Goal: Task Accomplishment & Management: Manage account settings

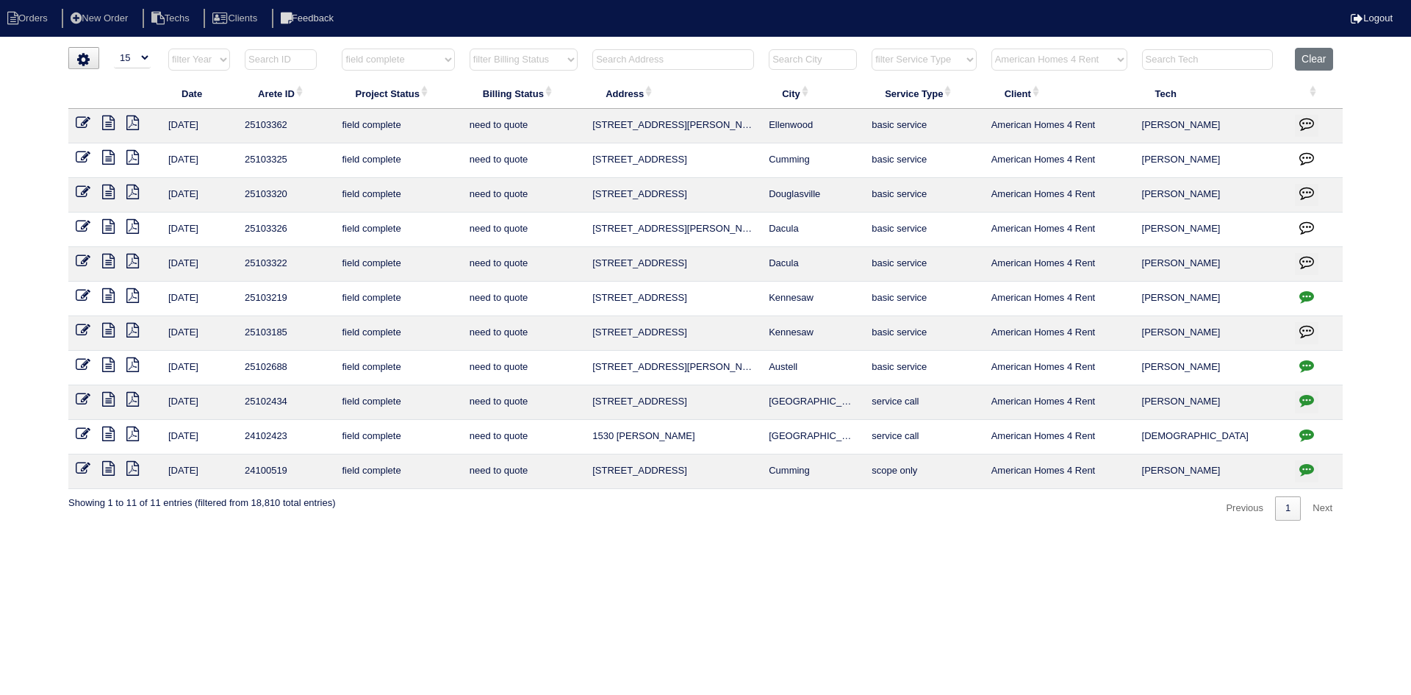
select select "15"
select select "field complete"
select select "need to quote"
select select "American Homes 4 Rent"
click at [107, 328] on icon at bounding box center [108, 330] width 12 height 15
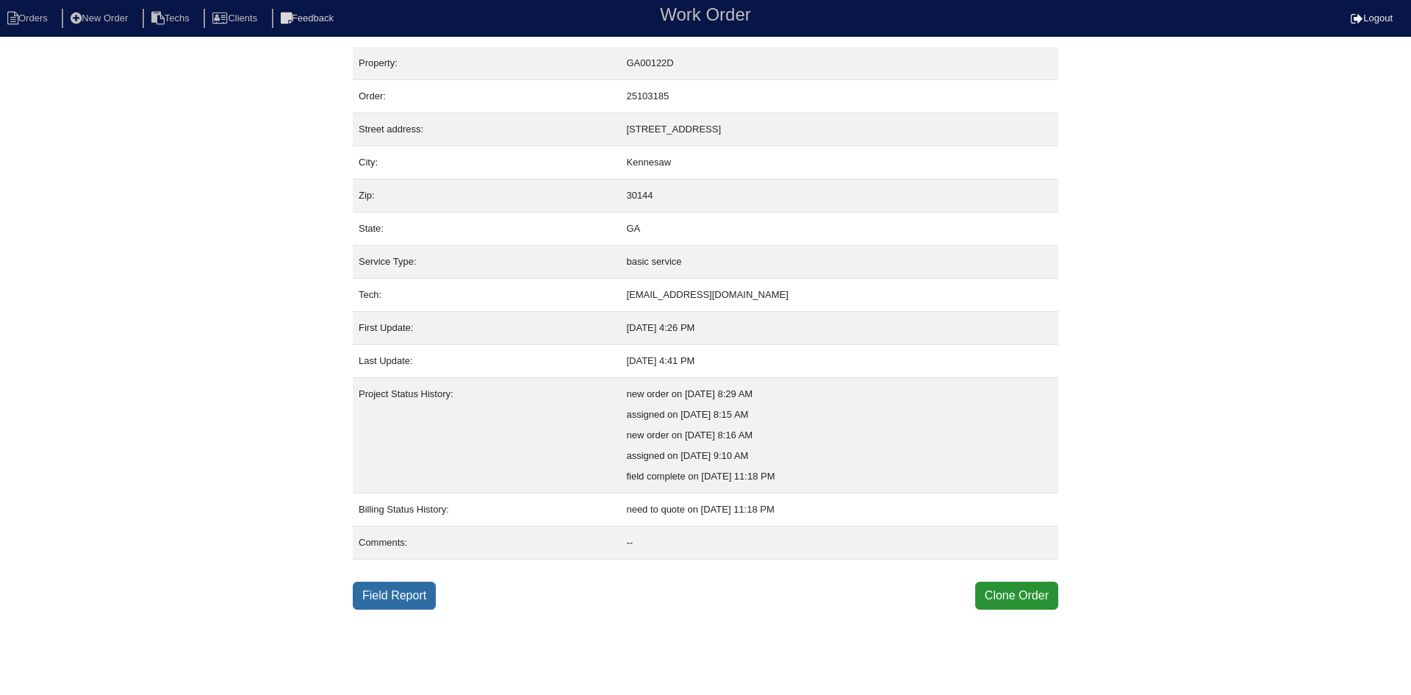
click at [409, 589] on link "Field Report" at bounding box center [394, 595] width 83 height 28
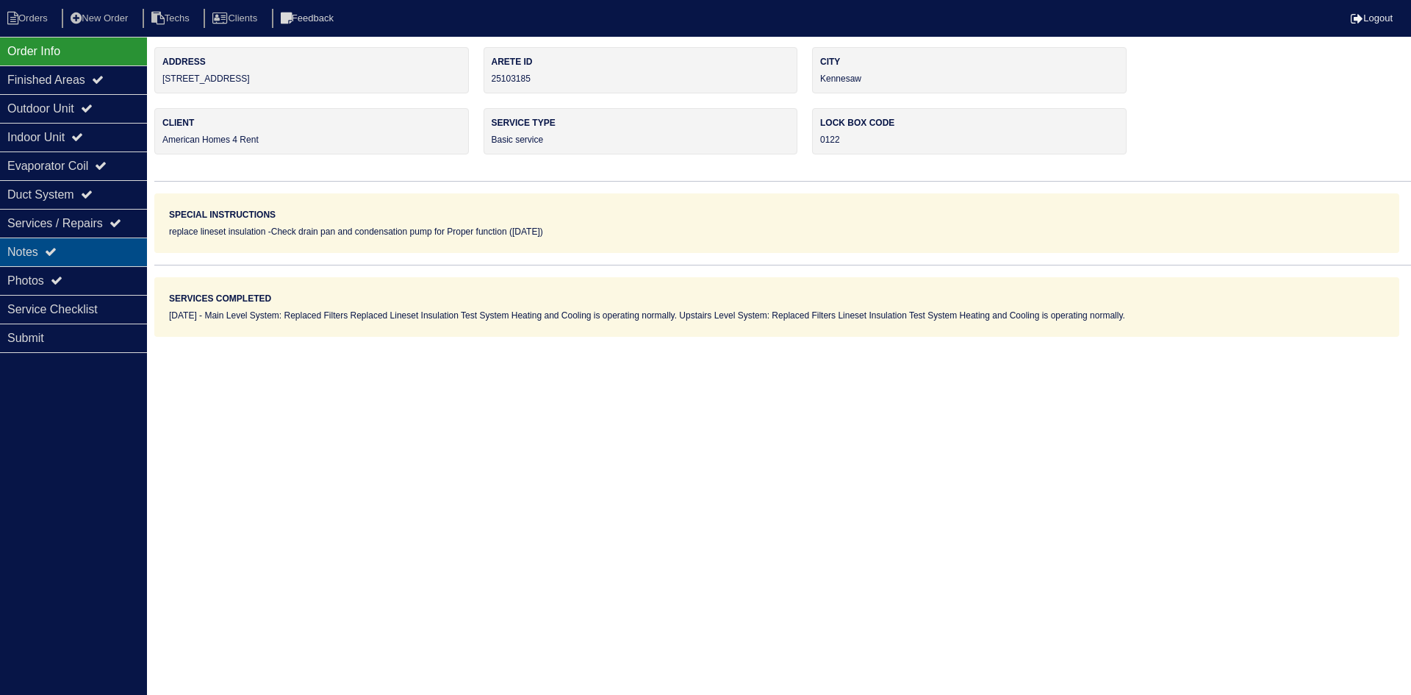
click at [49, 241] on div "Notes" at bounding box center [73, 251] width 147 height 29
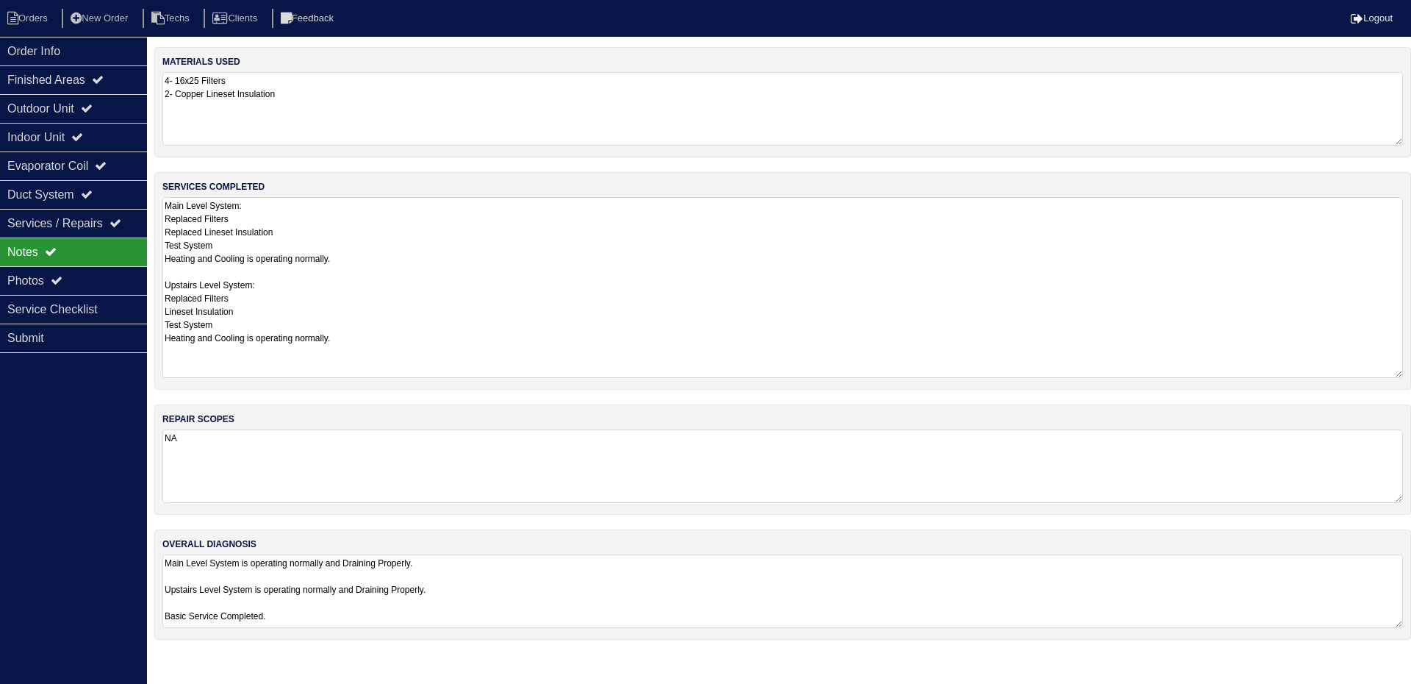
drag, startPoint x: 1396, startPoint y: 262, endPoint x: 1397, endPoint y: 370, distance: 107.3
click at [1397, 370] on textarea "Main Level System: Replaced Filters Replaced Lineset Insulation Test System Hea…" at bounding box center [782, 287] width 1241 height 181
drag, startPoint x: 1399, startPoint y: 625, endPoint x: 1211, endPoint y: 651, distance: 190.0
click at [1383, 636] on textarea "Main Level System is operating normally and Draining Properly. Upstairs Level S…" at bounding box center [782, 596] width 1241 height 85
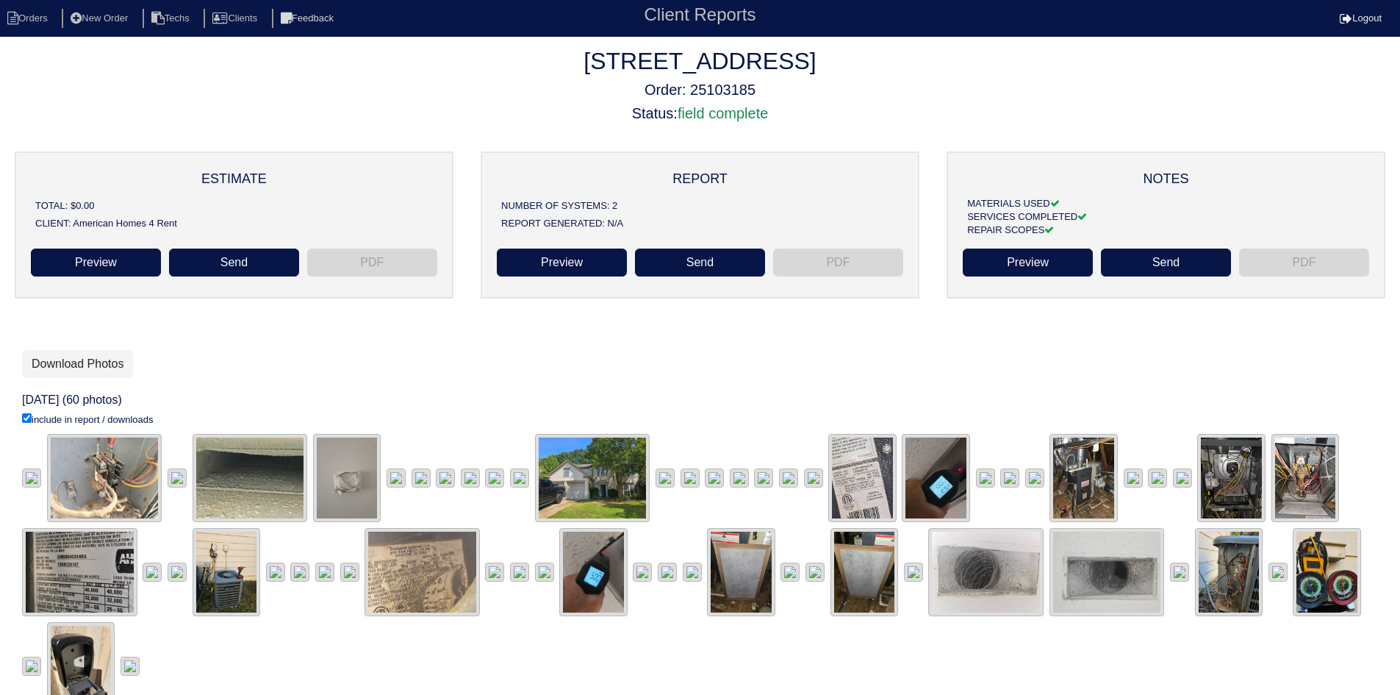
scroll to position [73, 0]
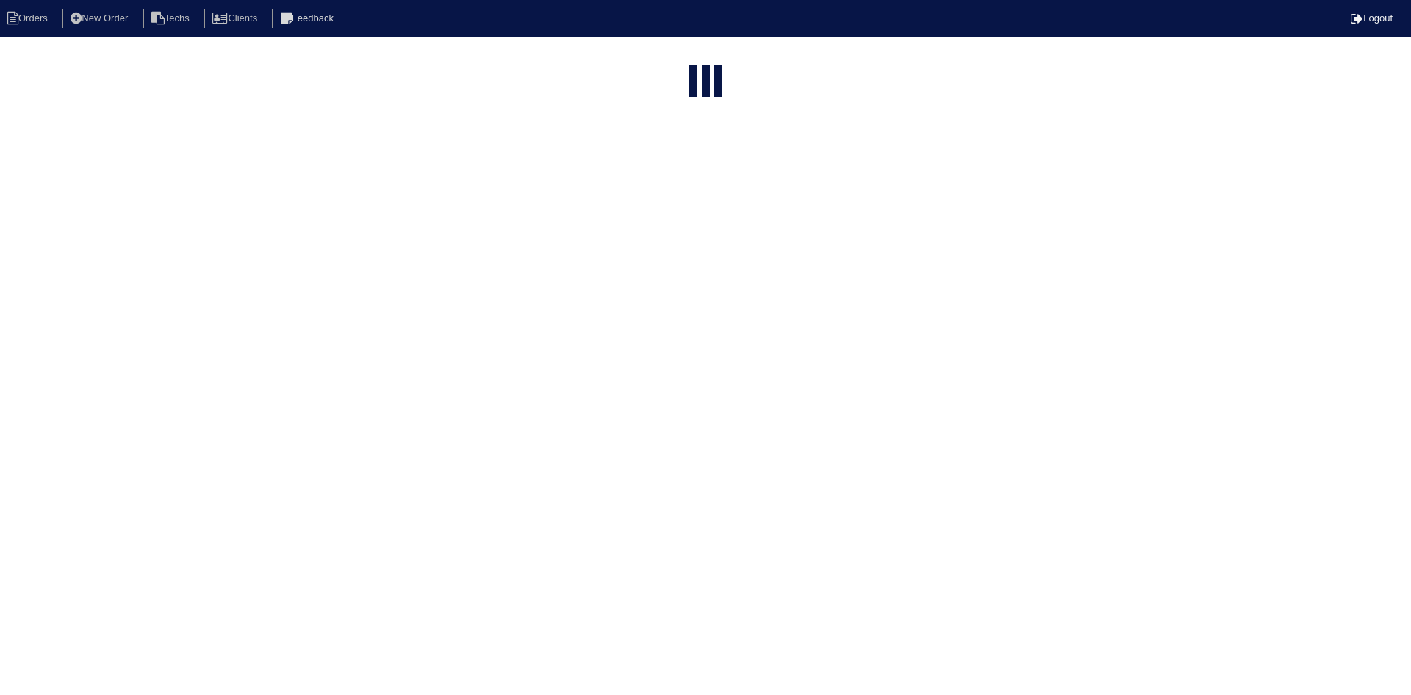
select select "15"
select select "field complete"
select select "need to quote"
select select "American Homes 4 Rent"
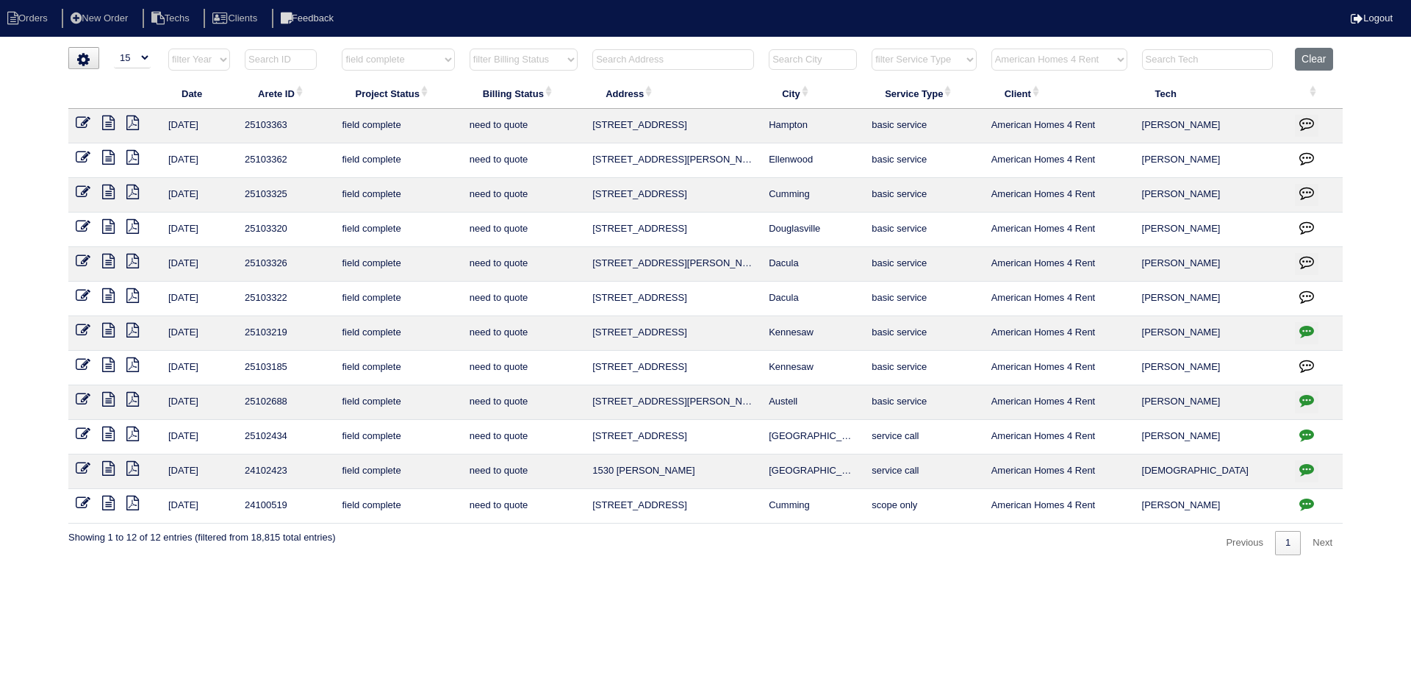
click at [109, 362] on icon at bounding box center [108, 364] width 12 height 15
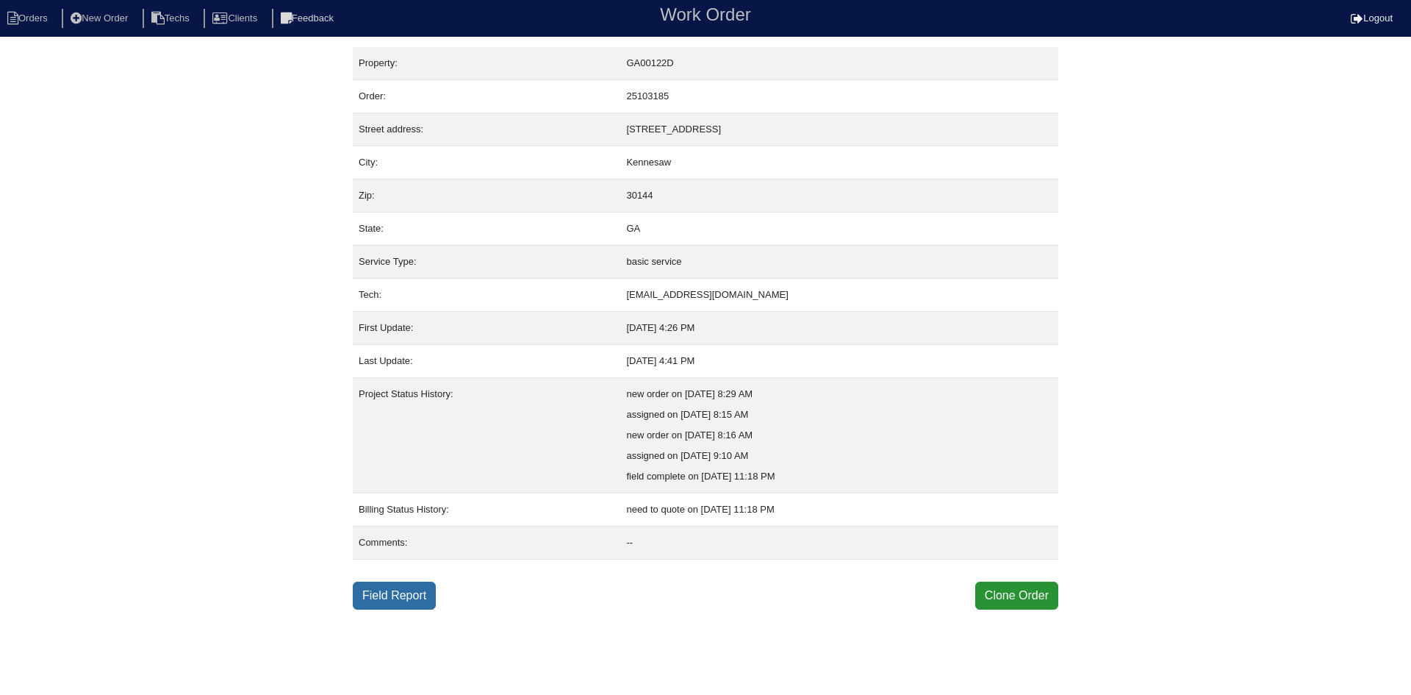
click at [370, 598] on link "Field Report" at bounding box center [394, 595] width 83 height 28
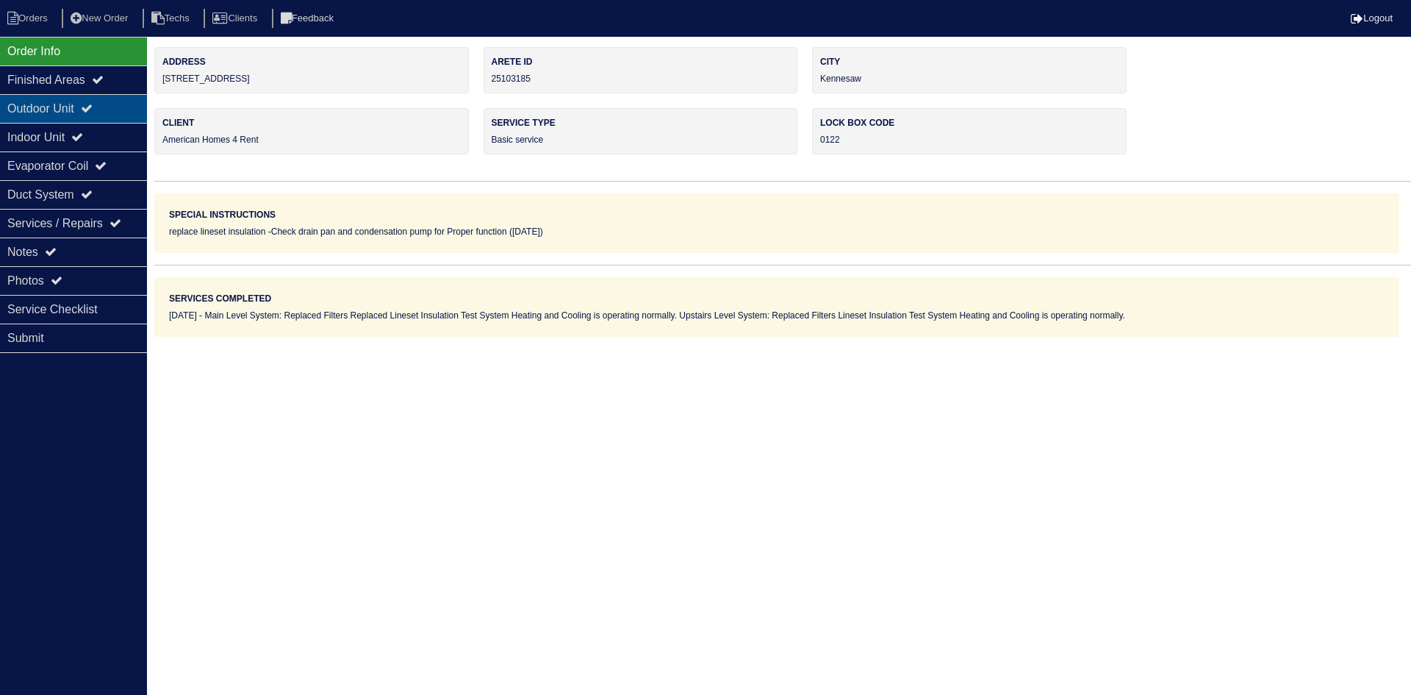
click at [93, 106] on icon at bounding box center [87, 108] width 12 height 12
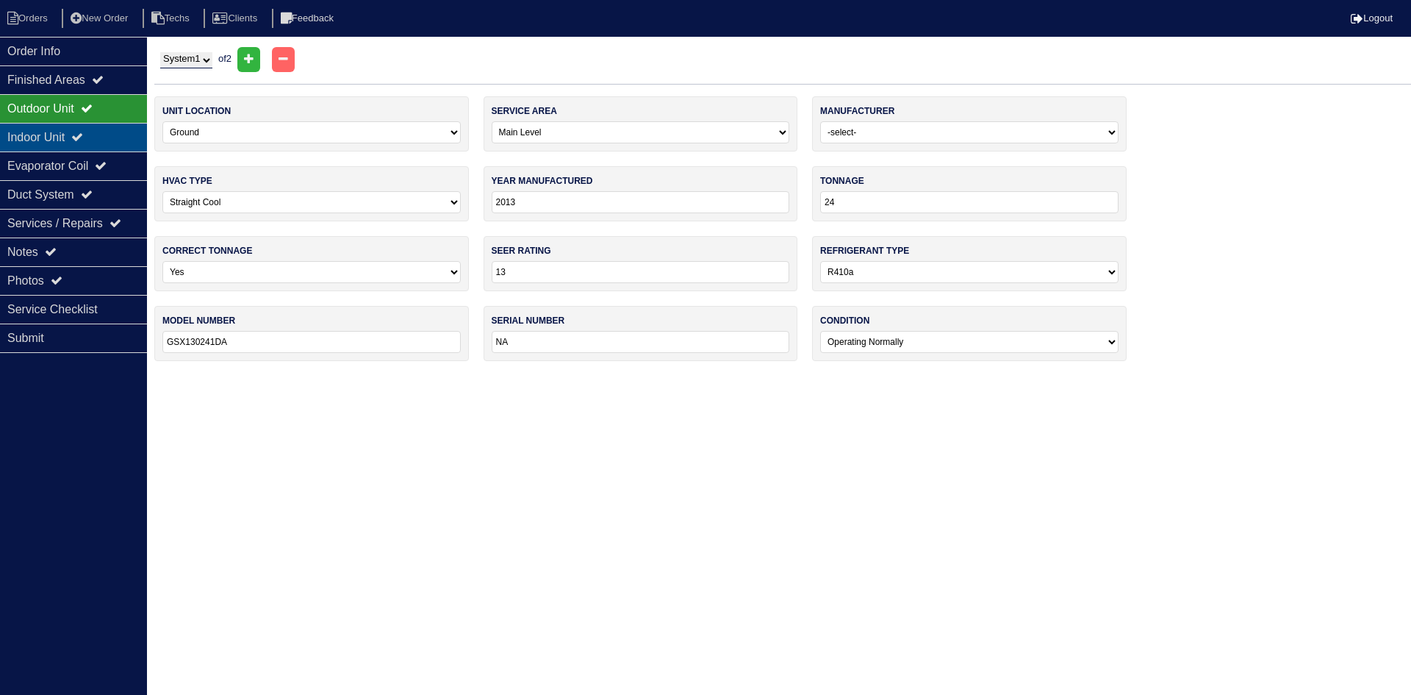
click at [83, 135] on icon at bounding box center [77, 137] width 12 height 12
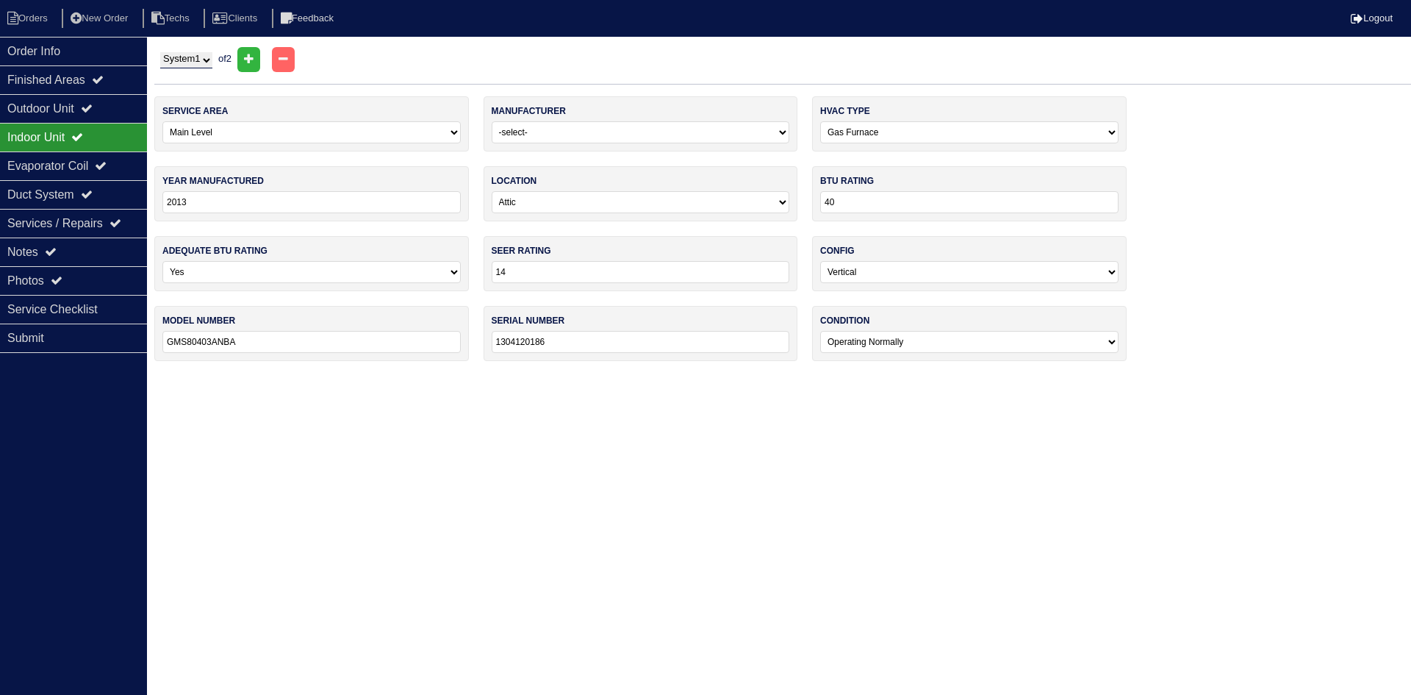
click at [200, 63] on select "System 1 System 2" at bounding box center [186, 60] width 52 height 16
select select "2"
click at [160, 52] on select "System 1 System 2" at bounding box center [186, 60] width 52 height 16
select select "1"
type input "2016"
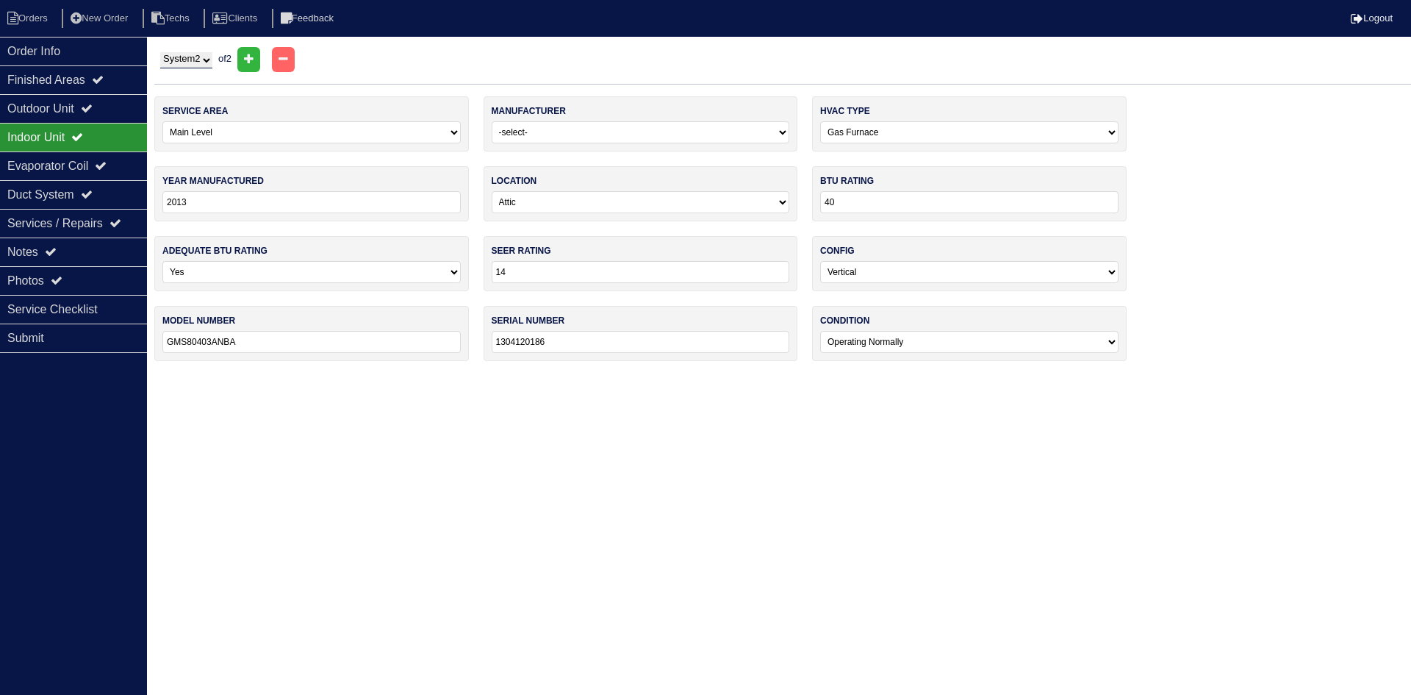
type input "36"
type input "14"
type input "GSX140361KC"
type input "1607332329"
select select "1"
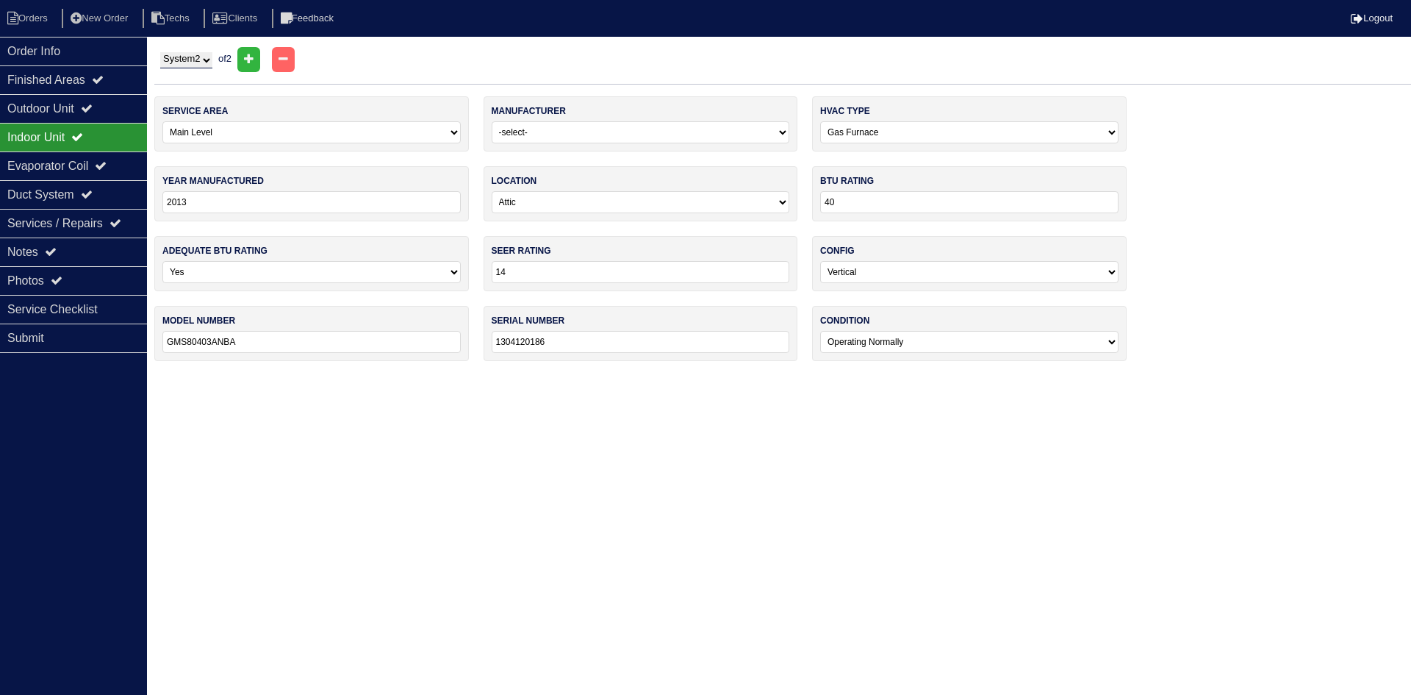
type input "13"
type input "1304120187"
click at [79, 108] on div "Outdoor Unit" at bounding box center [73, 108] width 147 height 29
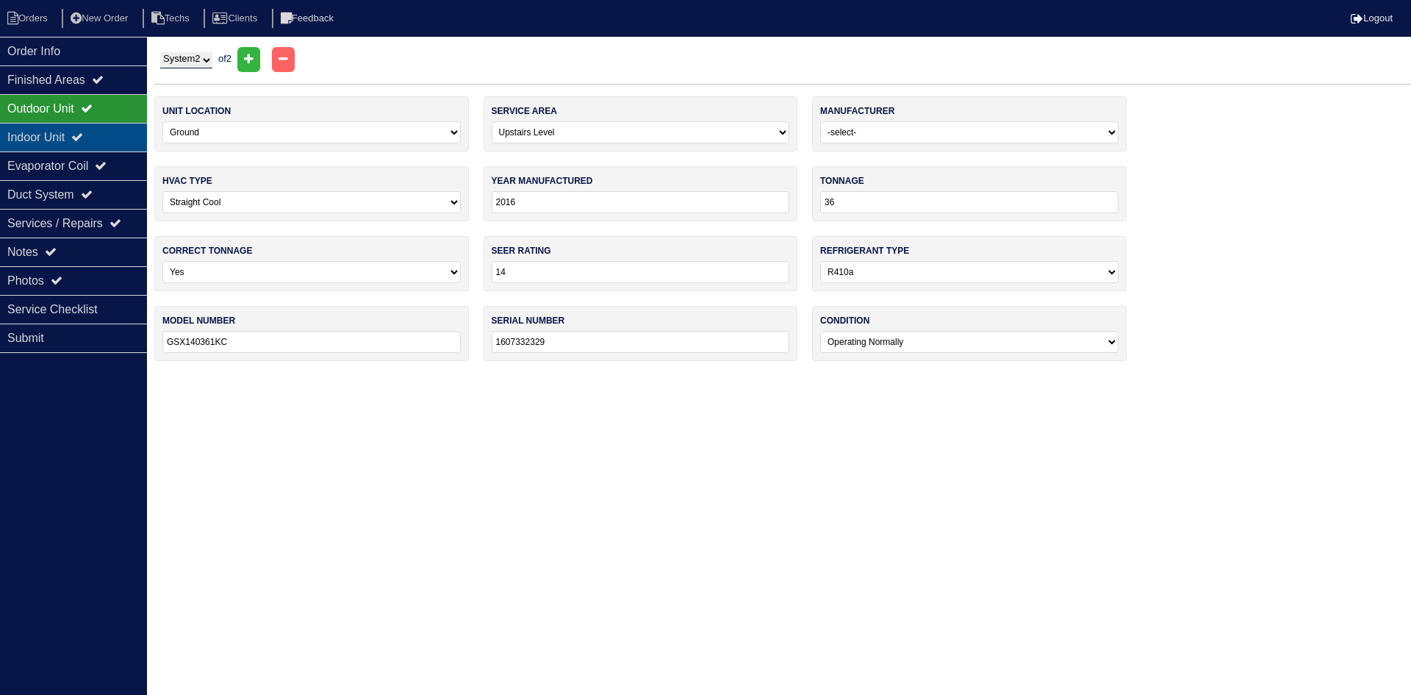
click at [73, 126] on div "Indoor Unit" at bounding box center [73, 137] width 147 height 29
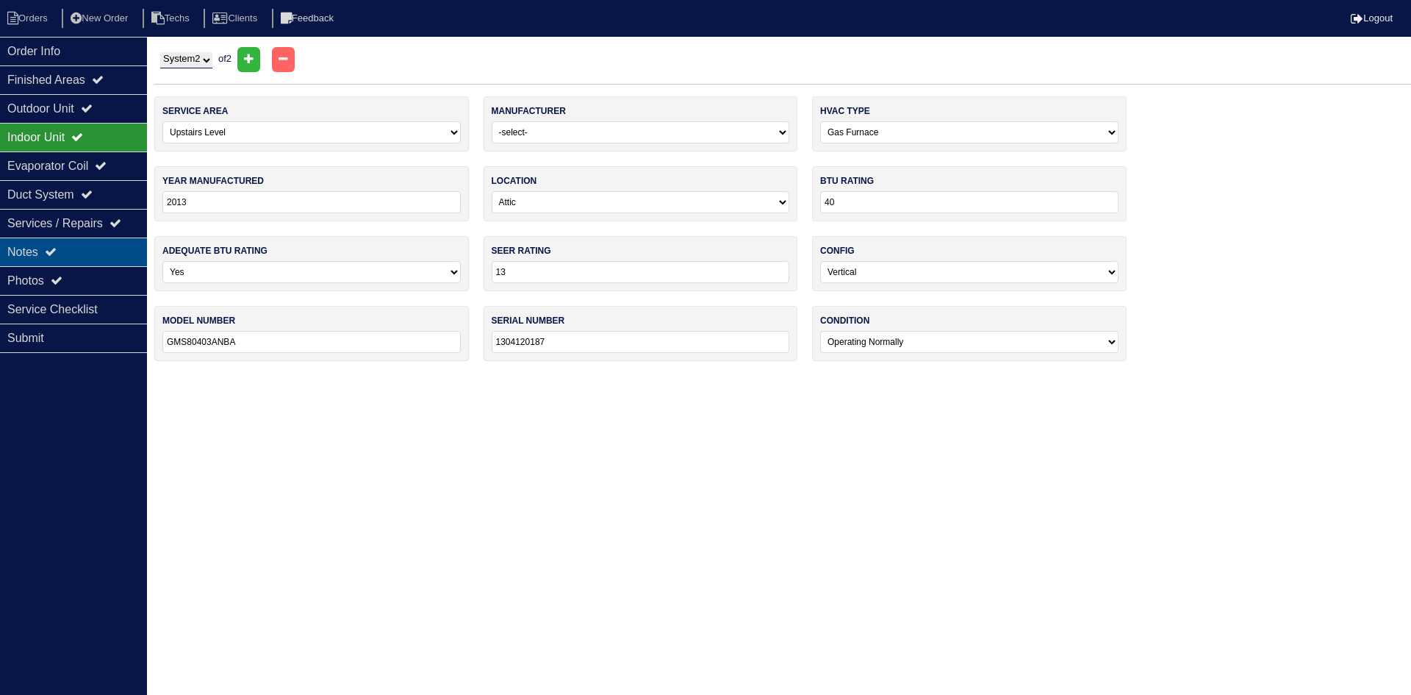
click at [74, 257] on div "Notes" at bounding box center [73, 251] width 147 height 29
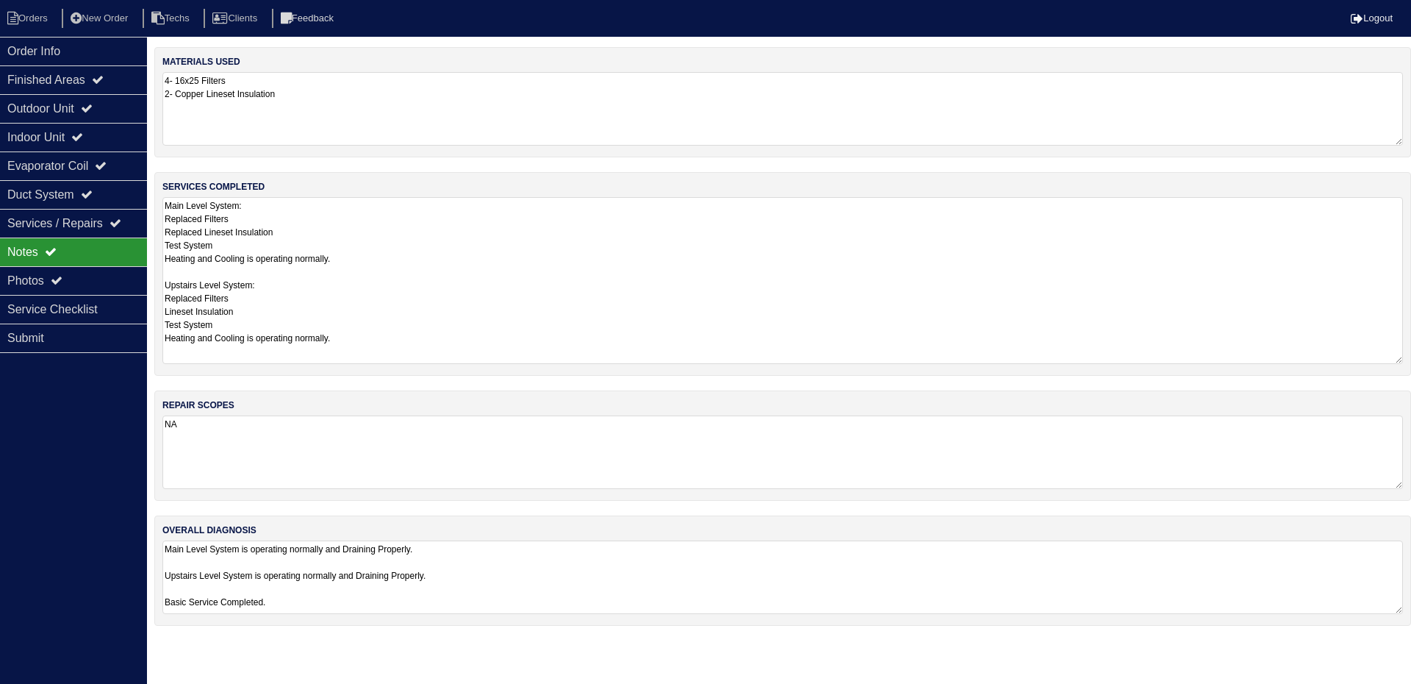
drag, startPoint x: 1399, startPoint y: 266, endPoint x: 1399, endPoint y: 360, distance: 94.1
click at [1399, 360] on textarea "Main Level System: Replaced Filters Replaced Lineset Insulation Test System Hea…" at bounding box center [782, 280] width 1241 height 167
drag, startPoint x: 1399, startPoint y: 611, endPoint x: 1398, endPoint y: 686, distance: 75.7
click at [1398, 686] on html "Orders New Order Techs Clients Feedback Logout Orders New Order Users Clients M…" at bounding box center [700, 358] width 1400 height 717
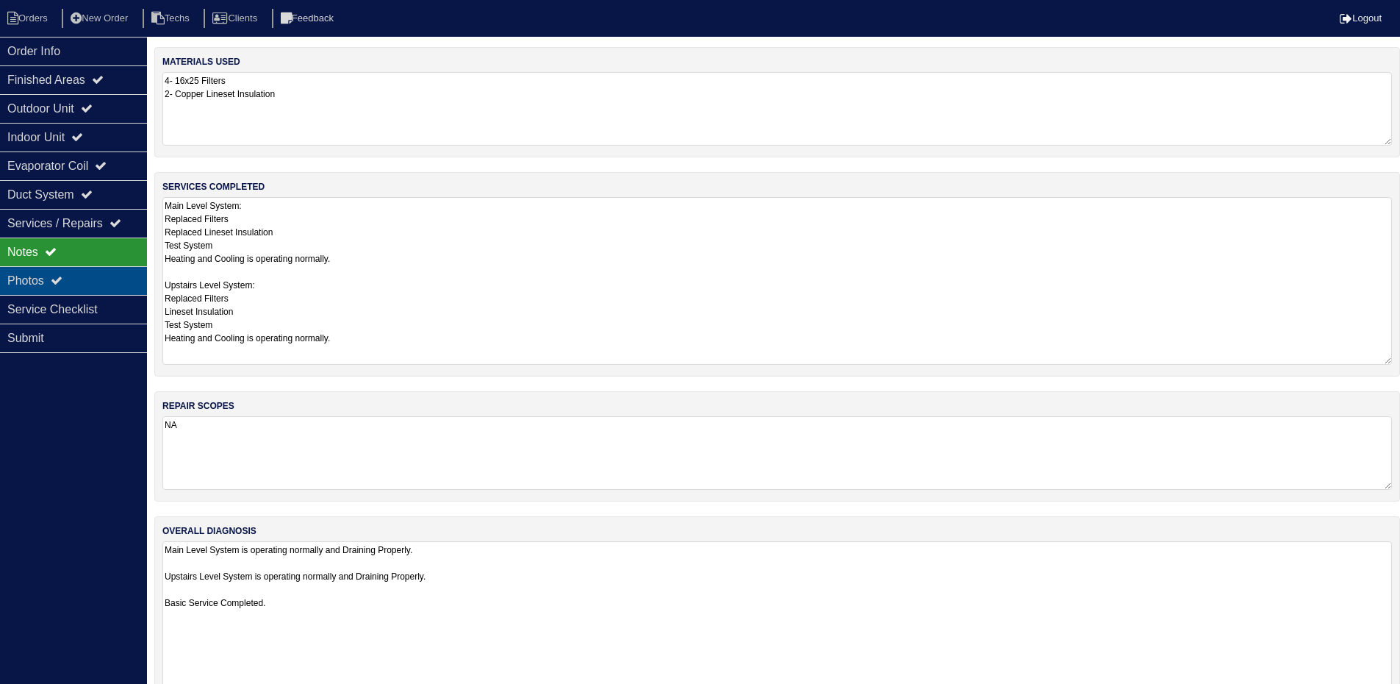
click at [71, 275] on div "Photos" at bounding box center [73, 280] width 147 height 29
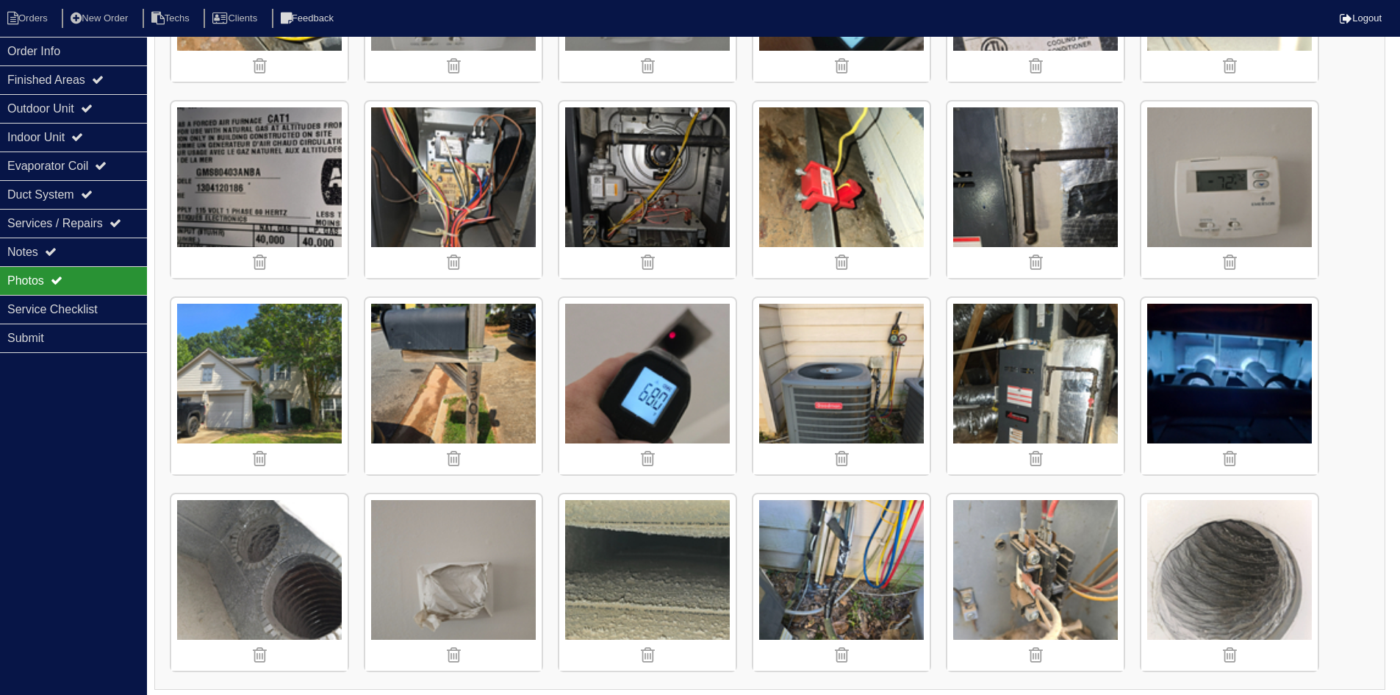
scroll to position [1546, 0]
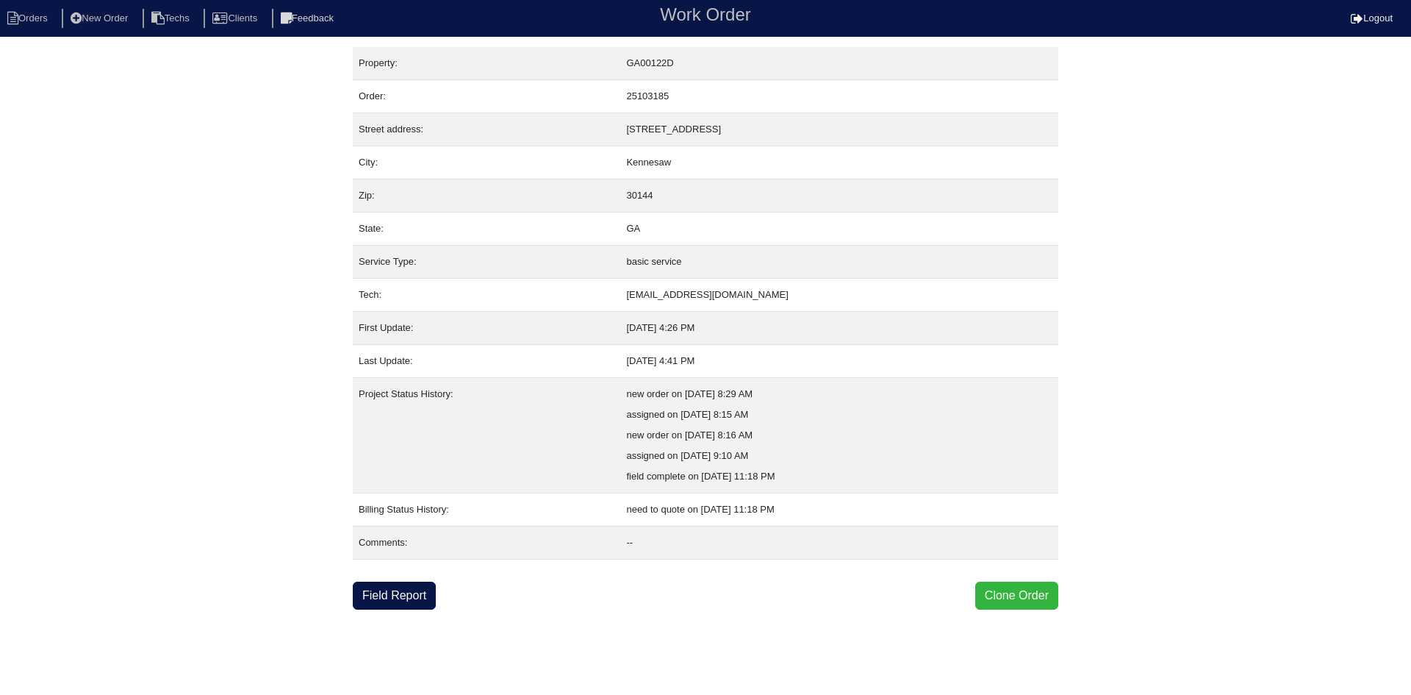
click at [1016, 595] on button "Clone Order" at bounding box center [1016, 595] width 83 height 28
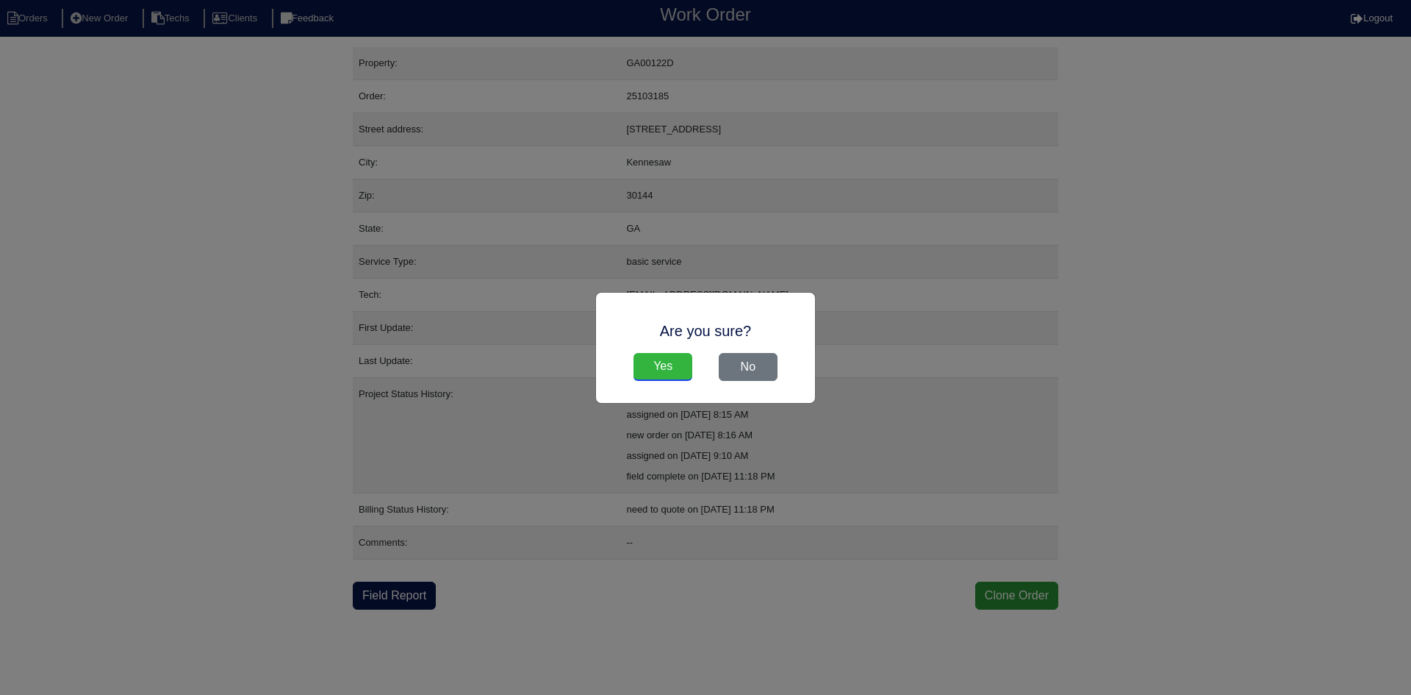
click at [651, 363] on input "Yes" at bounding box center [663, 367] width 59 height 28
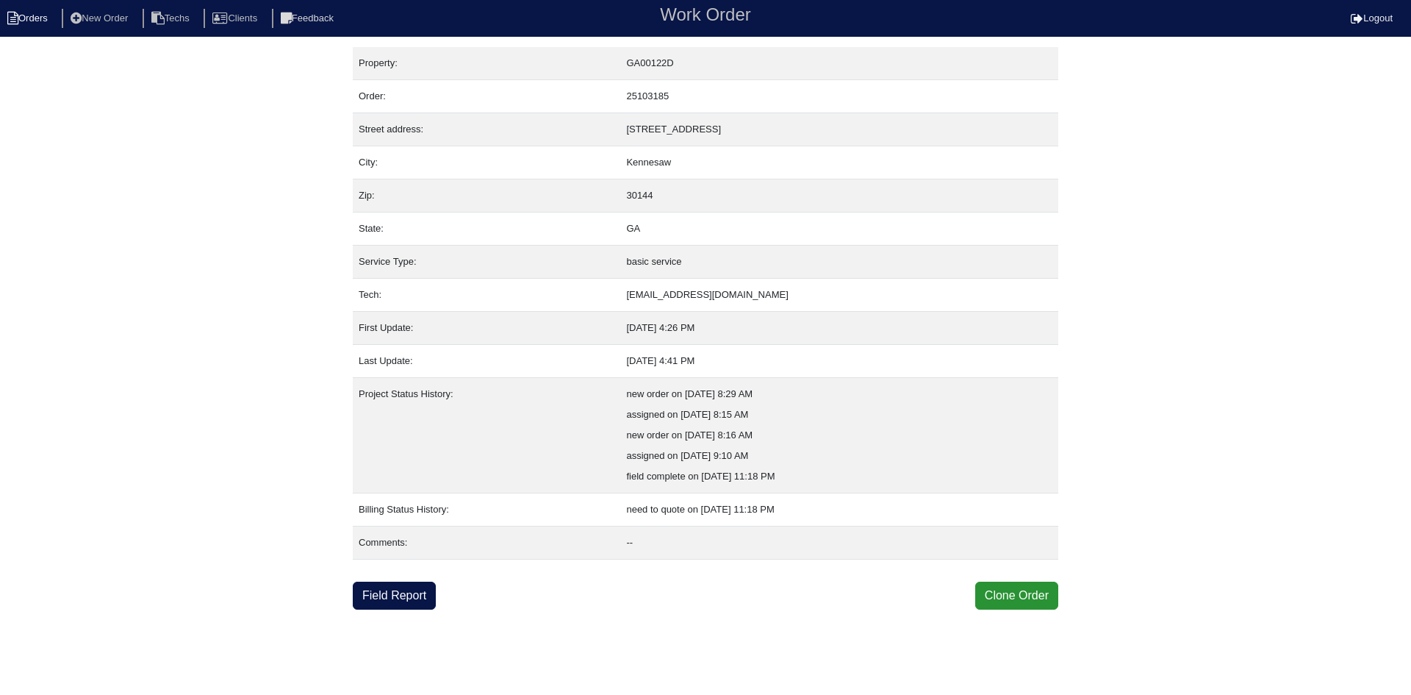
click at [26, 28] on li "Orders" at bounding box center [30, 19] width 60 height 20
select select "15"
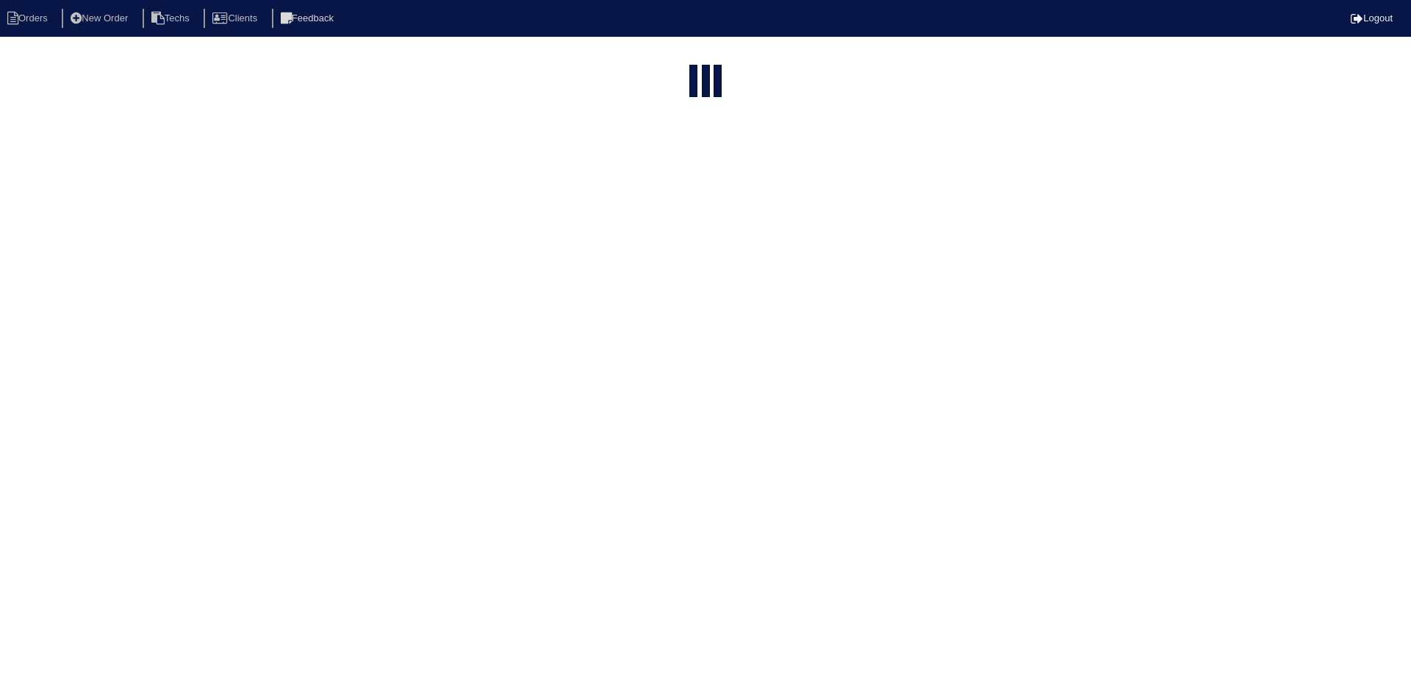
select select "field complete"
select select "need to quote"
select select "American Homes 4 Rent"
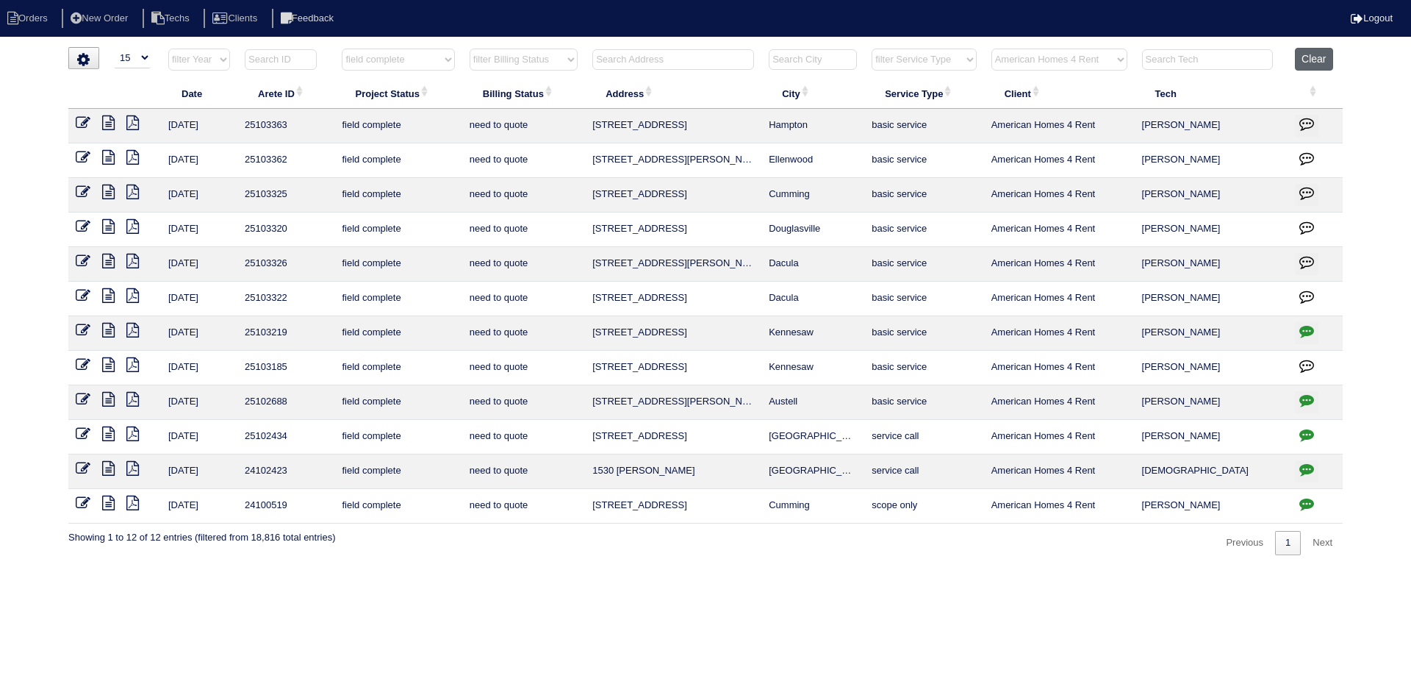
click at [1328, 64] on button "Clear" at bounding box center [1313, 59] width 37 height 23
select select
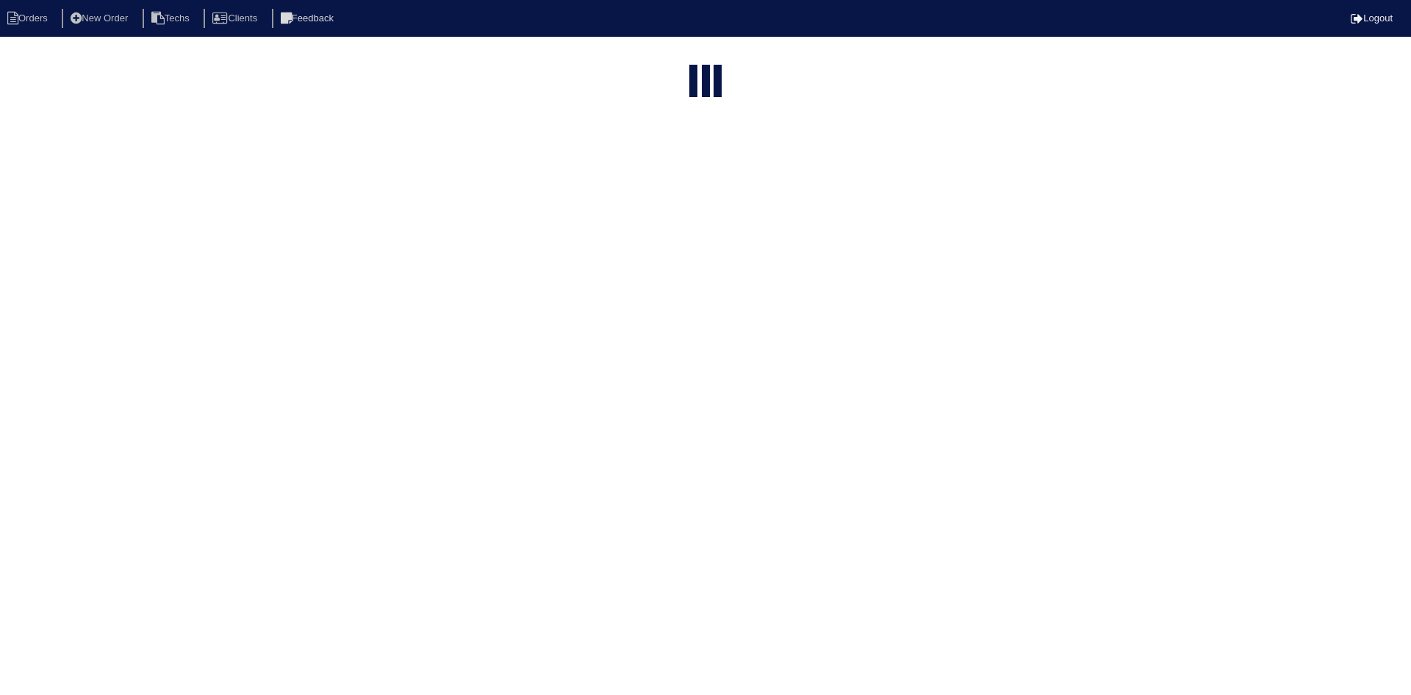
select select "15"
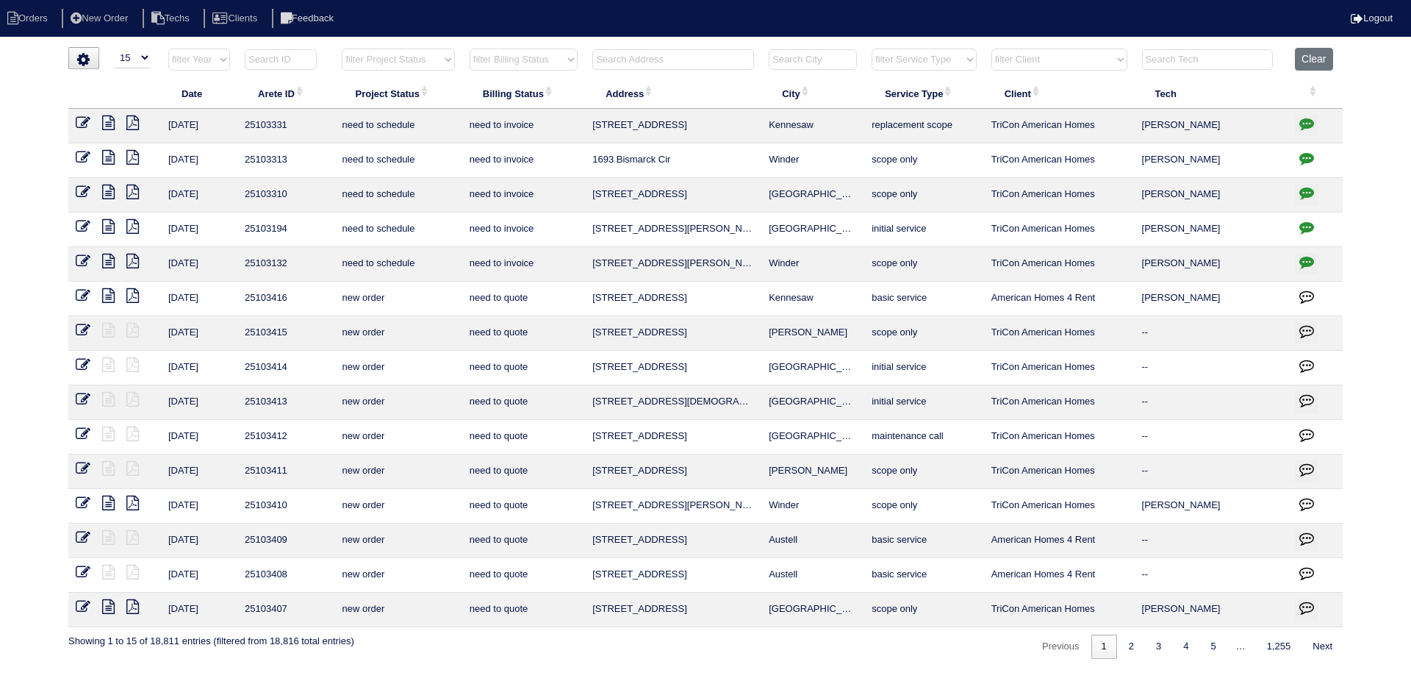
click at [714, 64] on input "text" at bounding box center [673, 59] width 162 height 21
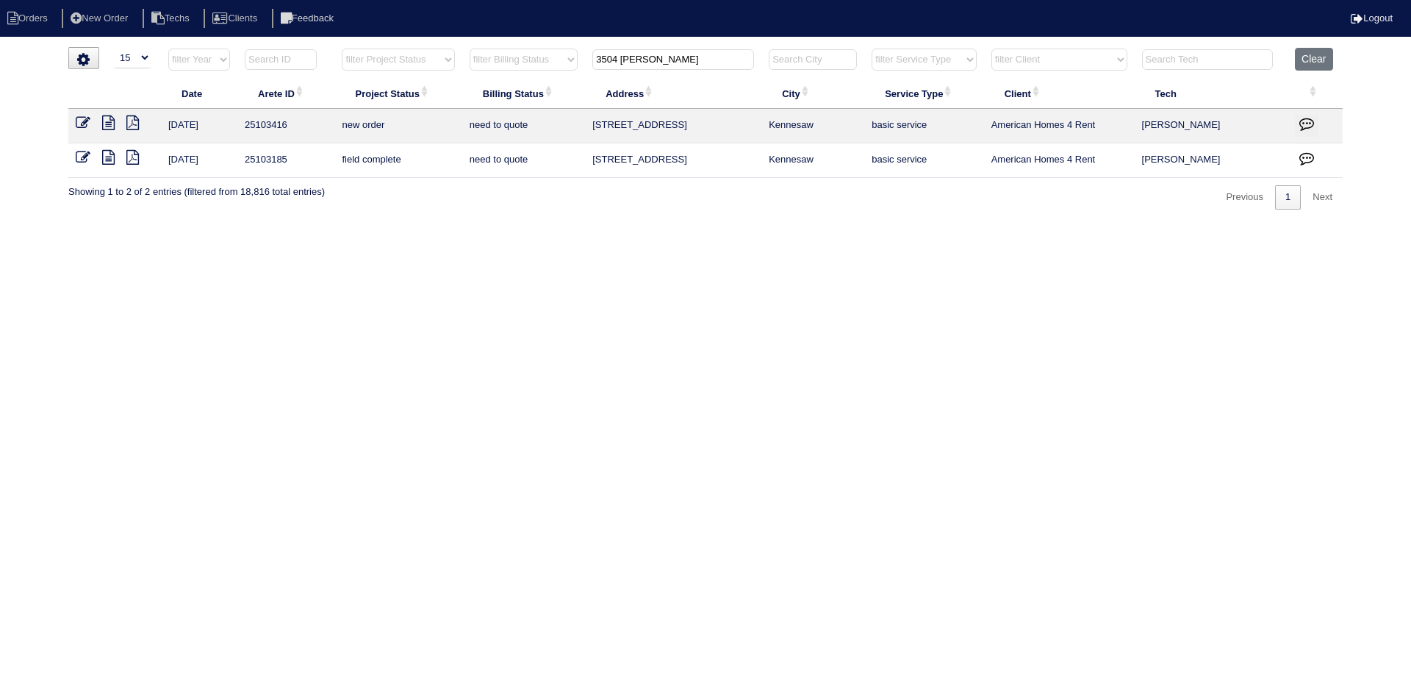
type input "3504 DONA"
click at [77, 161] on icon at bounding box center [83, 157] width 15 height 15
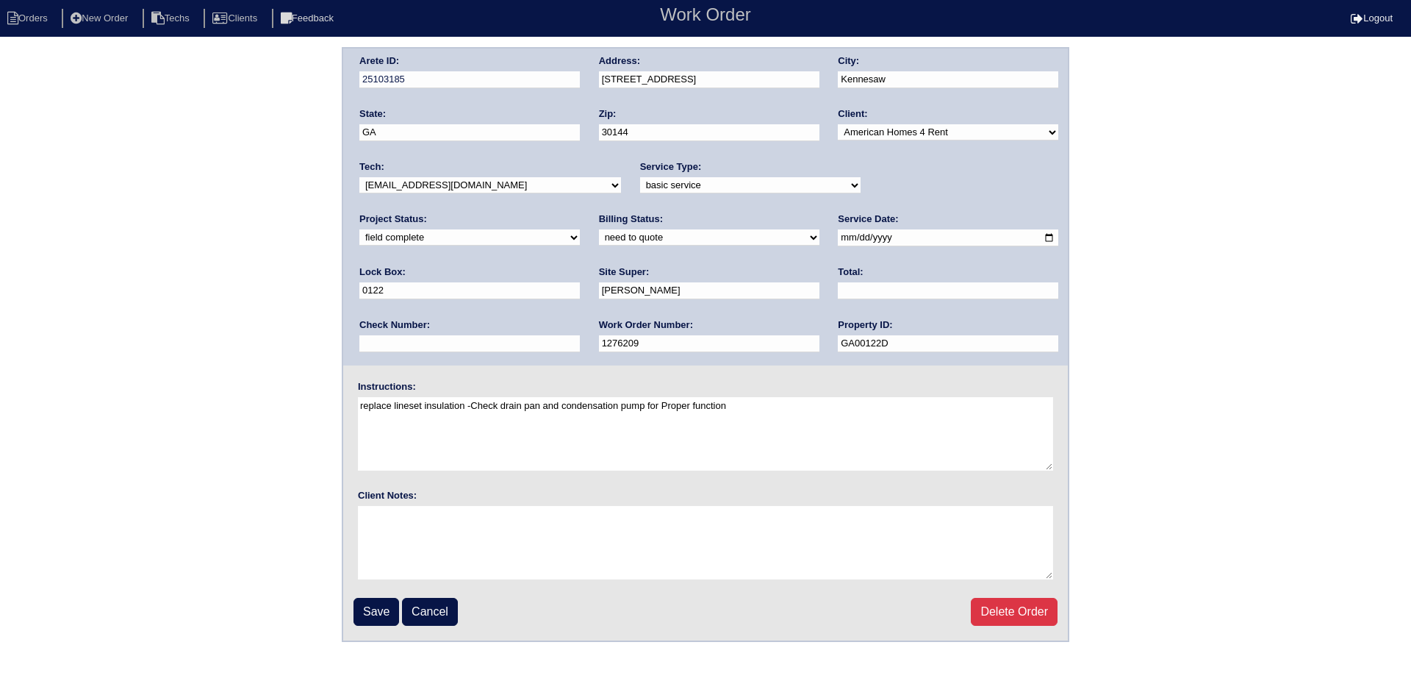
click at [599, 234] on select "need to quote quoted need to invoice invoiced paid warranty purchase order need…" at bounding box center [709, 237] width 220 height 16
select select "quoted"
click at [599, 230] on select "need to quote quoted need to invoice invoiced paid warranty purchase order need…" at bounding box center [709, 237] width 220 height 16
click at [838, 283] on input "text" at bounding box center [948, 290] width 220 height 17
type input "425.00"
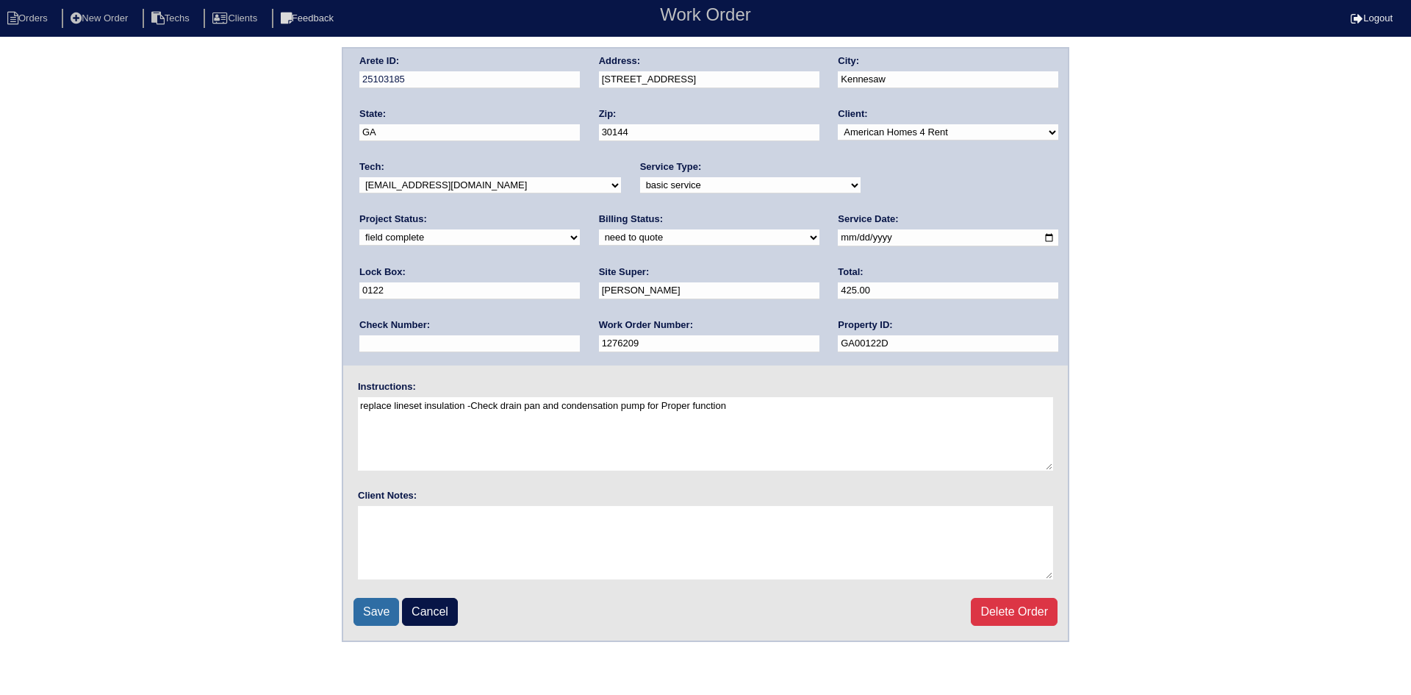
click at [370, 616] on input "Save" at bounding box center [377, 612] width 46 height 28
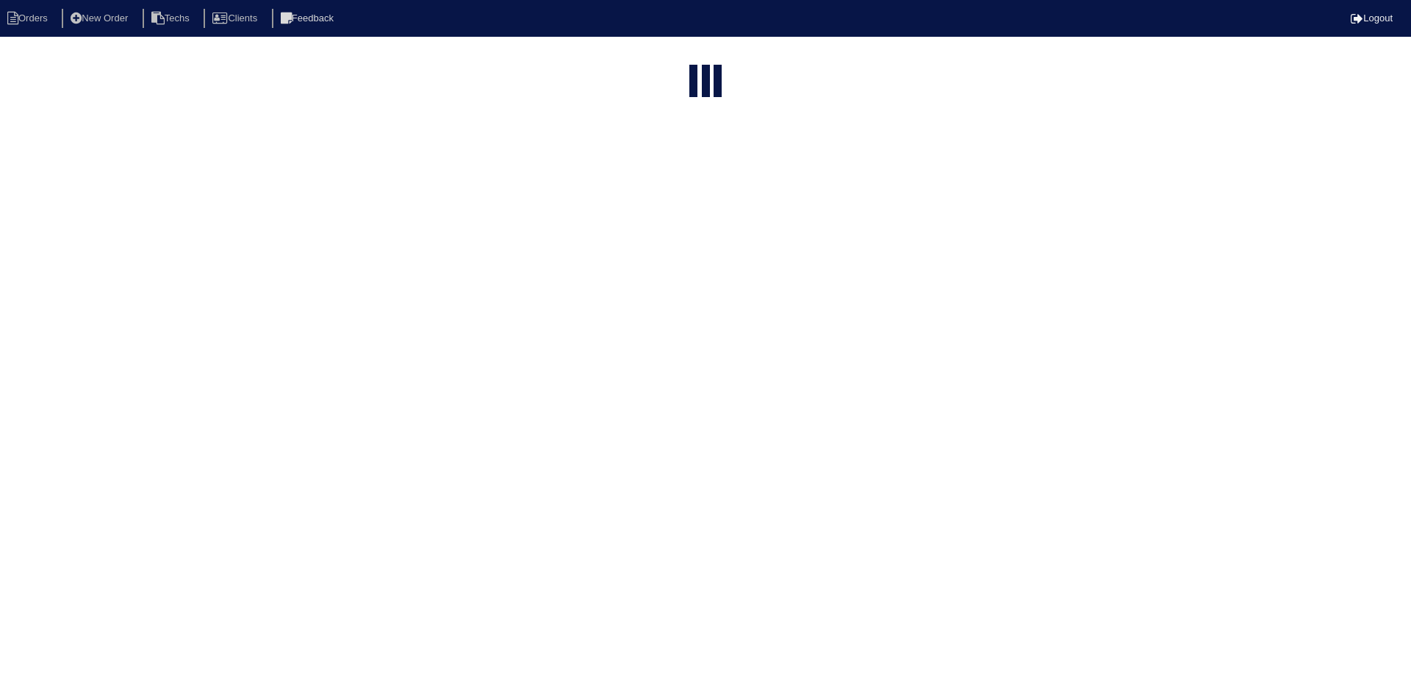
select select "15"
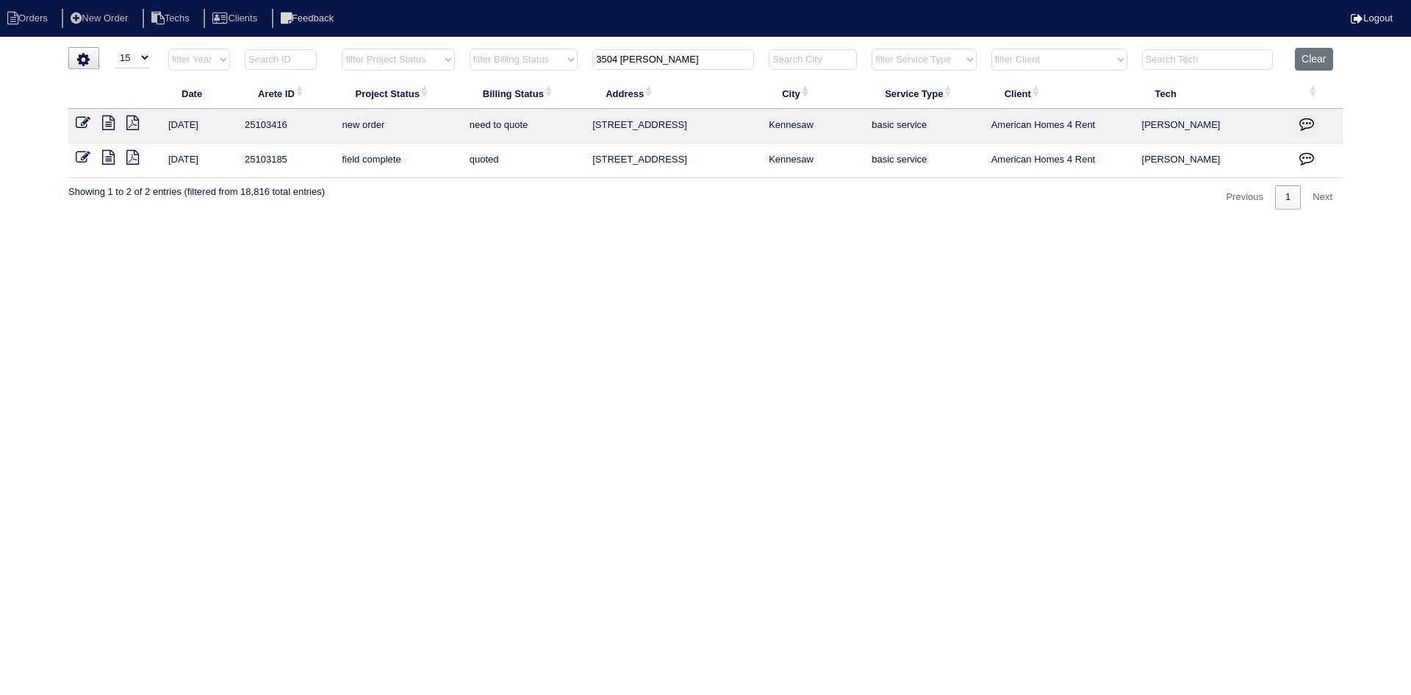
click at [79, 118] on icon at bounding box center [83, 122] width 15 height 15
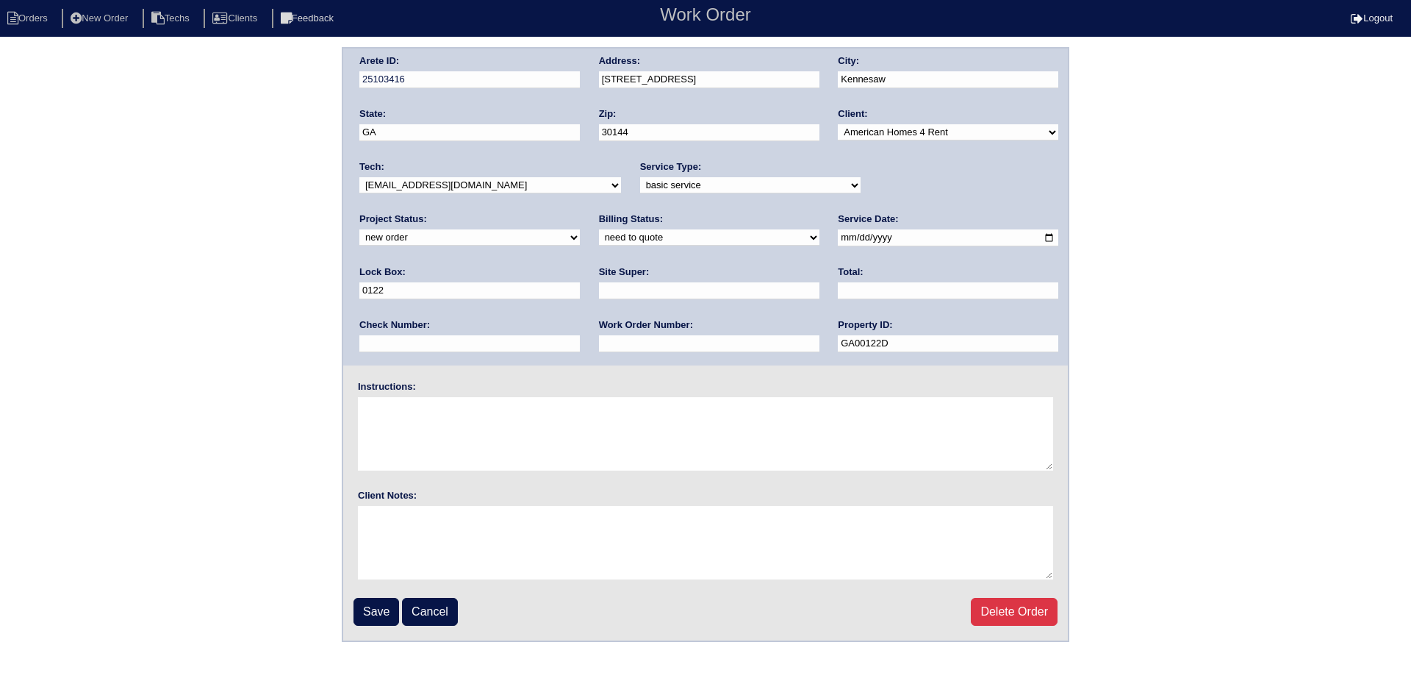
click at [580, 229] on select "new order assigned in progress field complete need to schedule admin review arc…" at bounding box center [469, 237] width 220 height 16
select select "field complete"
click at [580, 229] on select "new order assigned in progress field complete need to schedule admin review arc…" at bounding box center [469, 237] width 220 height 16
drag, startPoint x: 454, startPoint y: 291, endPoint x: 473, endPoint y: 300, distance: 20.4
click at [599, 291] on input "text" at bounding box center [709, 290] width 220 height 17
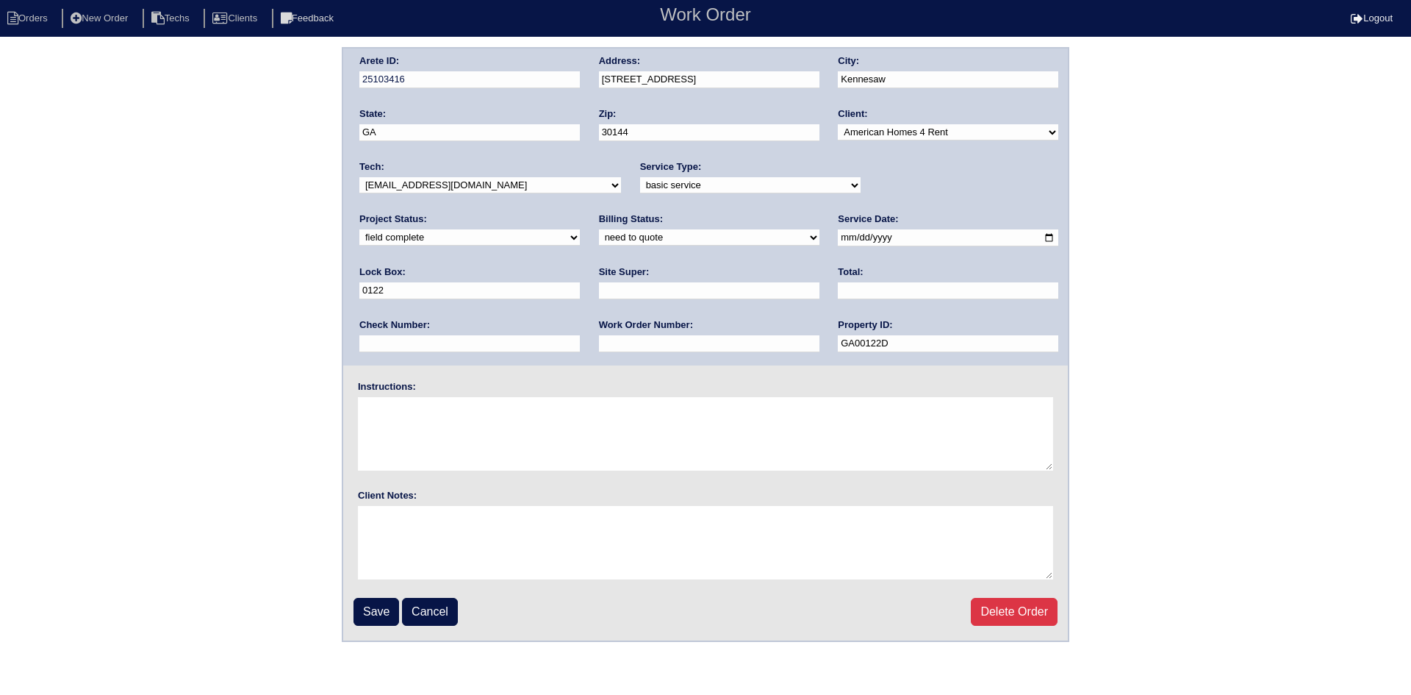
type input "Charlie Murphy"
click at [838, 290] on input "text" at bounding box center [948, 290] width 220 height 17
click at [838, 284] on input "text" at bounding box center [948, 290] width 220 height 17
type input "260.00"
click at [599, 346] on input "text" at bounding box center [709, 343] width 220 height 17
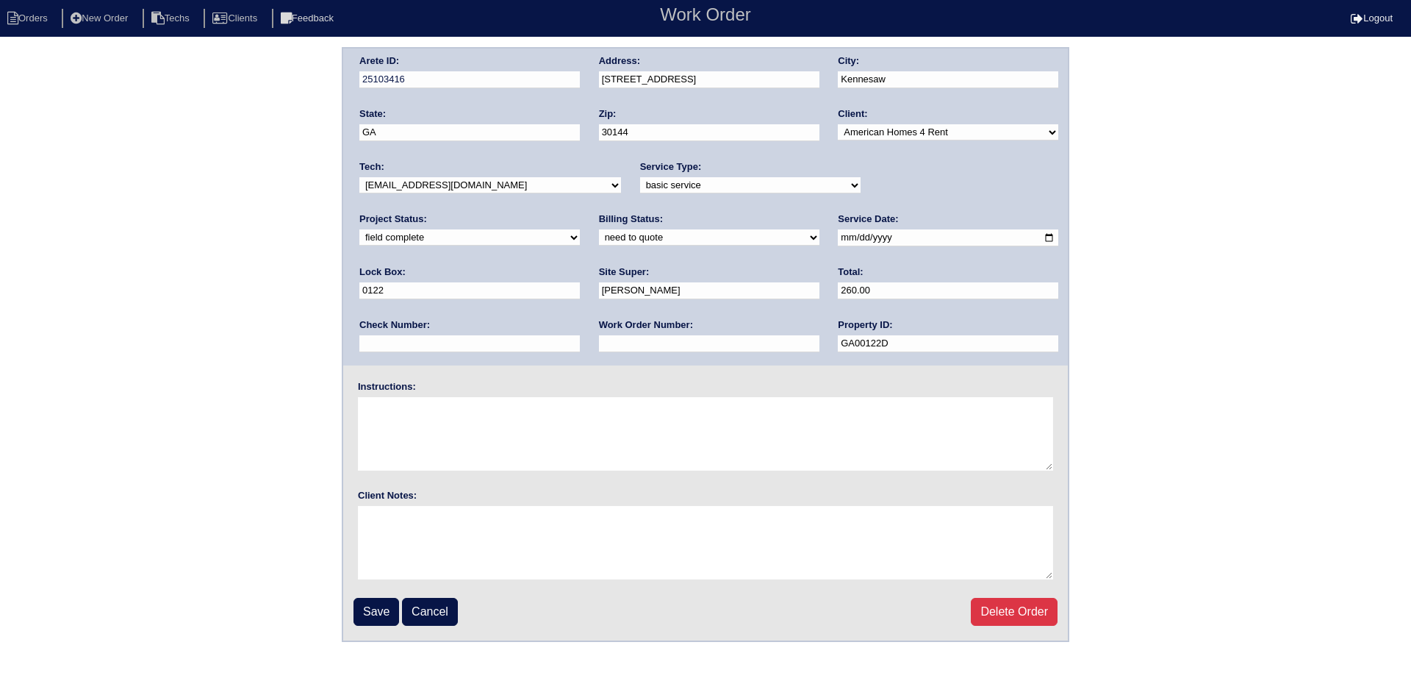
type input "Requested"
click at [422, 420] on textarea at bounding box center [705, 433] width 695 height 73
type textarea "t"
type textarea "This is for a change order only"
click at [359, 609] on input "Save" at bounding box center [377, 612] width 46 height 28
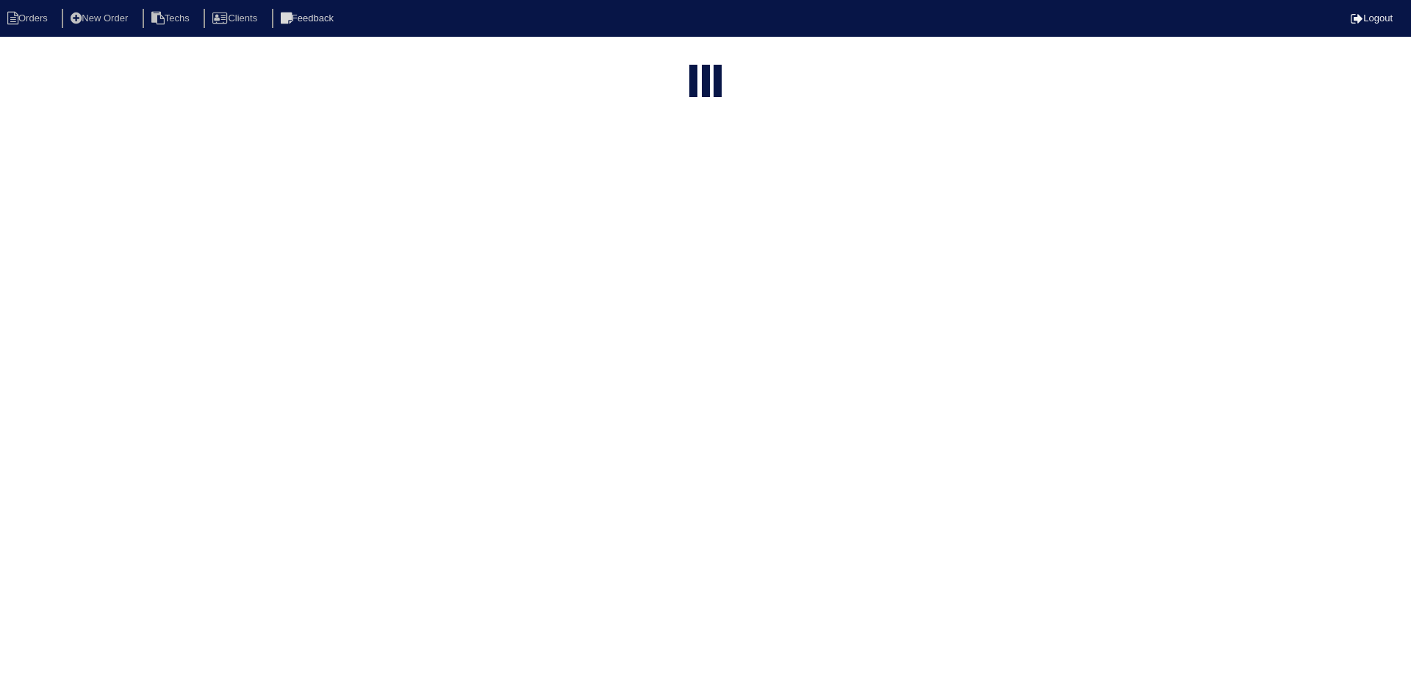
select select "15"
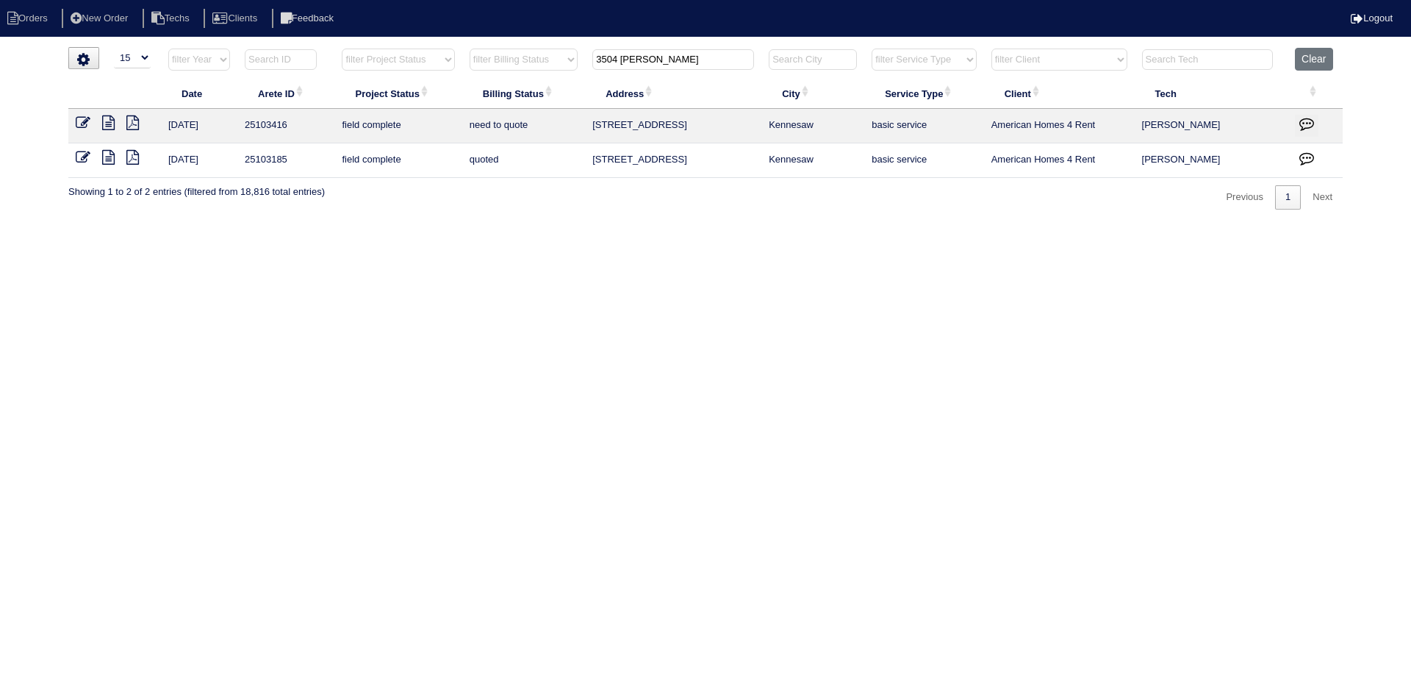
click at [1307, 124] on icon "button" at bounding box center [1306, 123] width 15 height 15
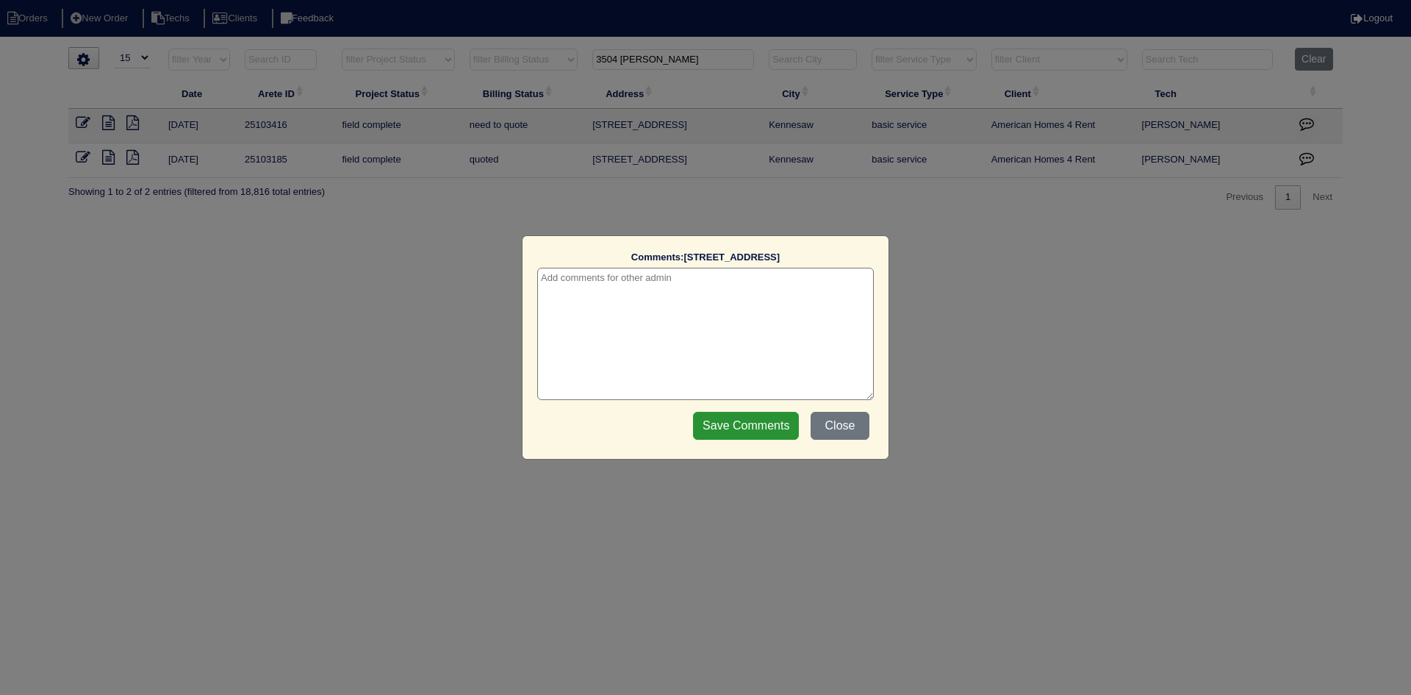
click at [738, 276] on textarea at bounding box center [705, 334] width 337 height 132
click at [724, 425] on input "Save Comments" at bounding box center [746, 426] width 106 height 28
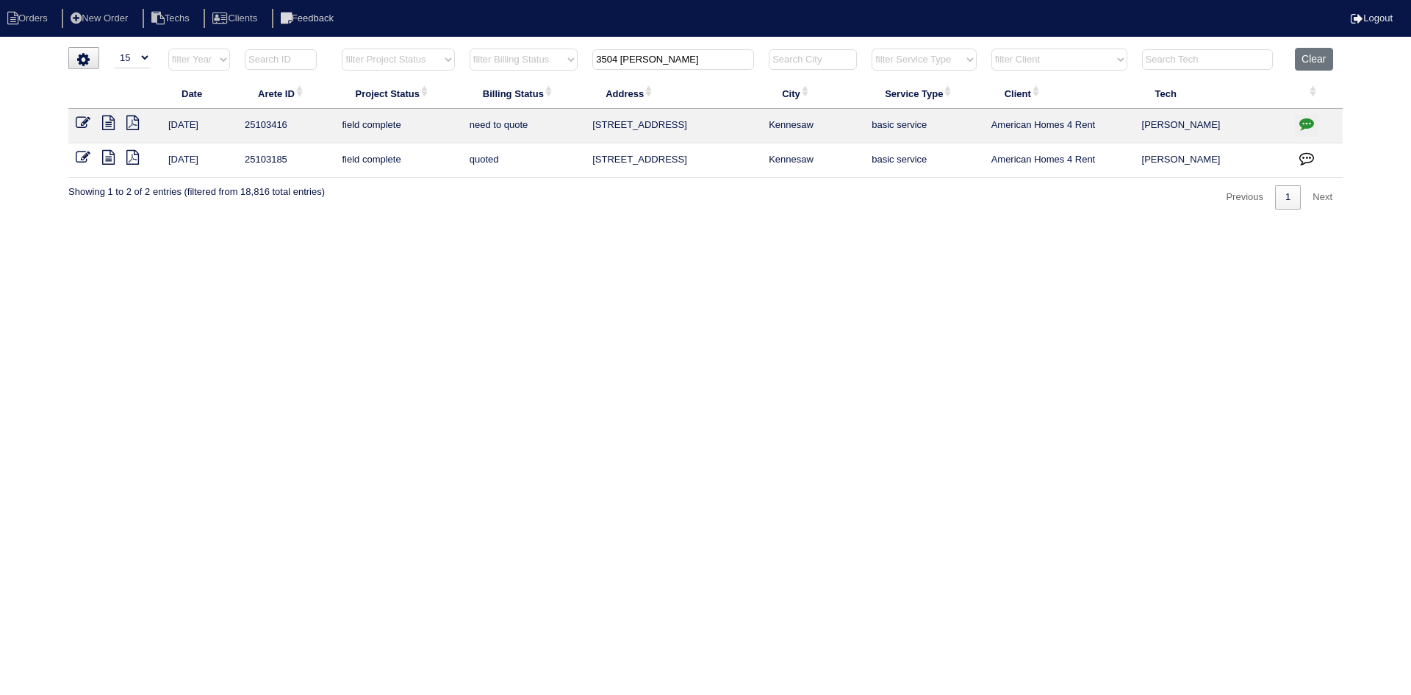
click at [1315, 155] on button "button" at bounding box center [1307, 160] width 24 height 22
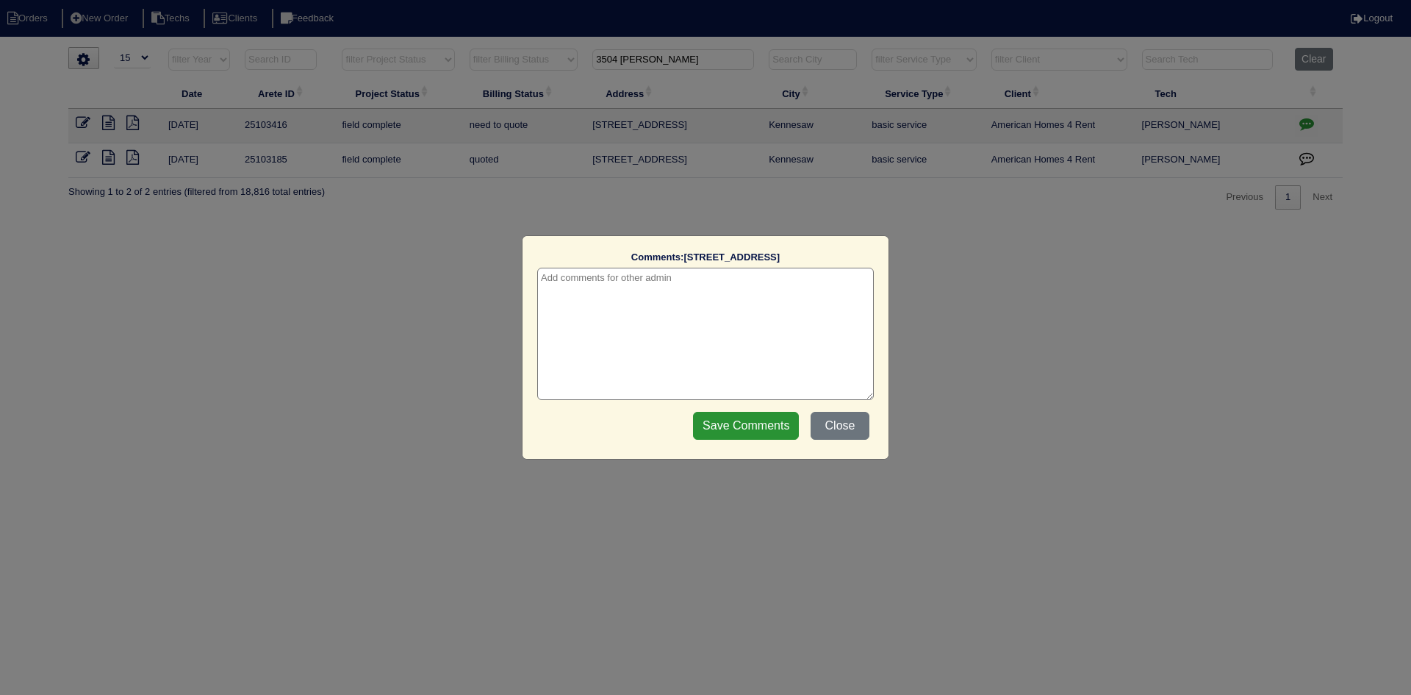
click at [731, 281] on textarea at bounding box center [705, 334] width 337 height 132
type textarea "9/15/25 - change order requested - rk"
click at [732, 426] on input "Save Comments" at bounding box center [746, 426] width 106 height 28
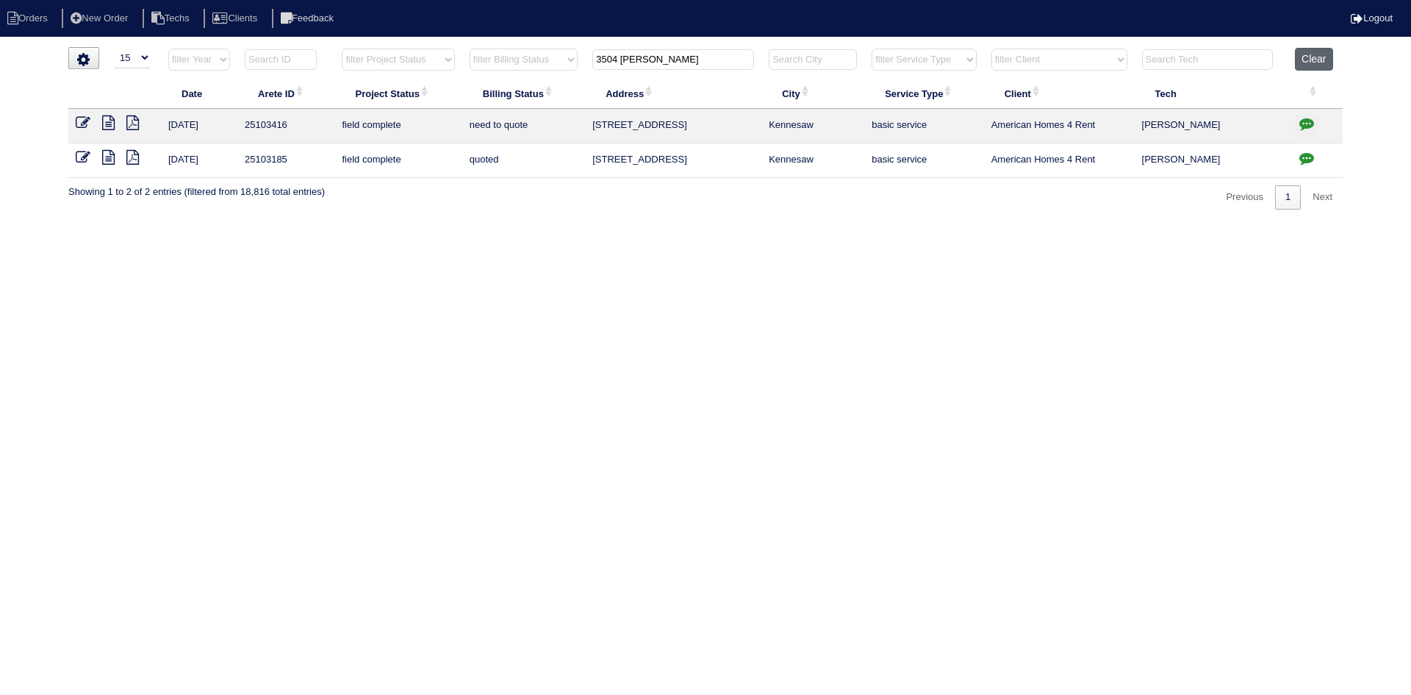
click at [1308, 58] on button "Clear" at bounding box center [1313, 59] width 37 height 23
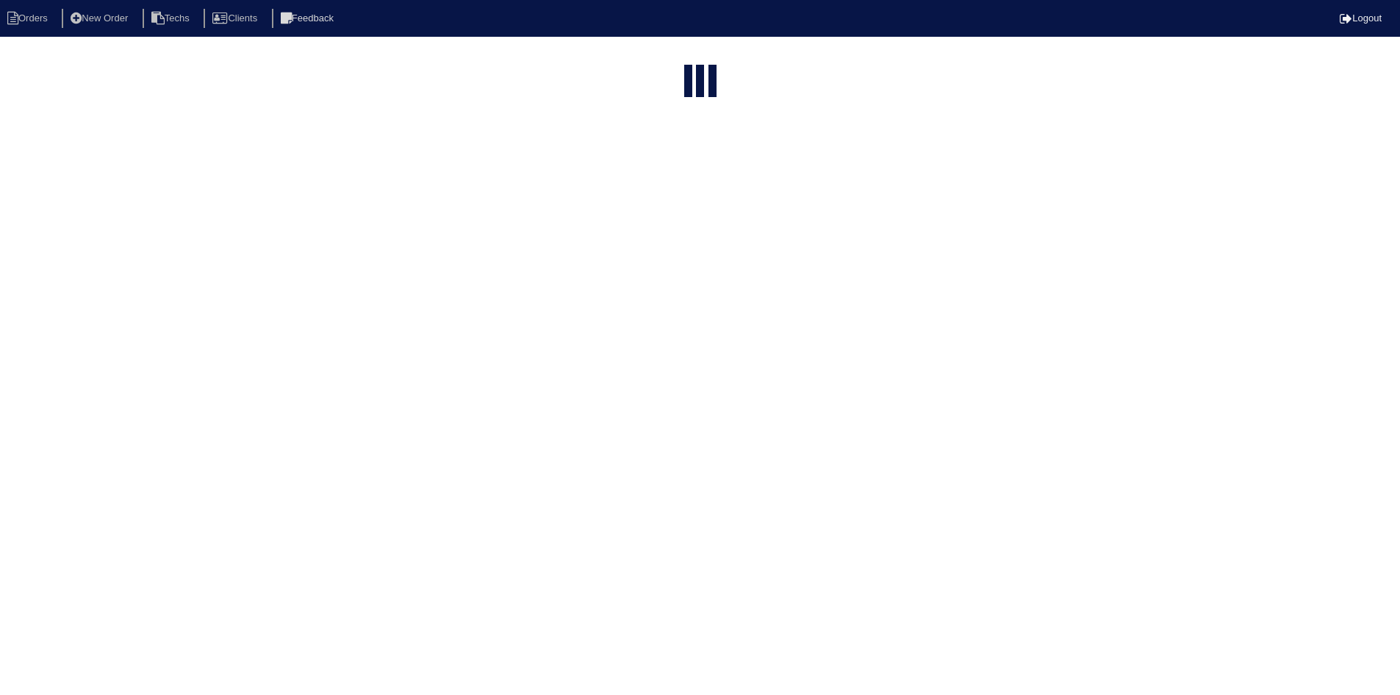
select select "15"
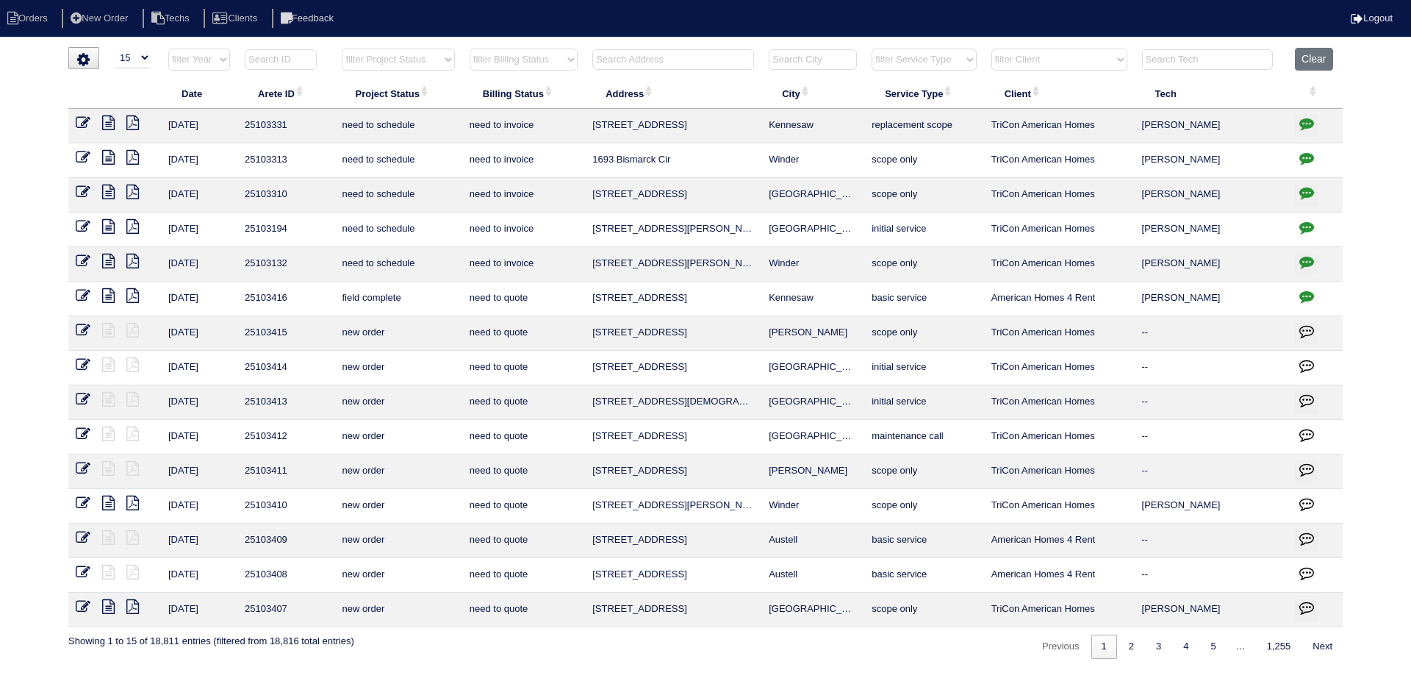
click at [607, 54] on input "text" at bounding box center [673, 59] width 162 height 21
paste input "[STREET_ADDRESS]"
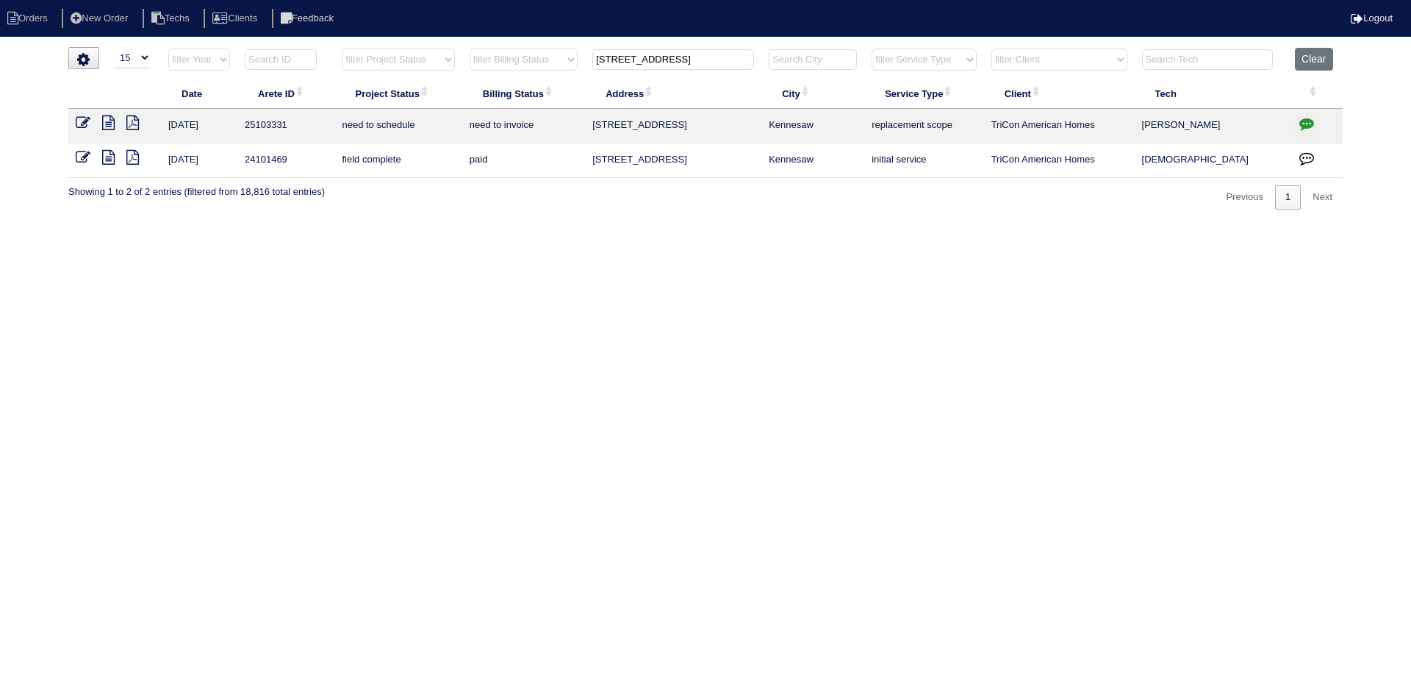
type input "[STREET_ADDRESS]"
click at [107, 123] on icon at bounding box center [108, 122] width 12 height 15
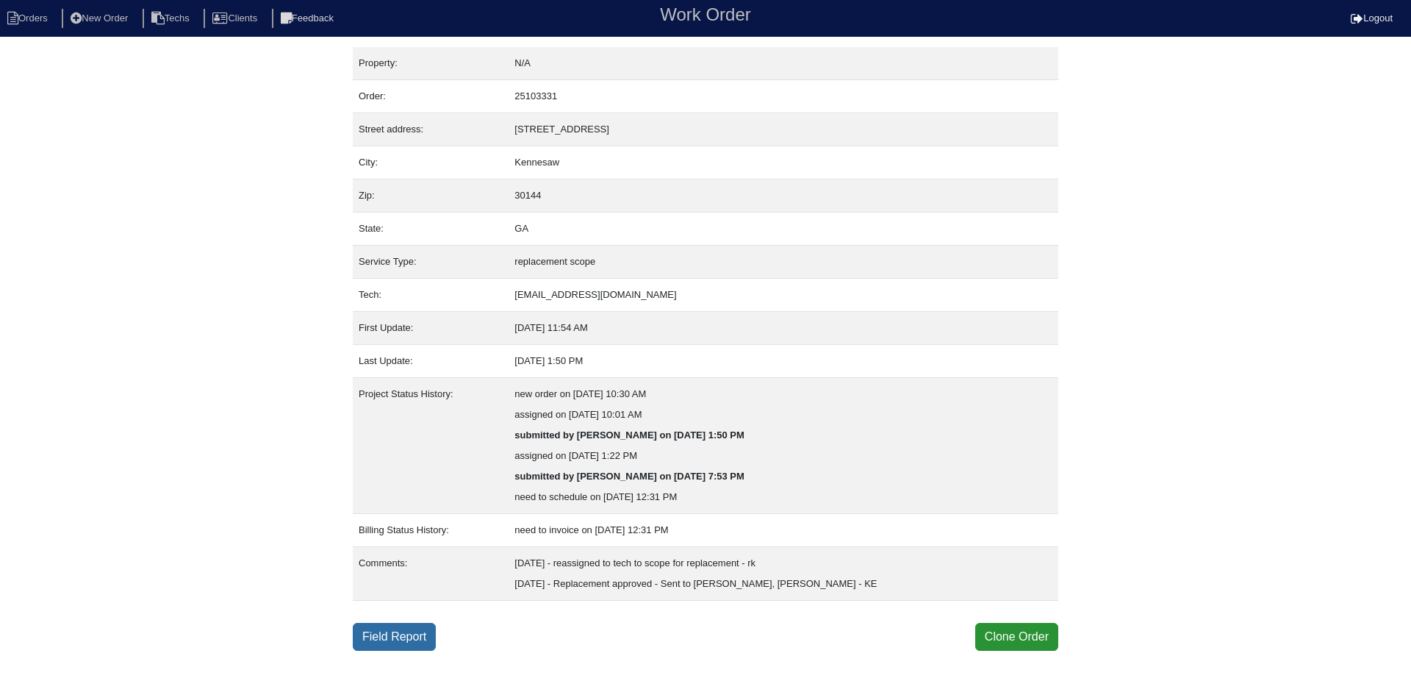
click at [390, 635] on link "Field Report" at bounding box center [394, 637] width 83 height 28
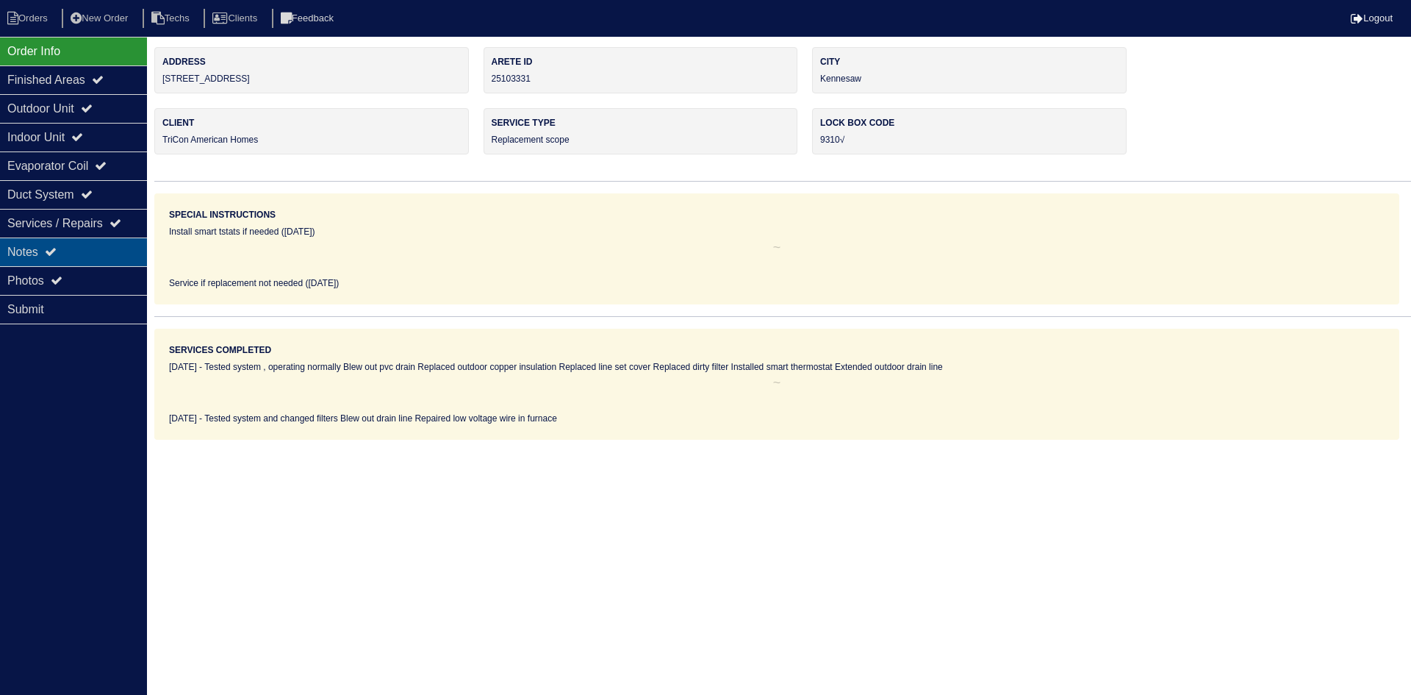
click at [49, 243] on div "Notes" at bounding box center [73, 251] width 147 height 29
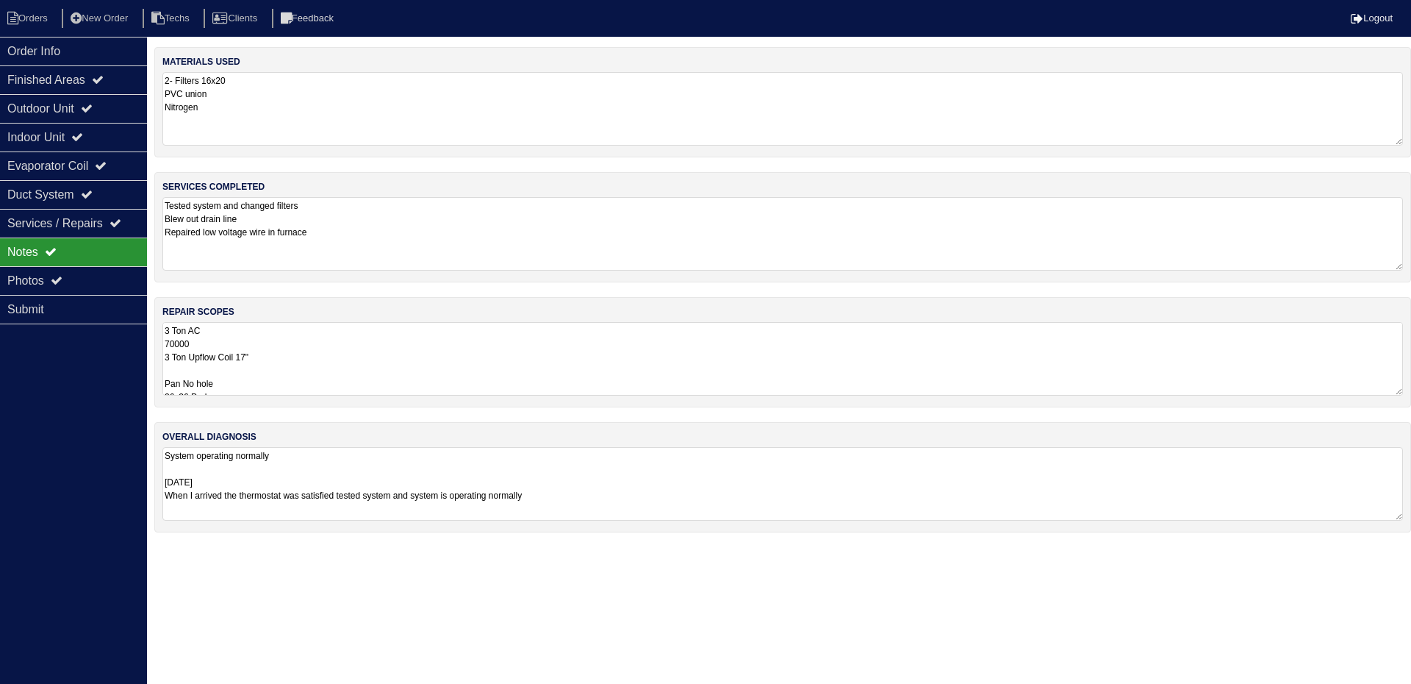
click at [407, 356] on textarea "3 Ton AC 70000 3 Ton Upflow Coil 17" Pan No hole 36x36 Pad Aquaguard Floatswitc…" at bounding box center [782, 358] width 1241 height 73
drag, startPoint x: 99, startPoint y: 53, endPoint x: 118, endPoint y: 50, distance: 19.3
click at [99, 53] on div "Order Info" at bounding box center [73, 51] width 147 height 29
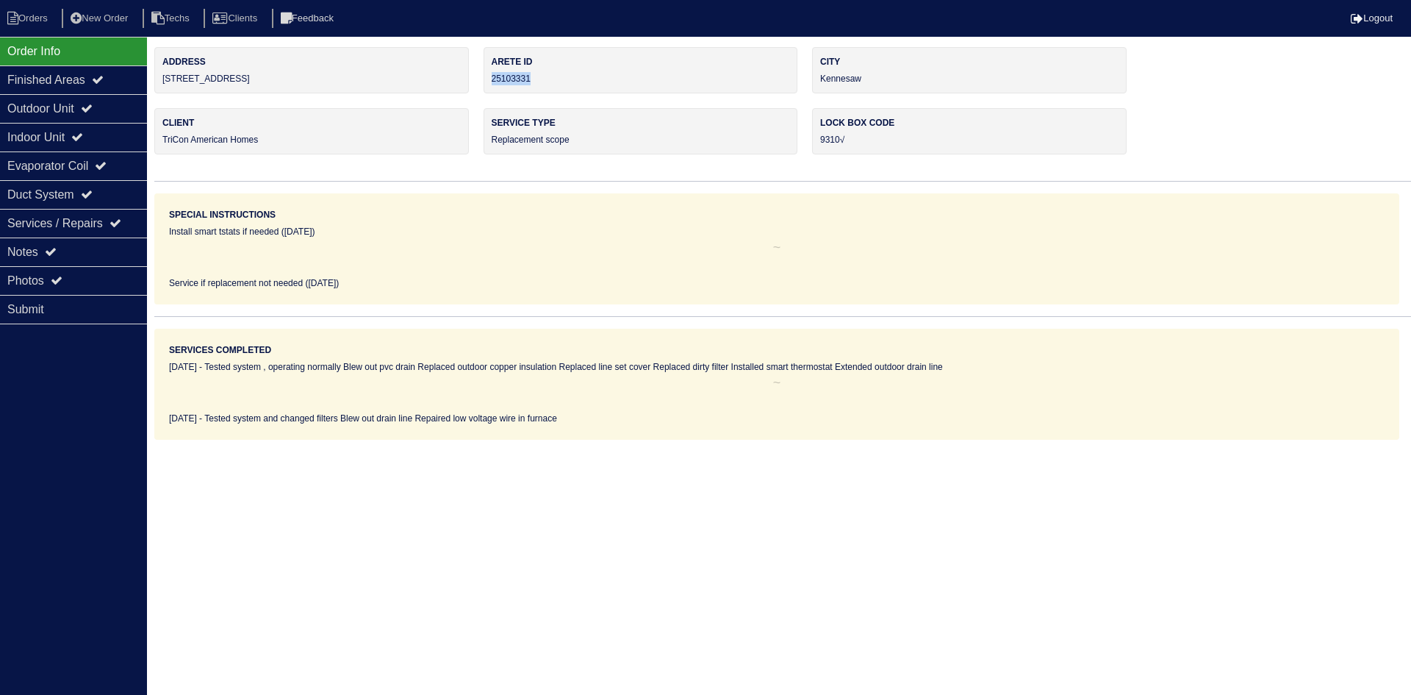
drag, startPoint x: 524, startPoint y: 78, endPoint x: 490, endPoint y: 78, distance: 33.8
click at [490, 78] on div "Arete ID 25103331" at bounding box center [641, 70] width 315 height 46
copy div "25103331"
drag, startPoint x: 111, startPoint y: 251, endPoint x: 162, endPoint y: 288, distance: 63.1
click at [111, 251] on div "Notes" at bounding box center [73, 251] width 147 height 29
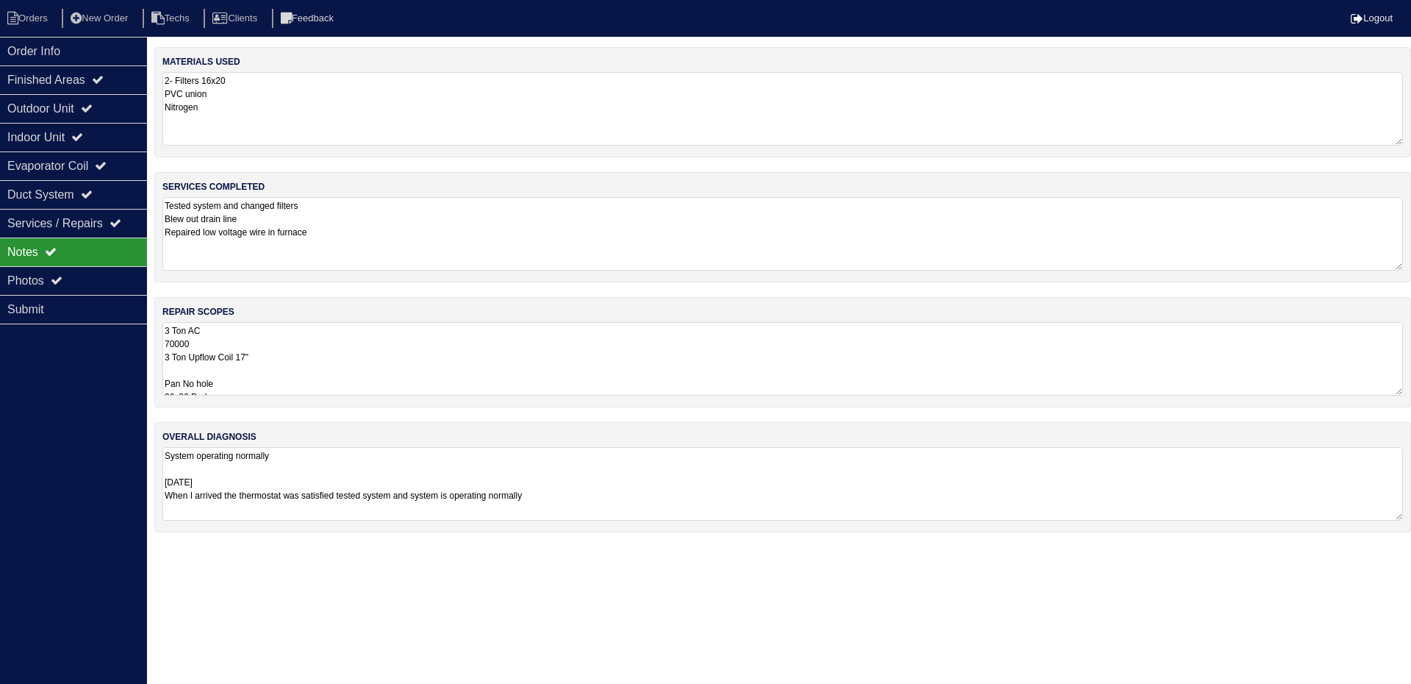
click at [445, 362] on textarea "3 Ton AC 70000 3 Ton Upflow Coil 17" Pan No hole 36x36 Pad Aquaguard Floatswitc…" at bounding box center [782, 358] width 1241 height 73
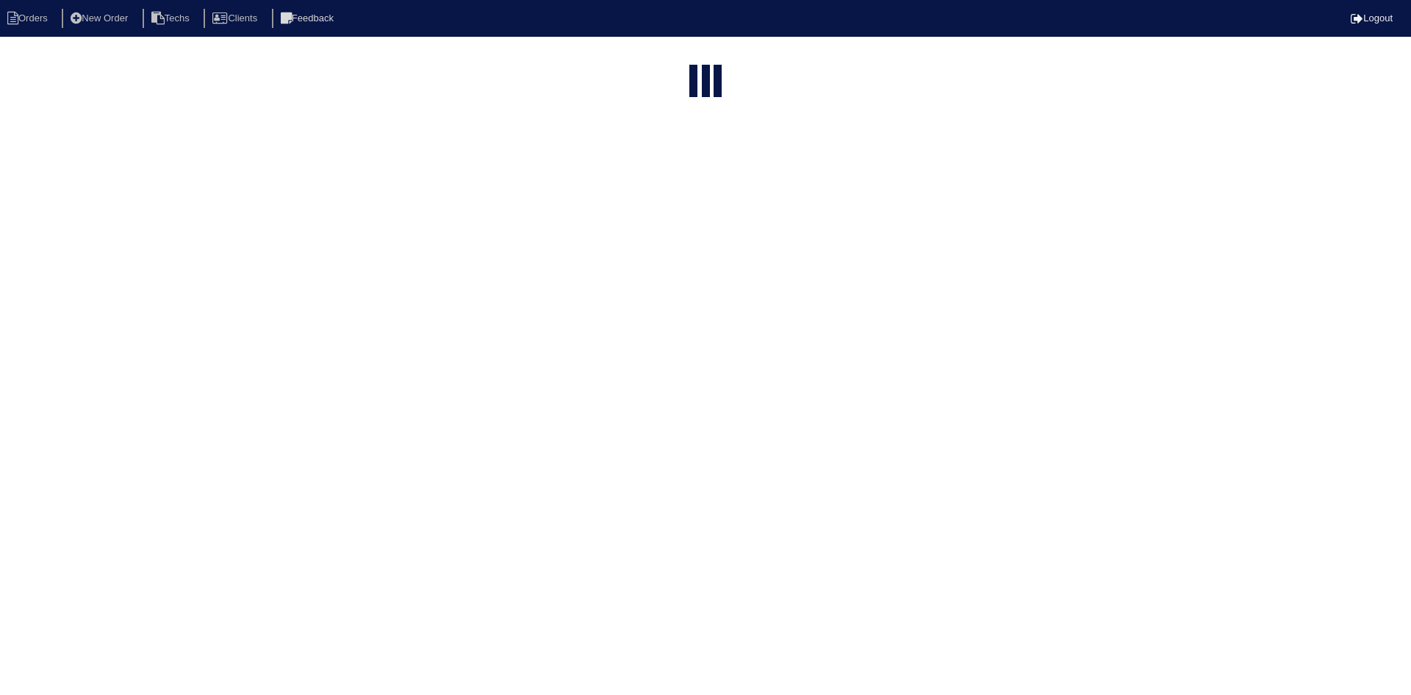
select select "15"
type input "[STREET_ADDRESS]"
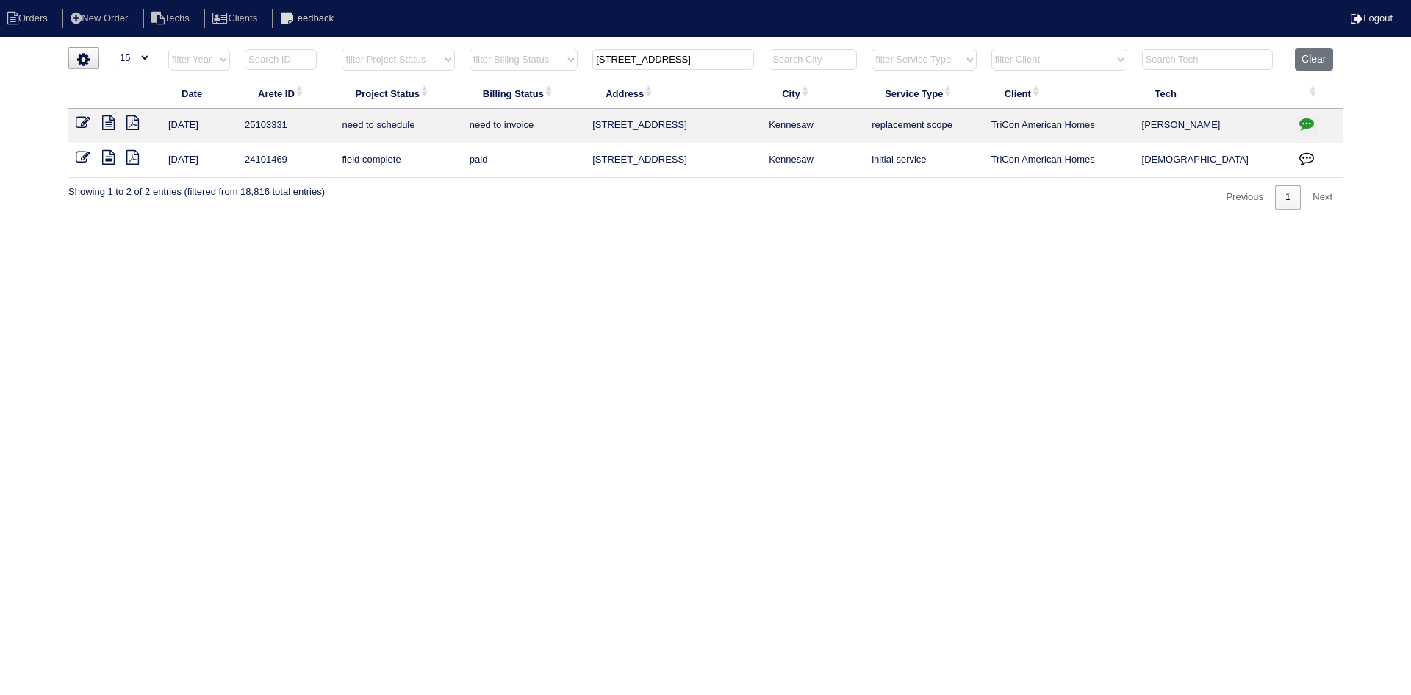
click at [1307, 121] on icon "button" at bounding box center [1306, 123] width 15 height 15
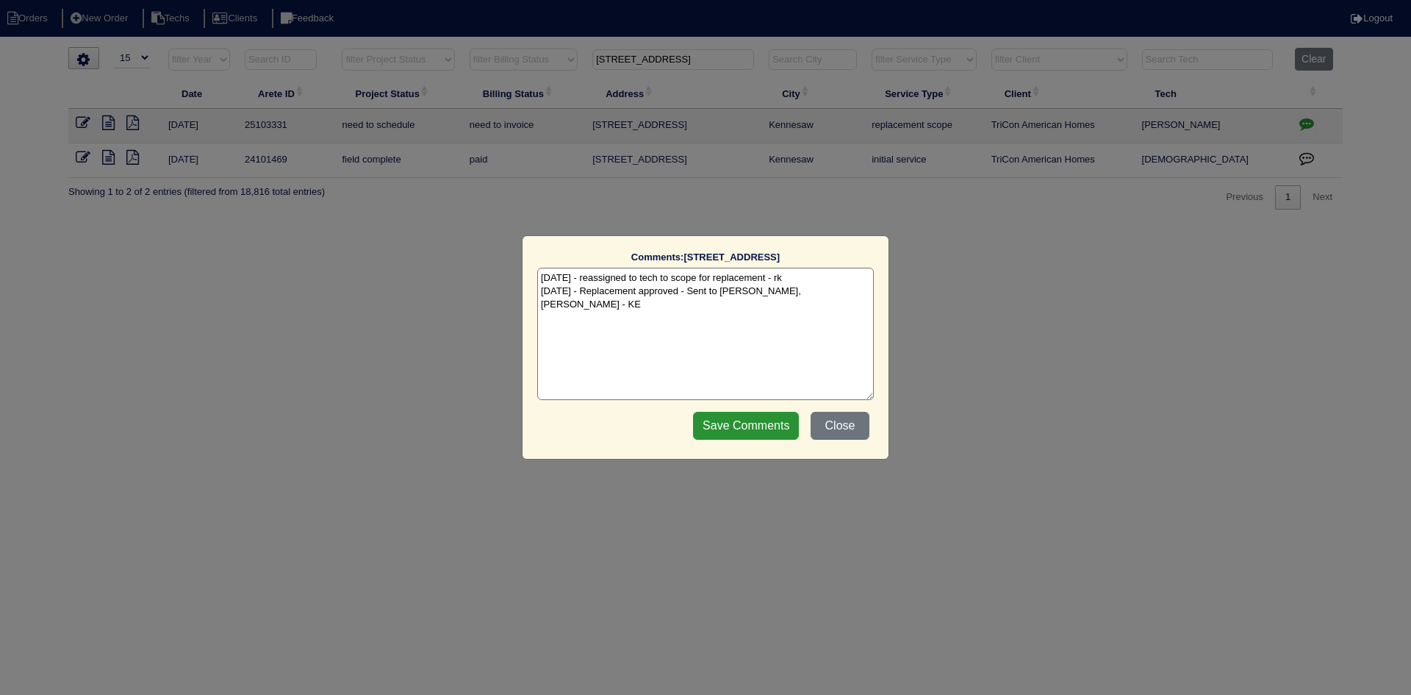
click at [843, 291] on textarea "[DATE] - reassigned to tech to scope for replacement - rk [DATE] - Replacement …" at bounding box center [705, 334] width 337 height 132
paste textarea "Equipment ordered - pricing verified Sibi order number: TAH-EVYE1K30 Order plac…"
click at [750, 312] on textarea "[DATE] - reassigned to tech to scope for replacement - rk [DATE] - Replacement …" at bounding box center [705, 334] width 337 height 132
click at [750, 305] on textarea "[DATE] - reassigned to tech to scope for replacement - rk [DATE] - Replacement …" at bounding box center [705, 334] width 337 height 132
type textarea "[DATE] - reassigned to tech to scope for replacement - rk [DATE] - Replacement …"
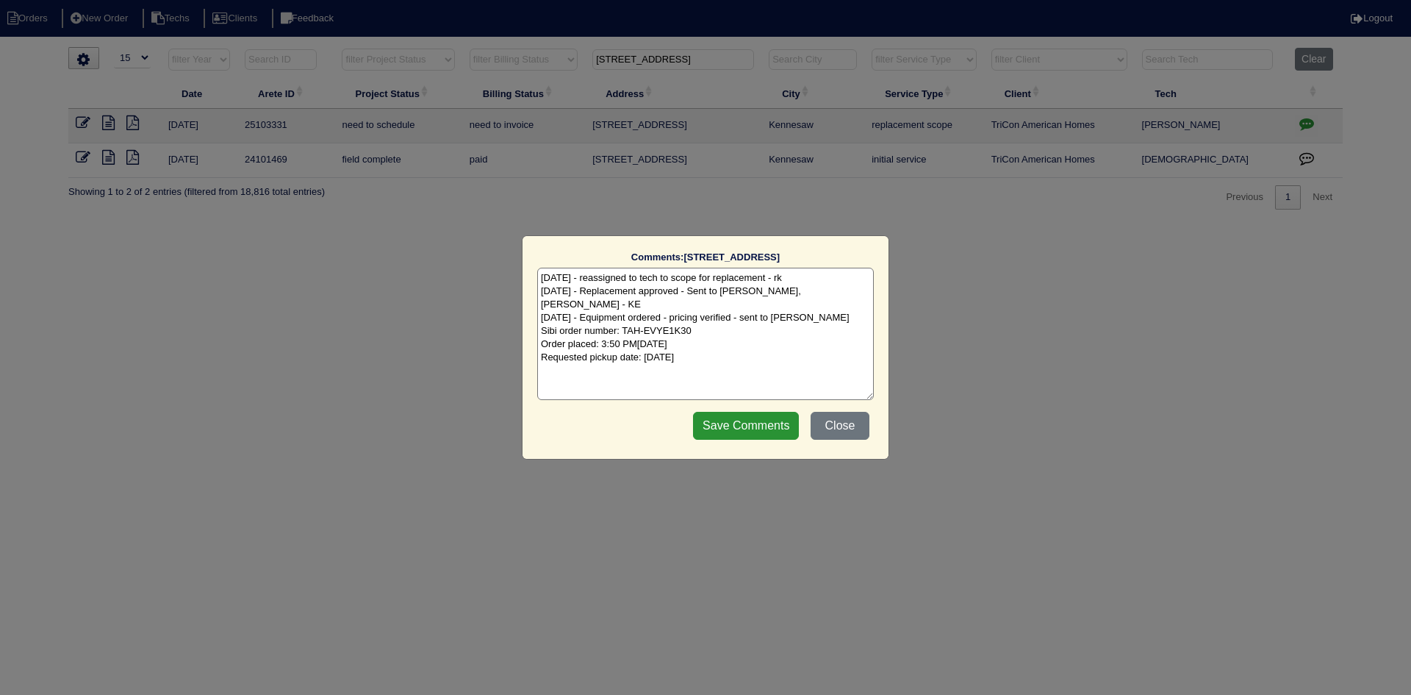
click at [748, 417] on input "Save Comments" at bounding box center [746, 426] width 106 height 28
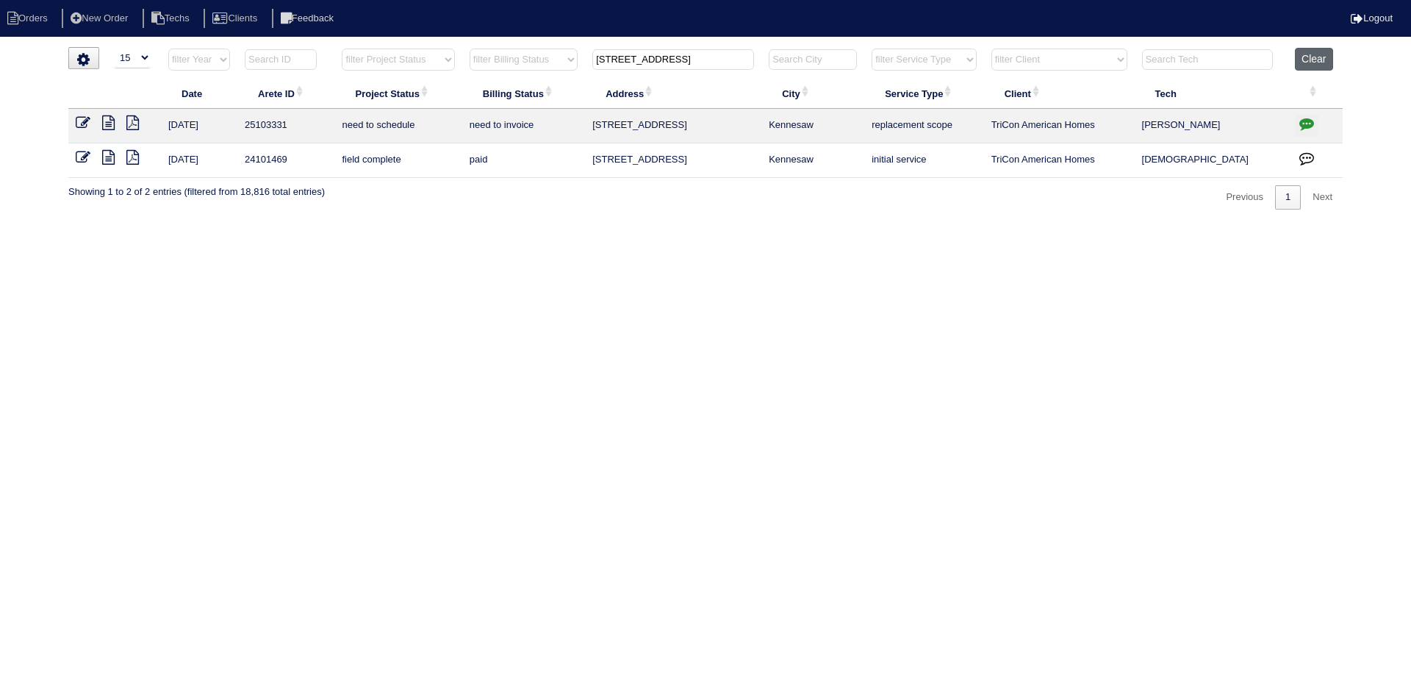
click at [1322, 58] on button "Clear" at bounding box center [1313, 59] width 37 height 23
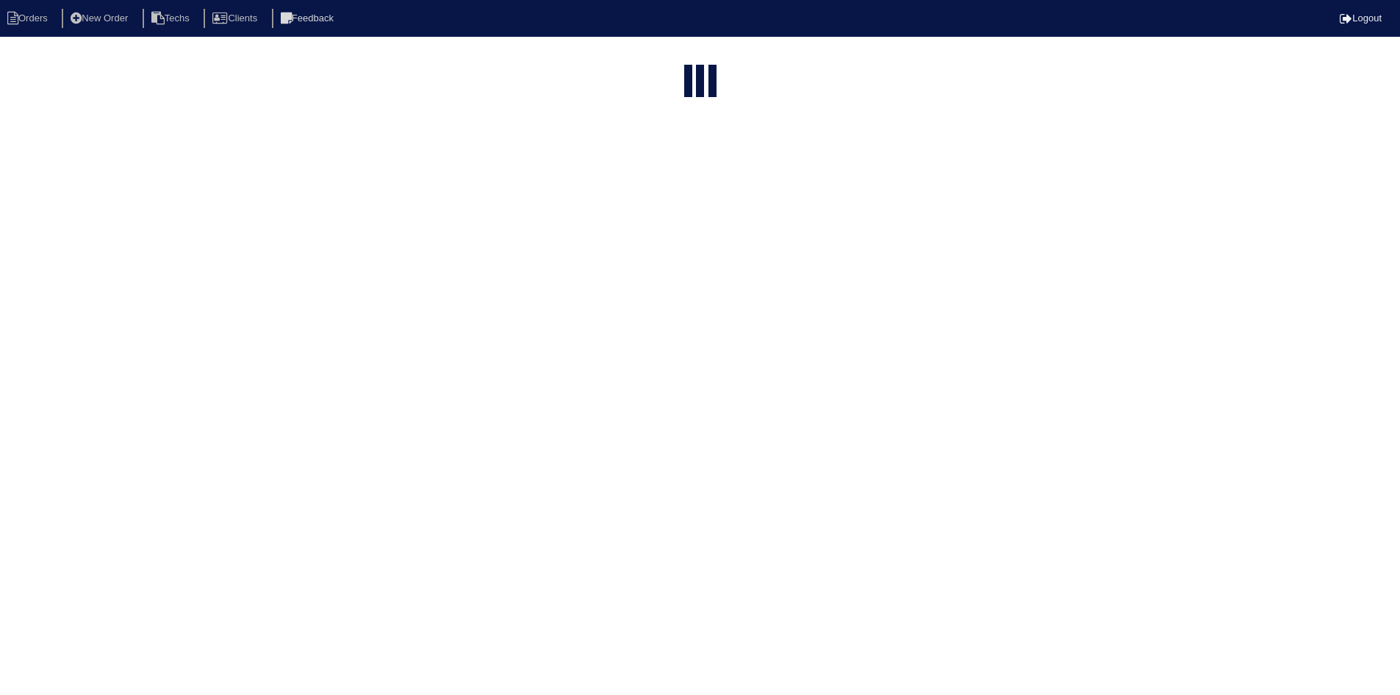
select select "15"
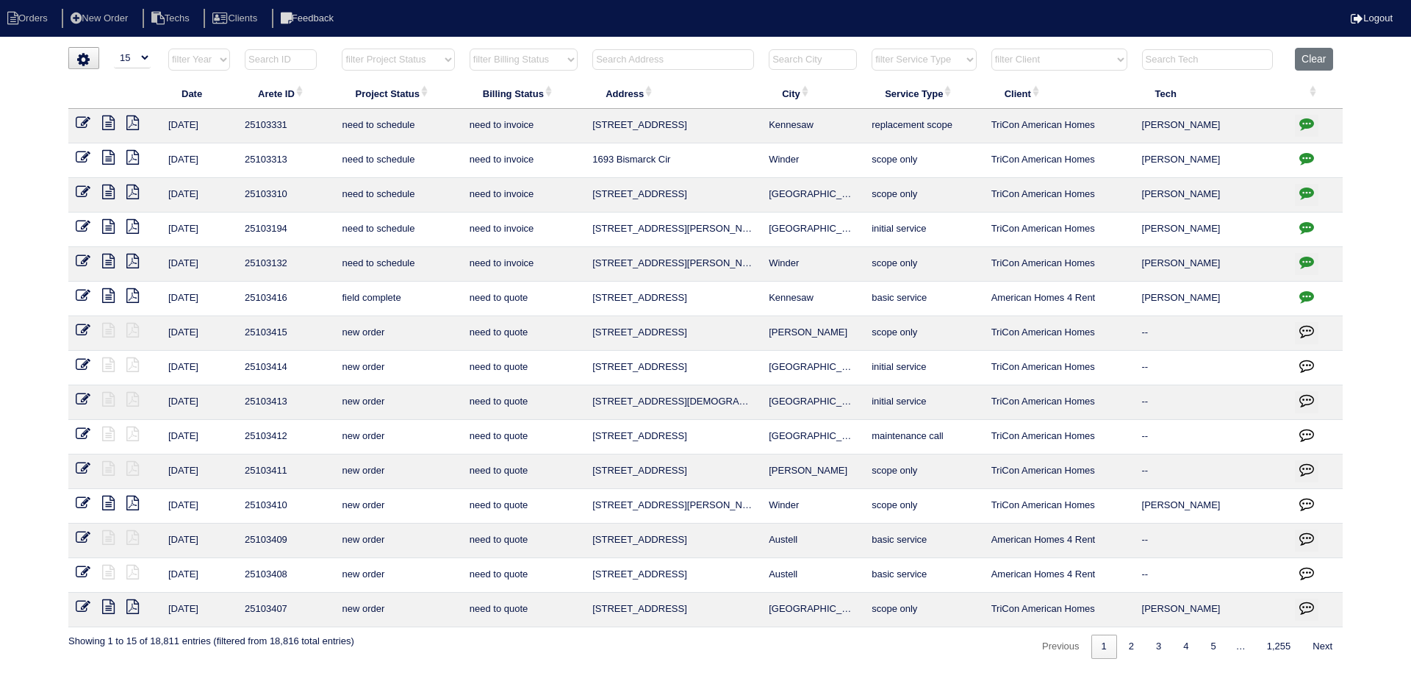
click at [409, 58] on select "filter Project Status -- Any Project Status -- new order assigned in progress f…" at bounding box center [398, 60] width 112 height 22
click at [342, 49] on select "filter Project Status -- Any Project Status -- new order assigned in progress f…" at bounding box center [398, 60] width 112 height 22
select select "field complete"
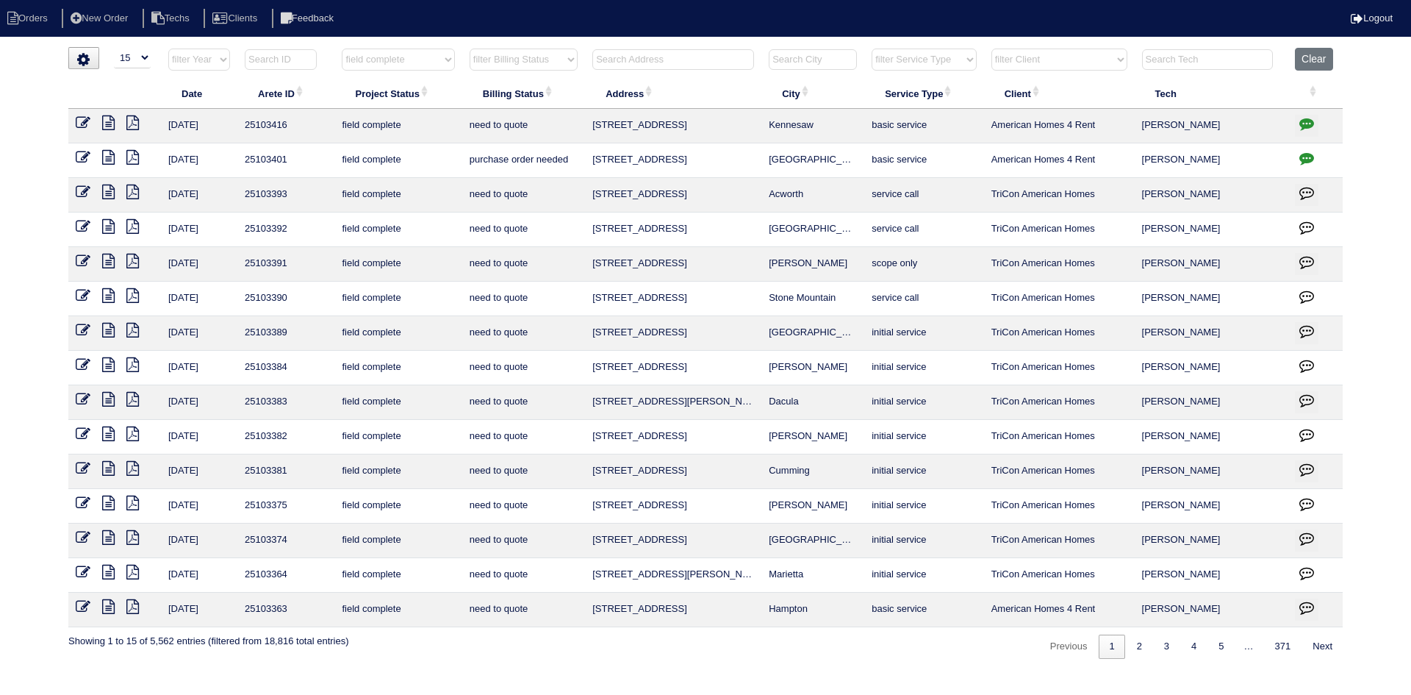
click at [541, 59] on select "filter Billing Status -- Any Billing Status -- need to quote quoted need to inv…" at bounding box center [524, 60] width 108 height 22
select select "need to quote"
click at [470, 49] on select "filter Billing Status -- Any Billing Status -- need to quote quoted need to inv…" at bounding box center [524, 60] width 108 height 22
select select "field complete"
select select "need to quote"
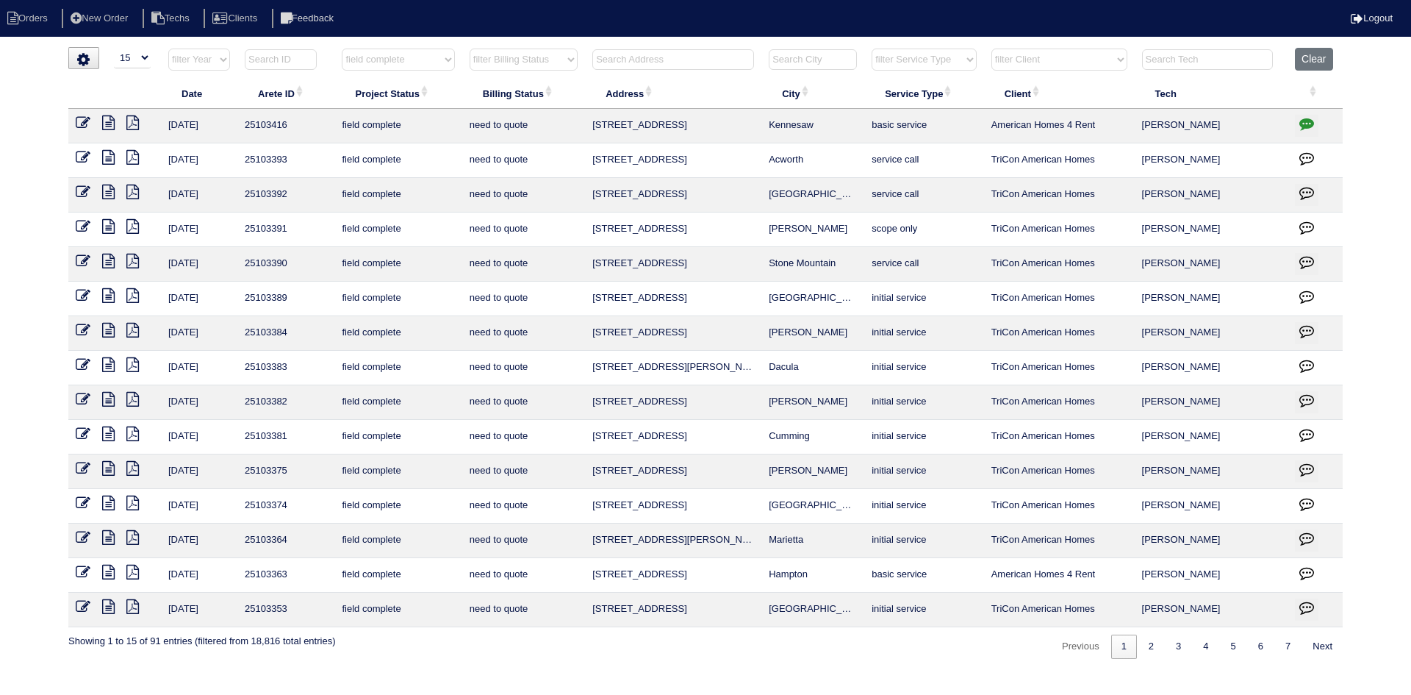
click at [1056, 62] on select "filter Client -- Any Client -- [PERSON_NAME] American Homes 4 Rent Arete Person…" at bounding box center [1059, 60] width 136 height 22
select select "American Homes 4 Rent"
click at [992, 49] on select "filter Client -- Any Client -- [PERSON_NAME] American Homes 4 Rent Arete Person…" at bounding box center [1059, 60] width 136 height 22
select select "field complete"
select select "need to quote"
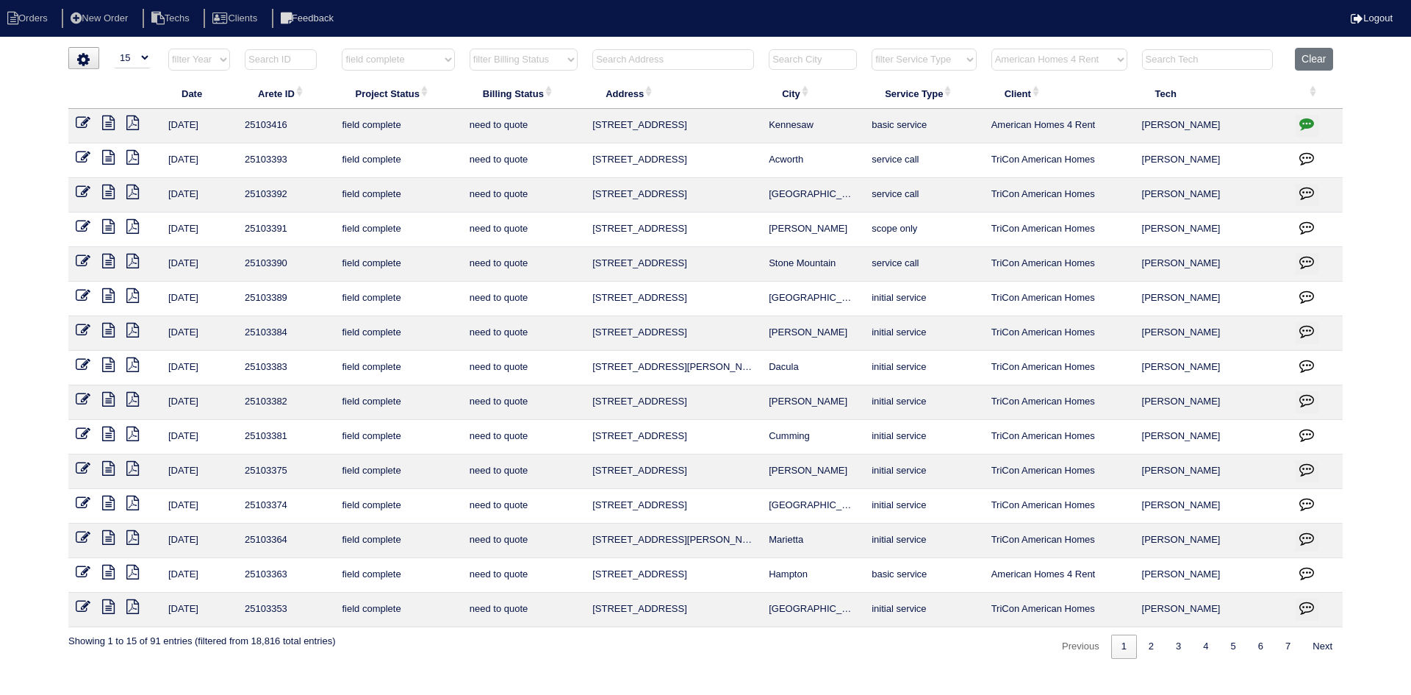
select select "American Homes 4 Rent"
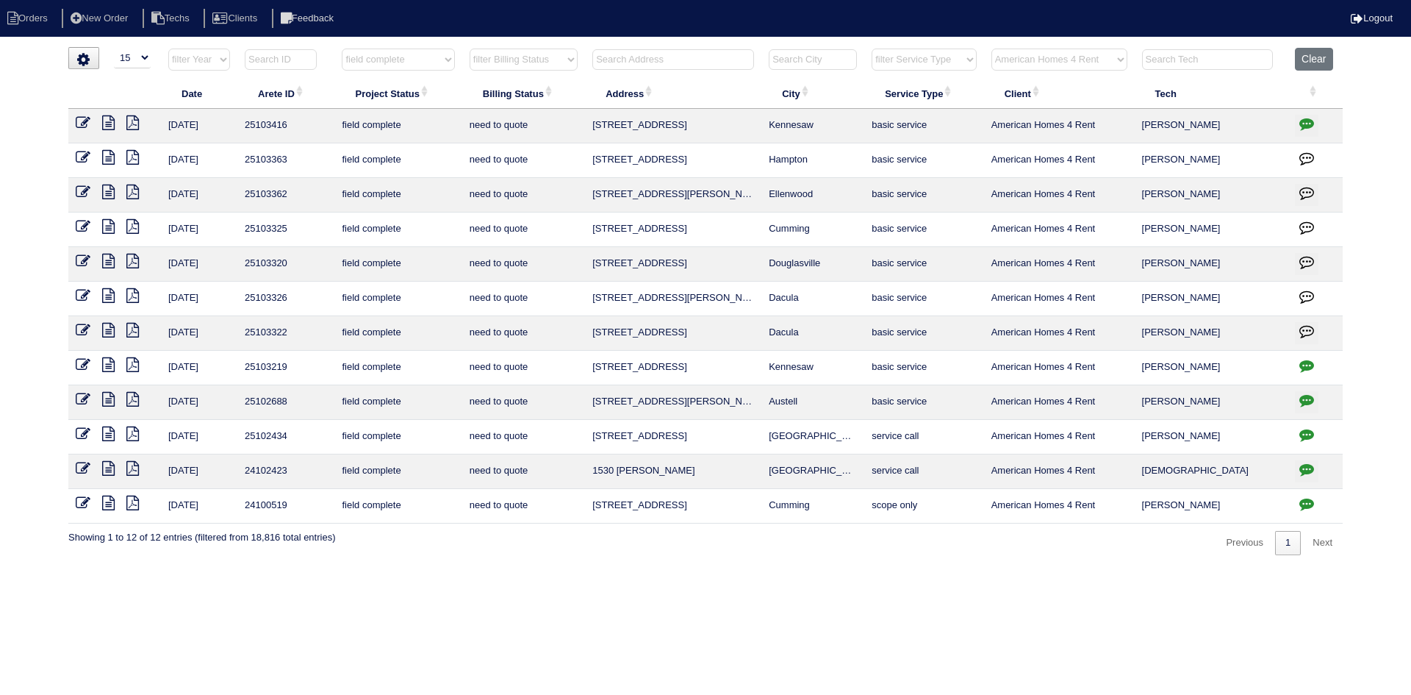
click at [132, 328] on icon at bounding box center [132, 330] width 12 height 15
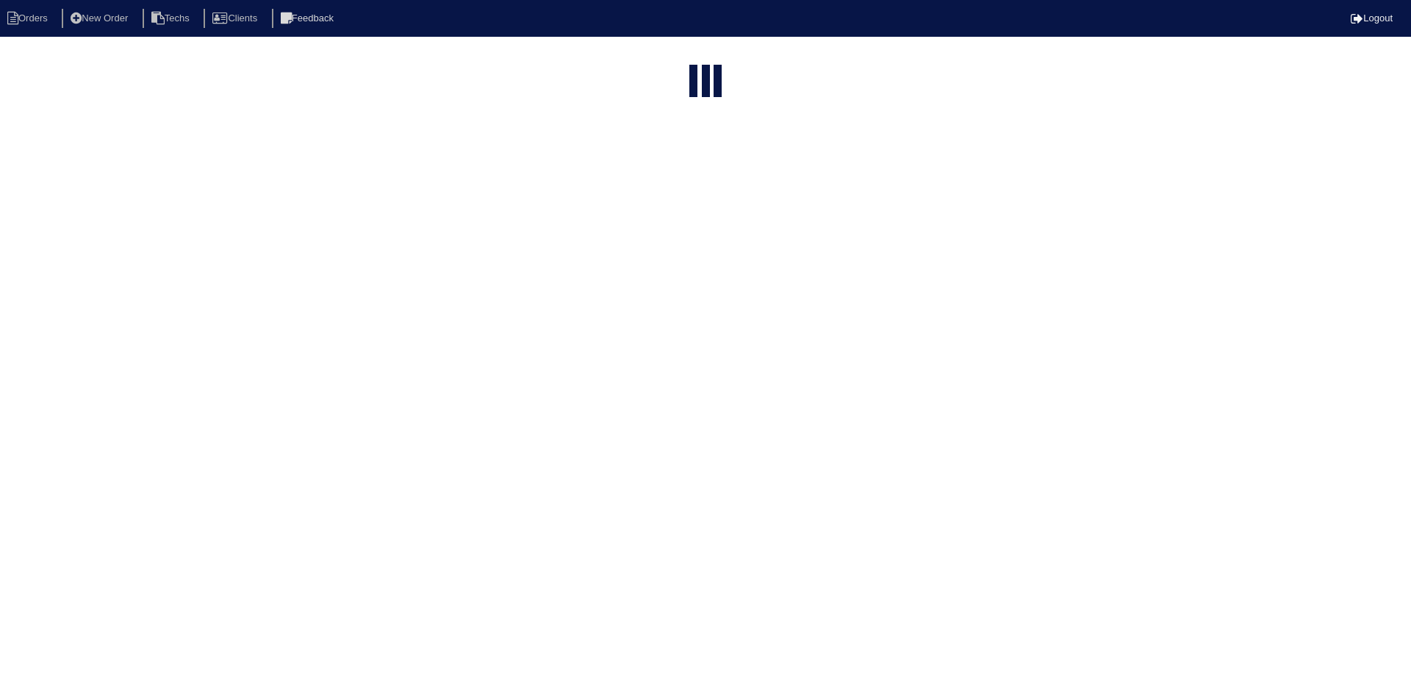
select select "15"
select select "field complete"
select select "need to quote"
select select "American Homes 4 Rent"
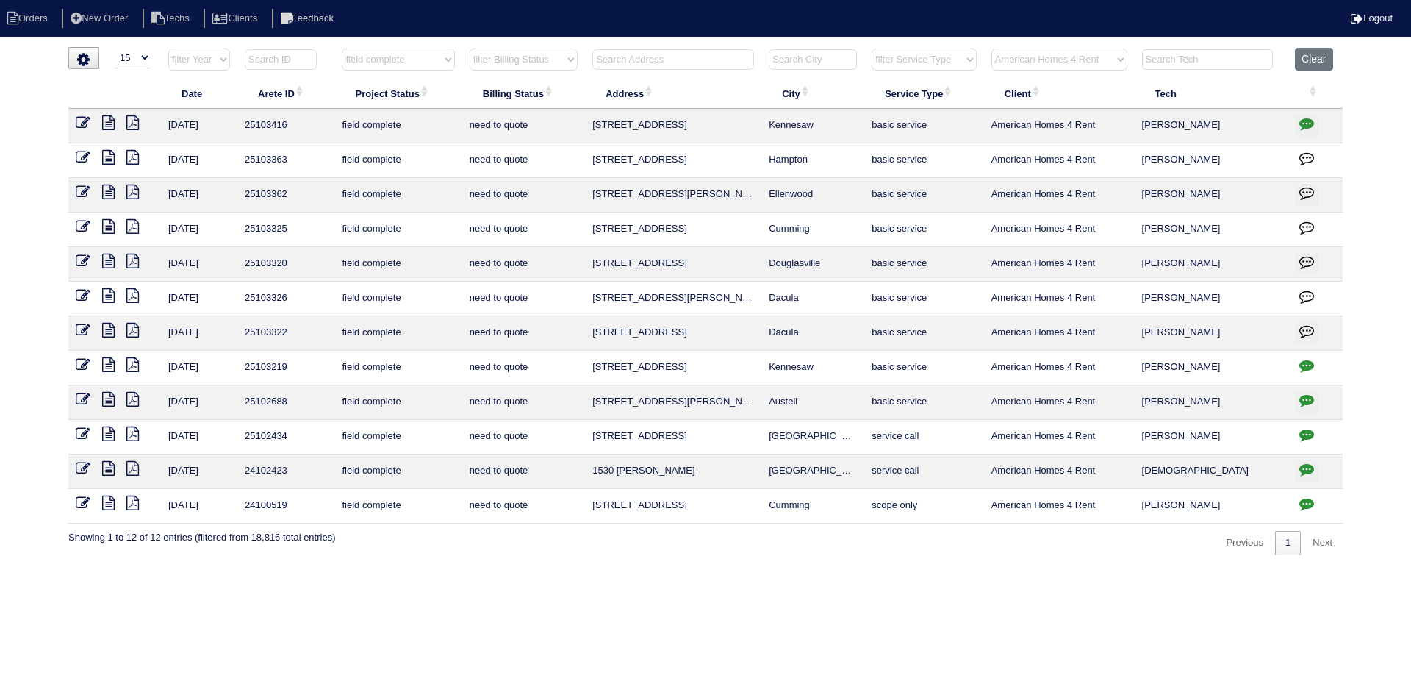
click at [106, 330] on icon at bounding box center [108, 330] width 12 height 15
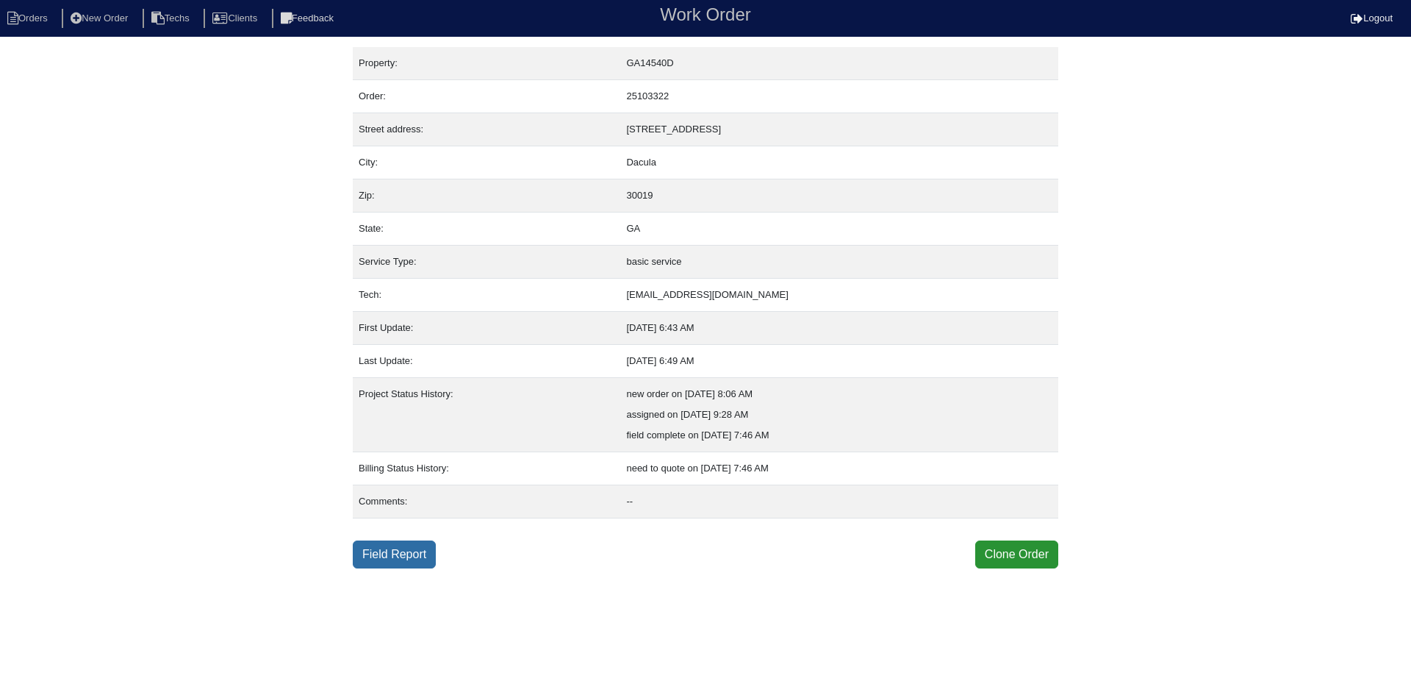
drag, startPoint x: 390, startPoint y: 545, endPoint x: 401, endPoint y: 541, distance: 11.6
click at [390, 545] on link "Field Report" at bounding box center [394, 554] width 83 height 28
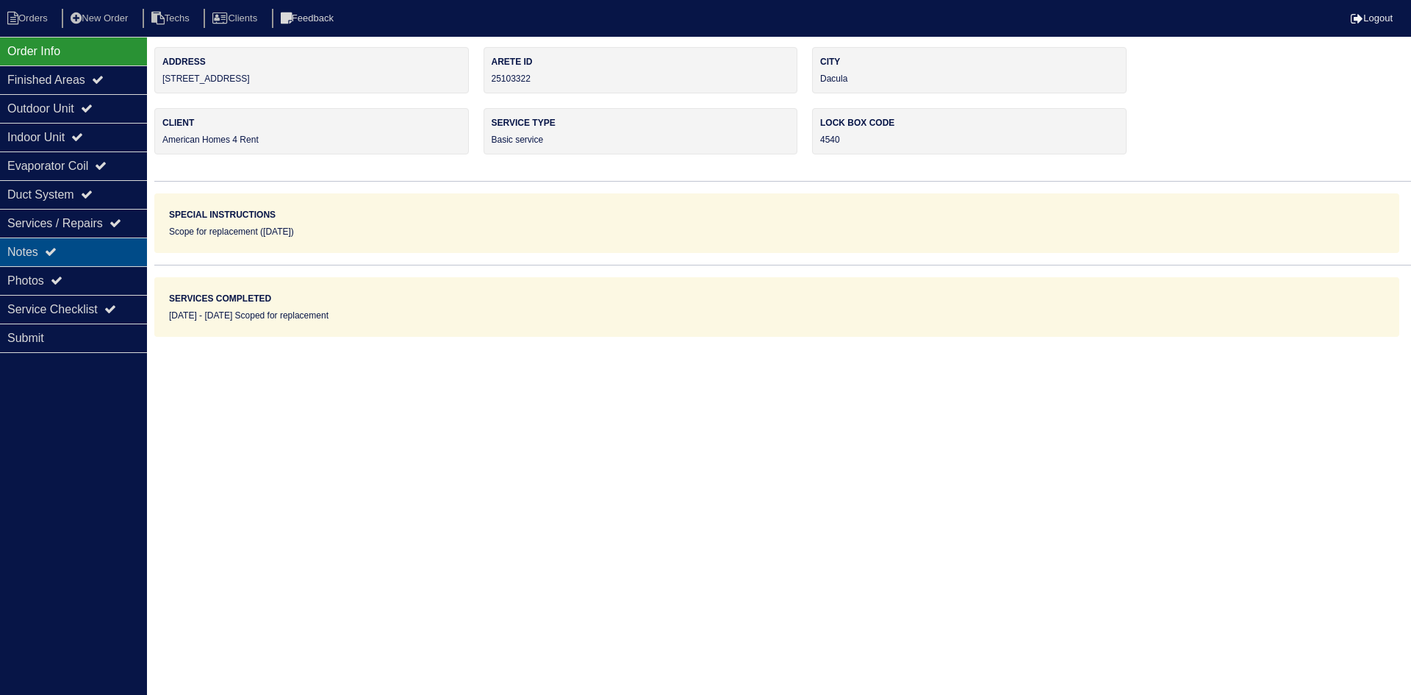
click at [81, 249] on div "Notes" at bounding box center [73, 251] width 147 height 29
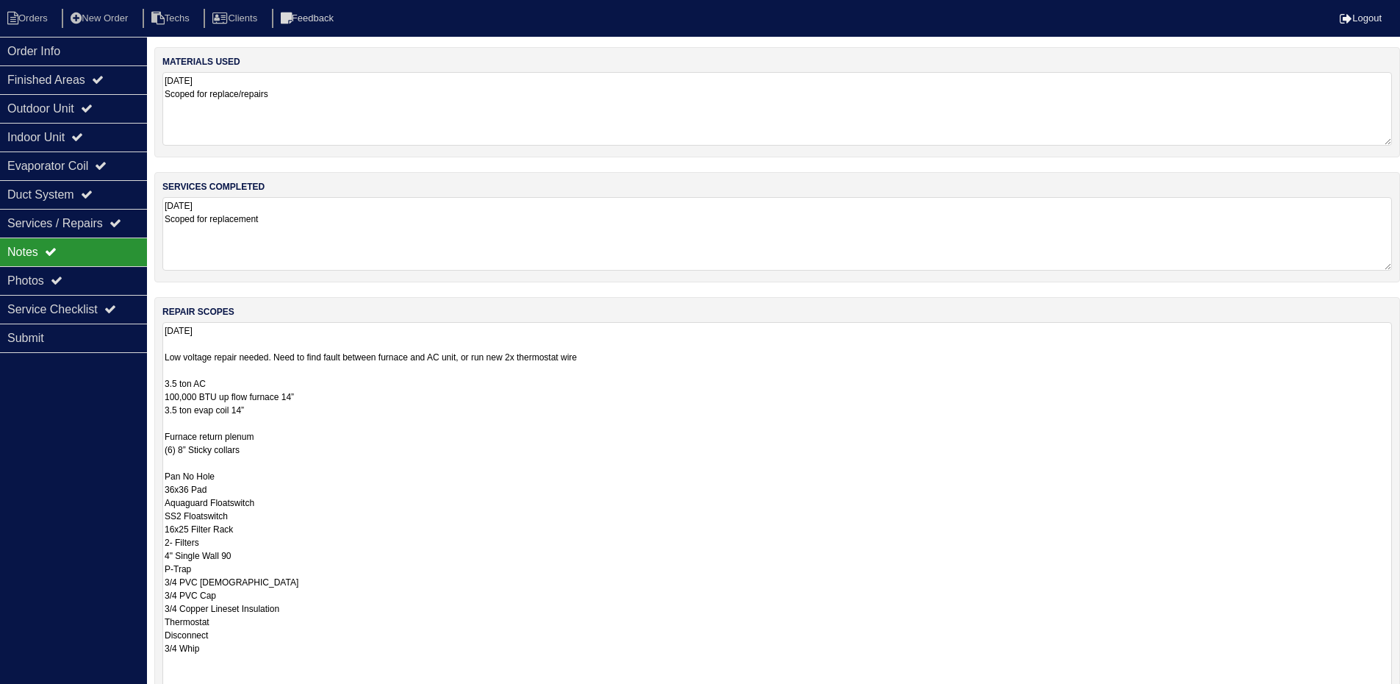
drag, startPoint x: 1401, startPoint y: 392, endPoint x: 1344, endPoint y: 729, distance: 341.3
click at [1344, 694] on html "Orders New Order Techs Clients Feedback Logout Orders New Order Users Clients M…" at bounding box center [700, 440] width 1400 height 881
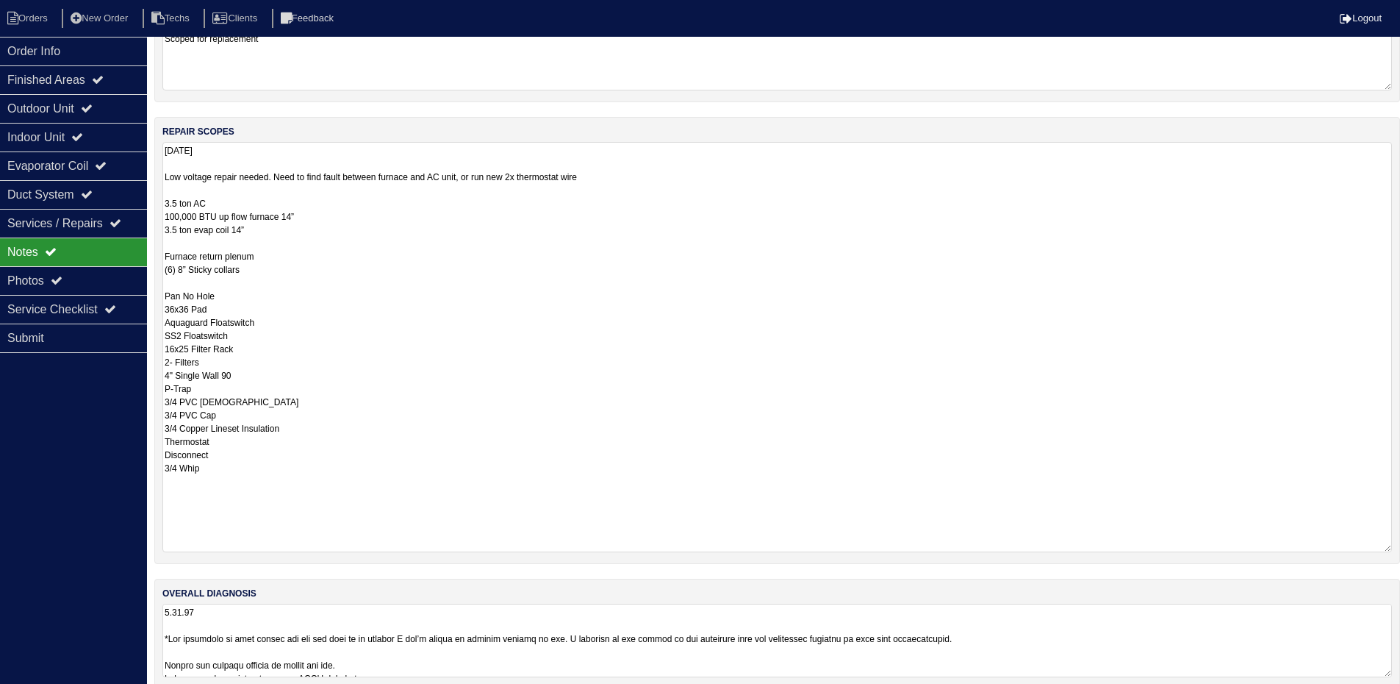
scroll to position [200, 0]
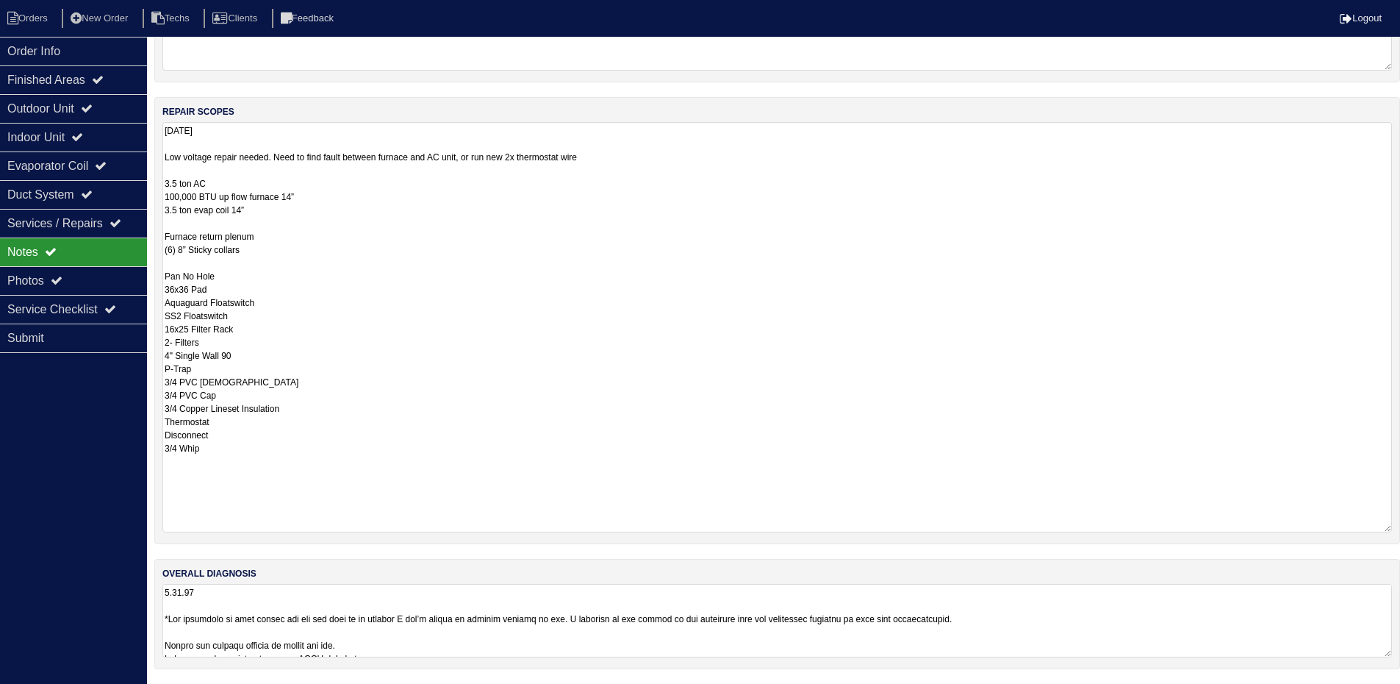
click at [1252, 641] on textarea at bounding box center [777, 620] width 1230 height 73
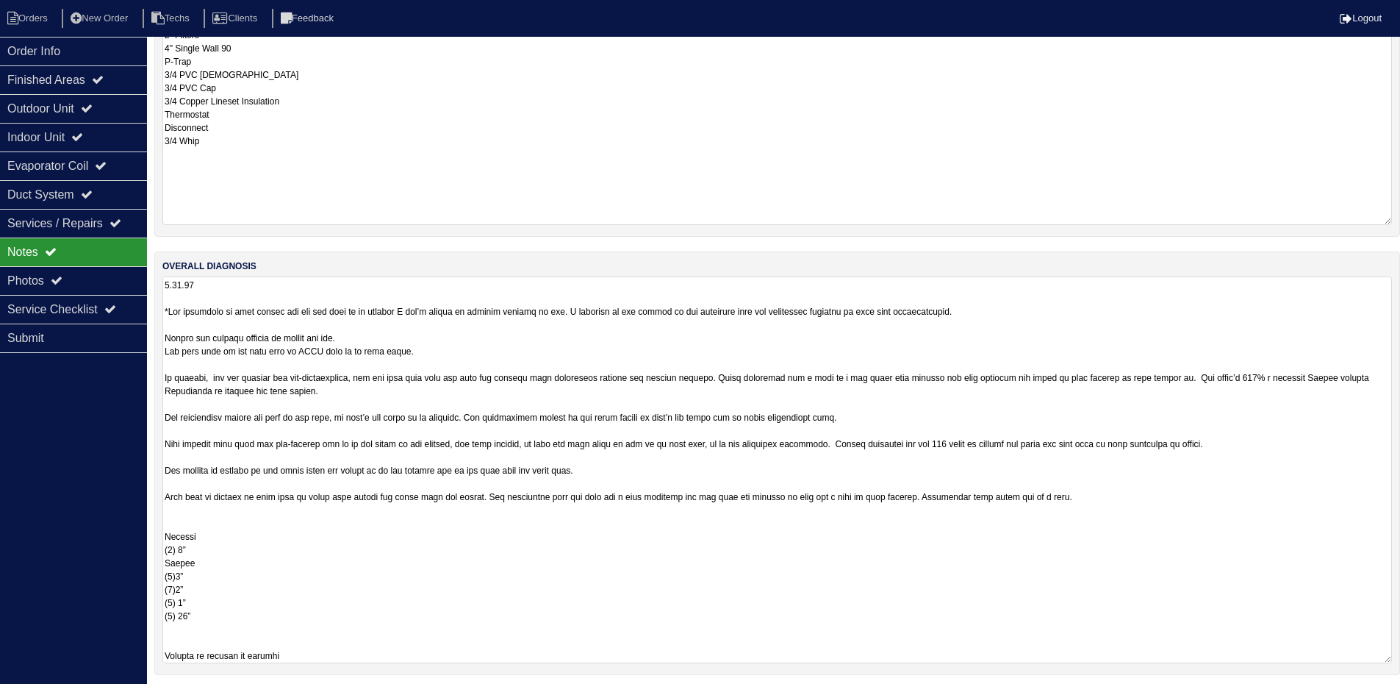
scroll to position [513, 0]
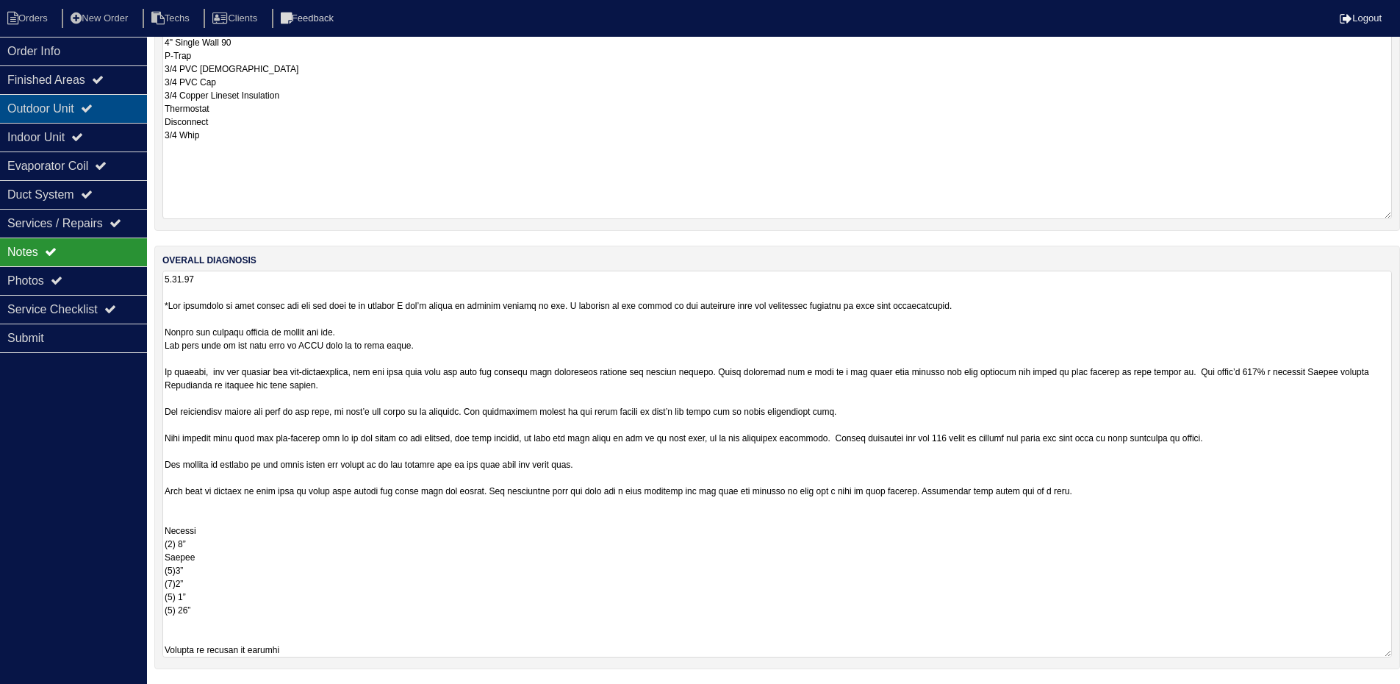
click at [84, 117] on div "Outdoor Unit" at bounding box center [73, 108] width 147 height 29
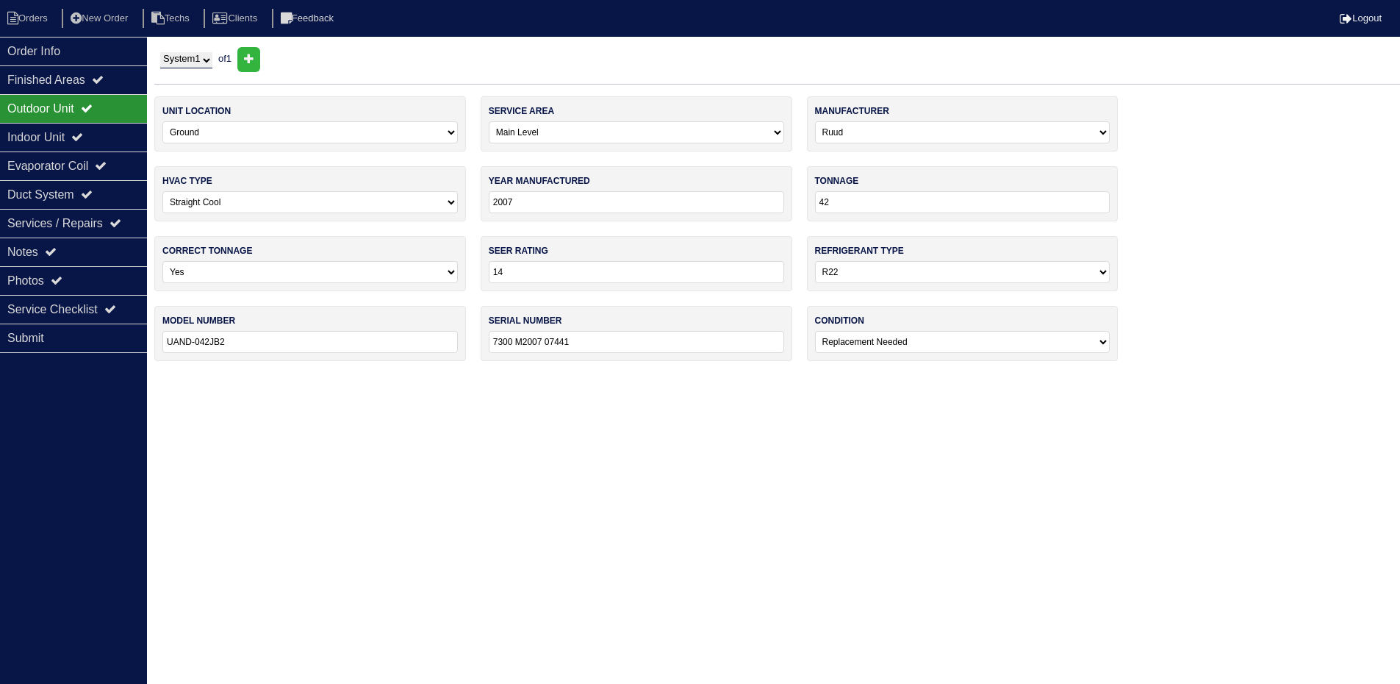
scroll to position [0, 0]
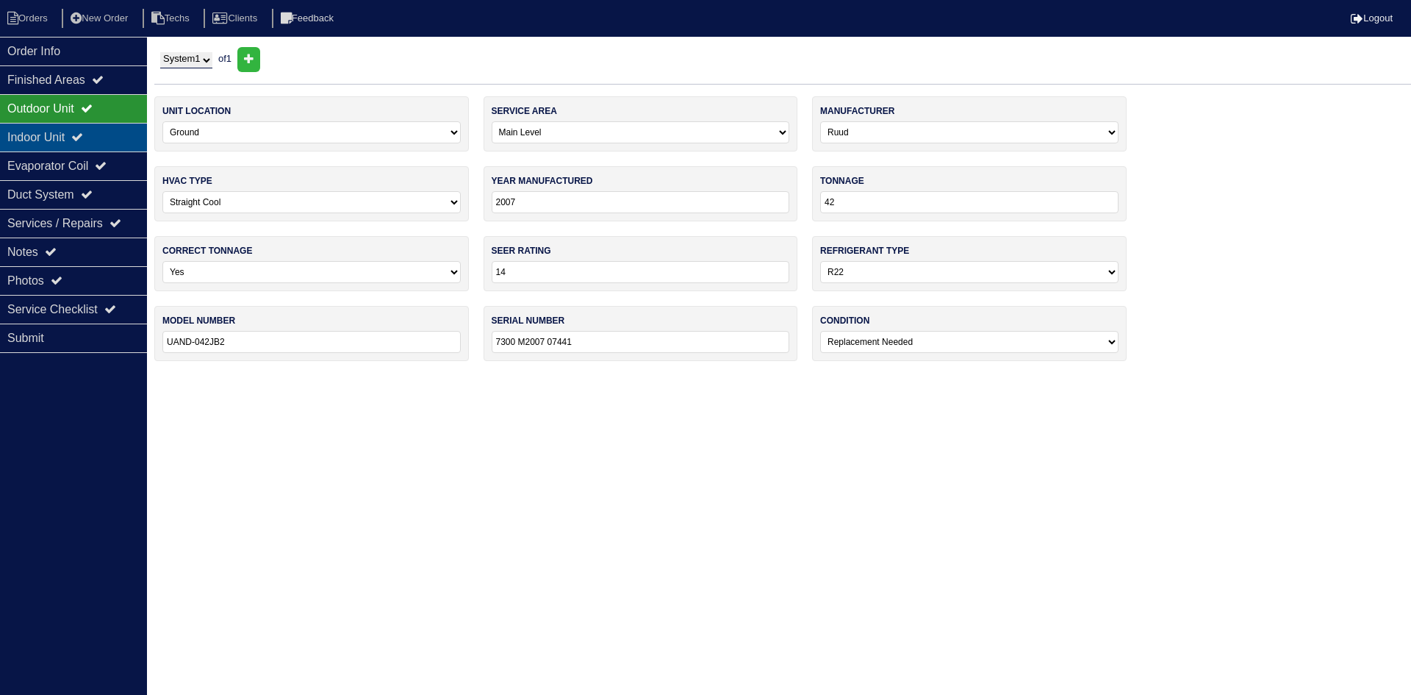
click at [83, 143] on icon at bounding box center [77, 137] width 12 height 12
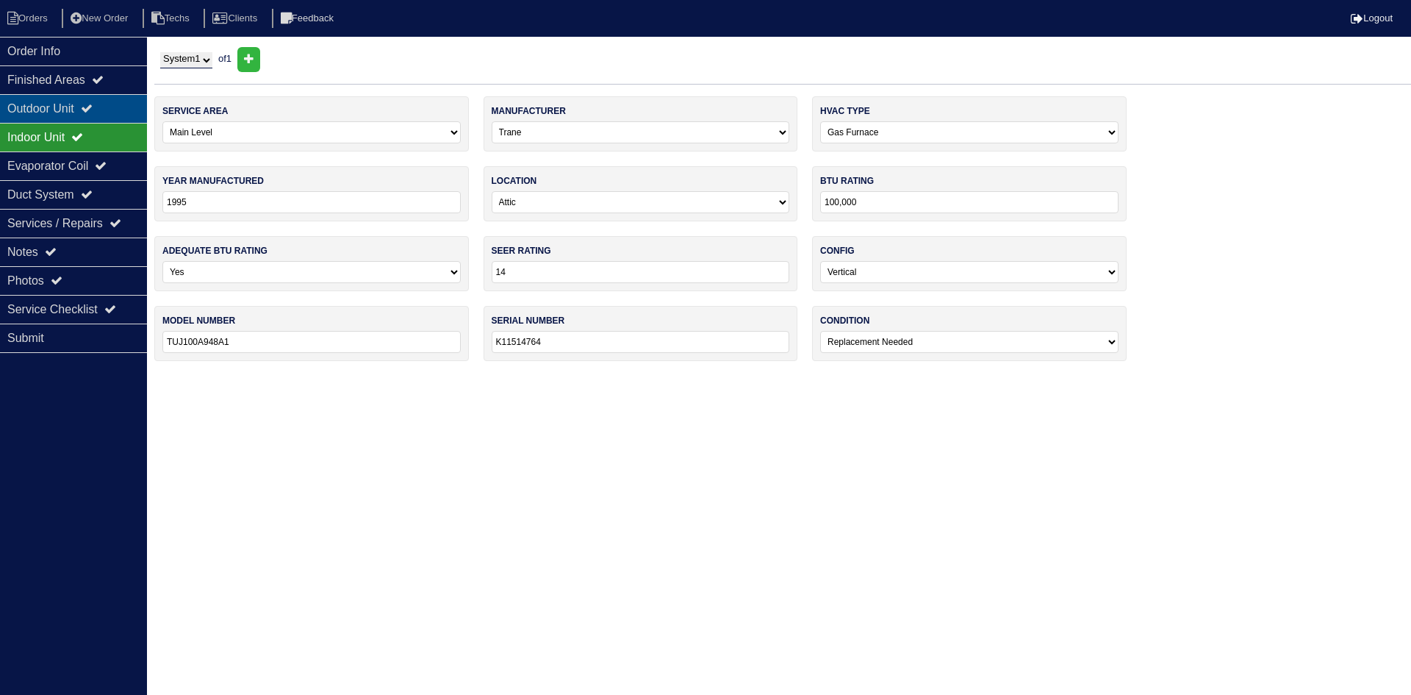
click at [110, 112] on div "Outdoor Unit" at bounding box center [73, 108] width 147 height 29
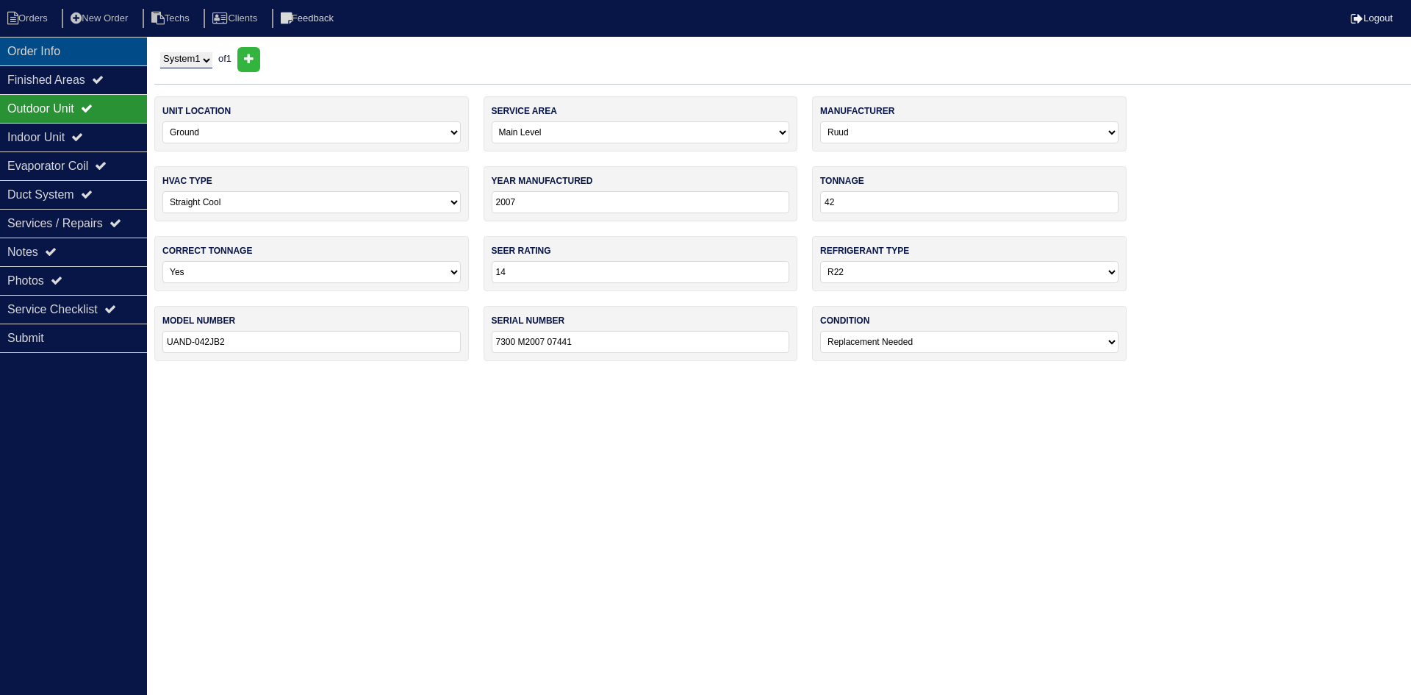
click at [94, 41] on div "Order Info" at bounding box center [73, 51] width 147 height 29
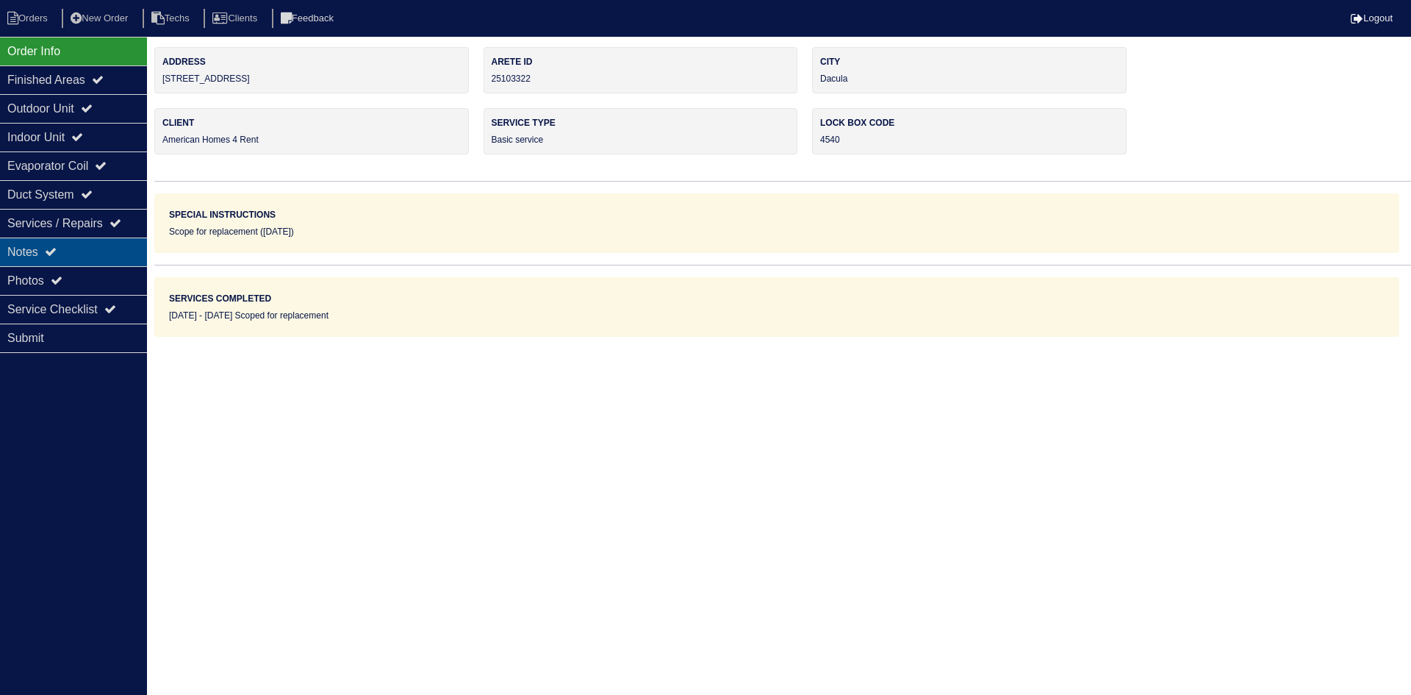
click at [87, 243] on div "Notes" at bounding box center [73, 251] width 147 height 29
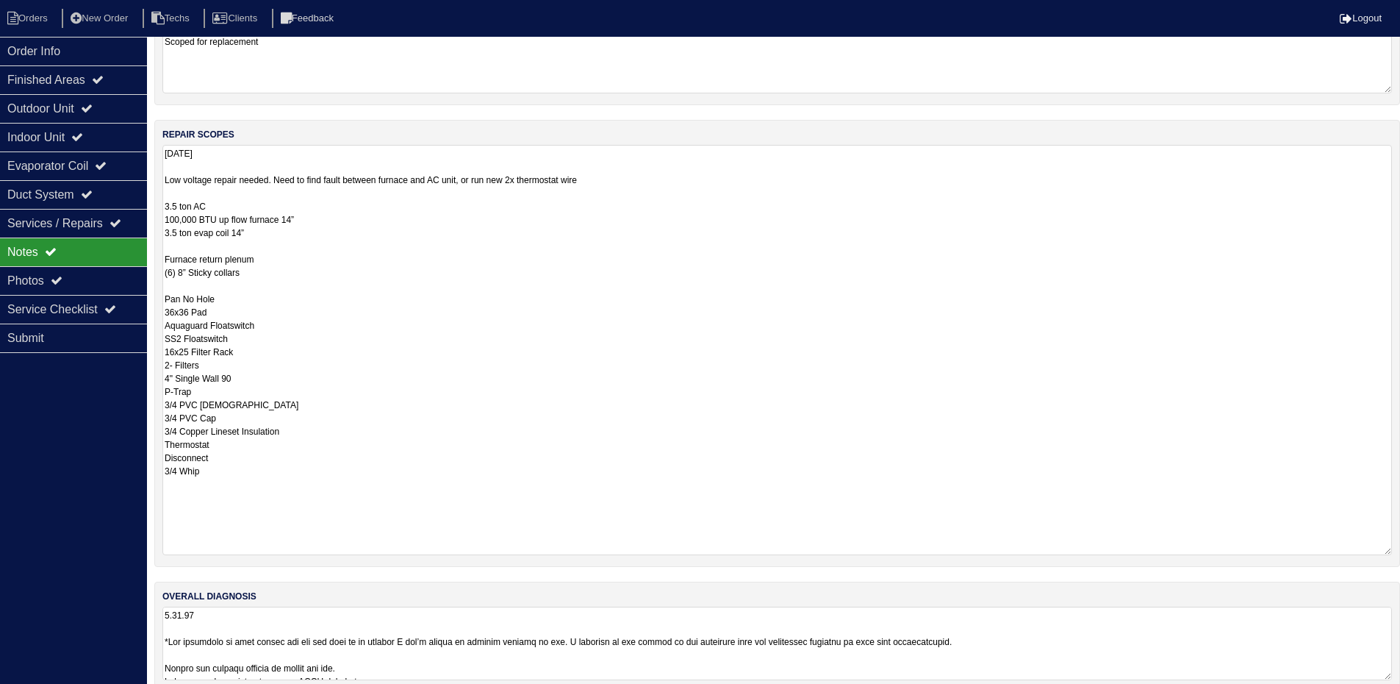
scroll to position [200, 0]
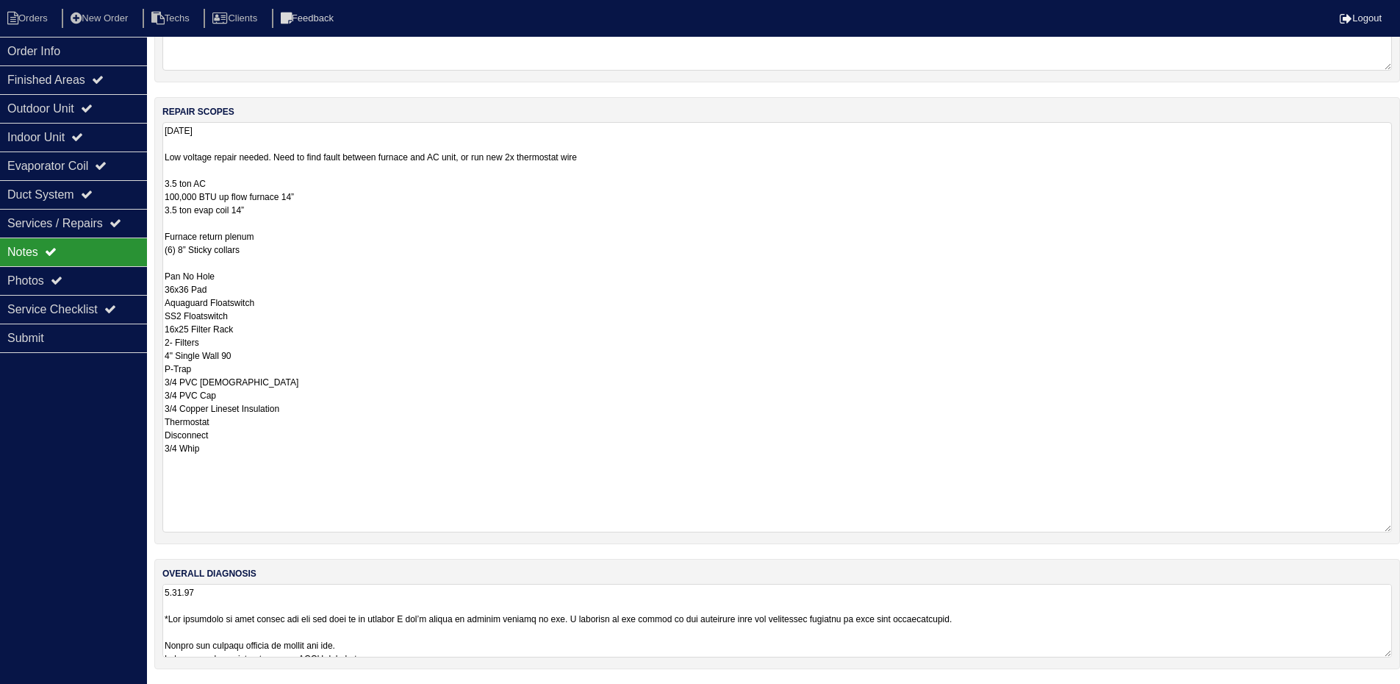
click at [1036, 618] on textarea at bounding box center [777, 620] width 1230 height 73
click at [104, 107] on div "Outdoor Unit" at bounding box center [73, 108] width 147 height 29
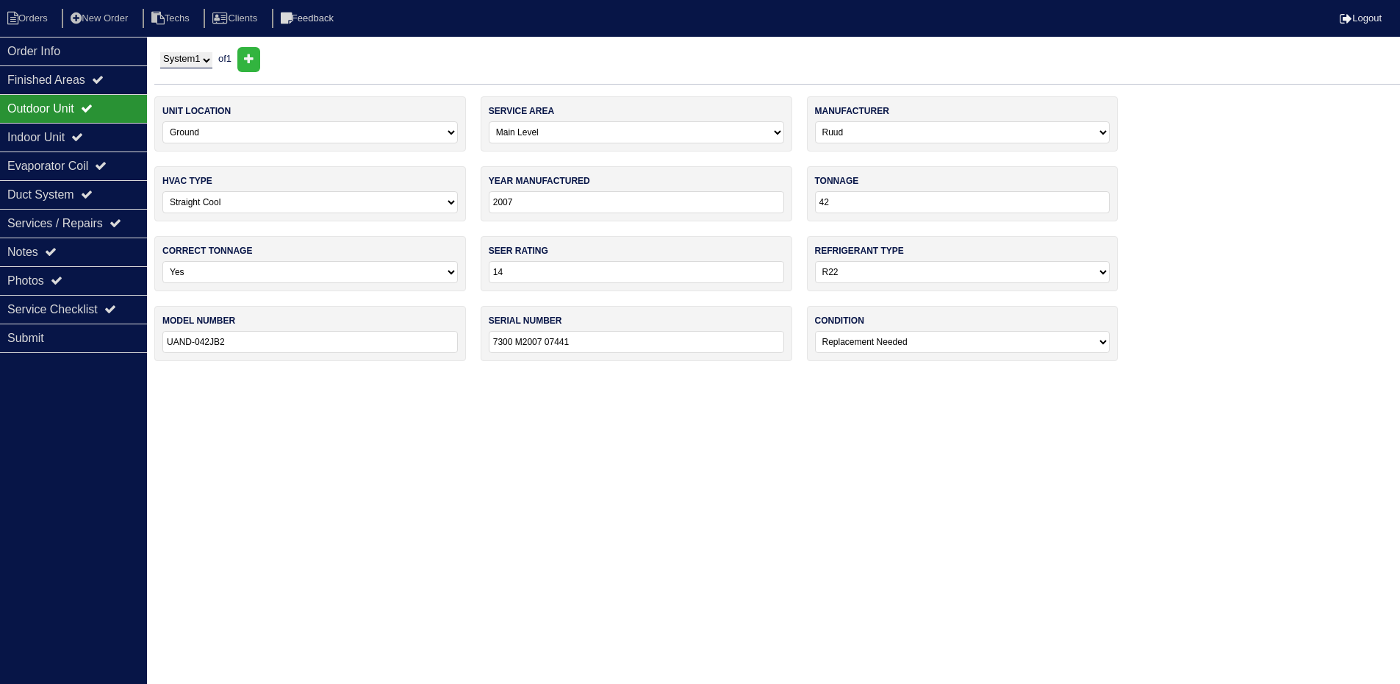
scroll to position [0, 0]
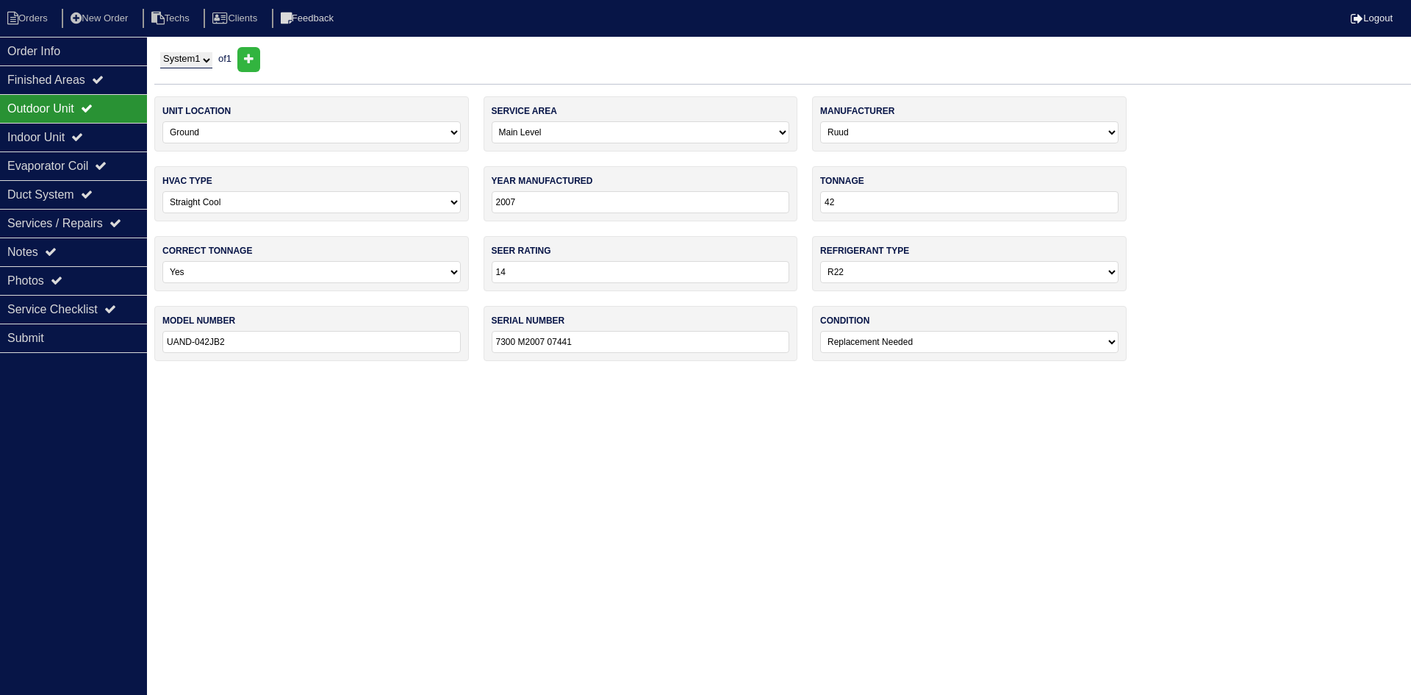
drag, startPoint x: 104, startPoint y: 136, endPoint x: 112, endPoint y: 121, distance: 17.8
click at [104, 136] on div "Indoor Unit" at bounding box center [73, 137] width 147 height 29
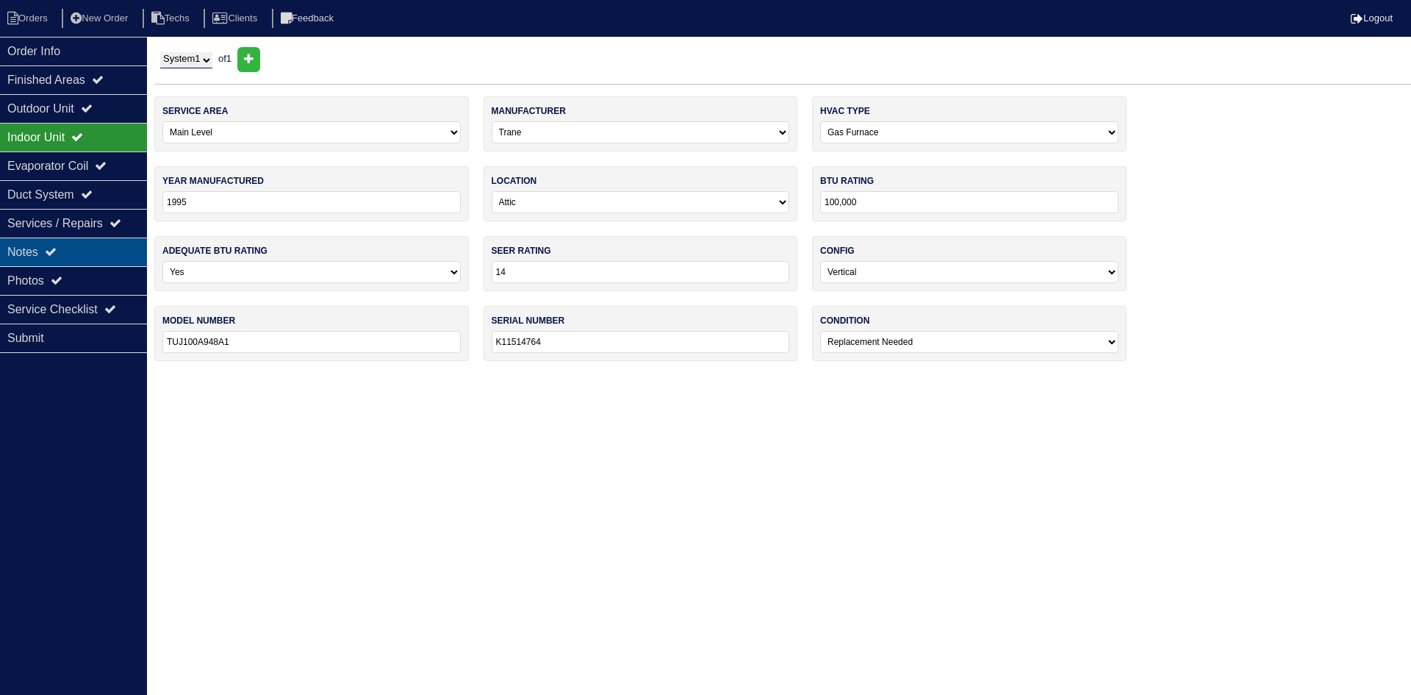
click at [69, 251] on div "Notes" at bounding box center [73, 251] width 147 height 29
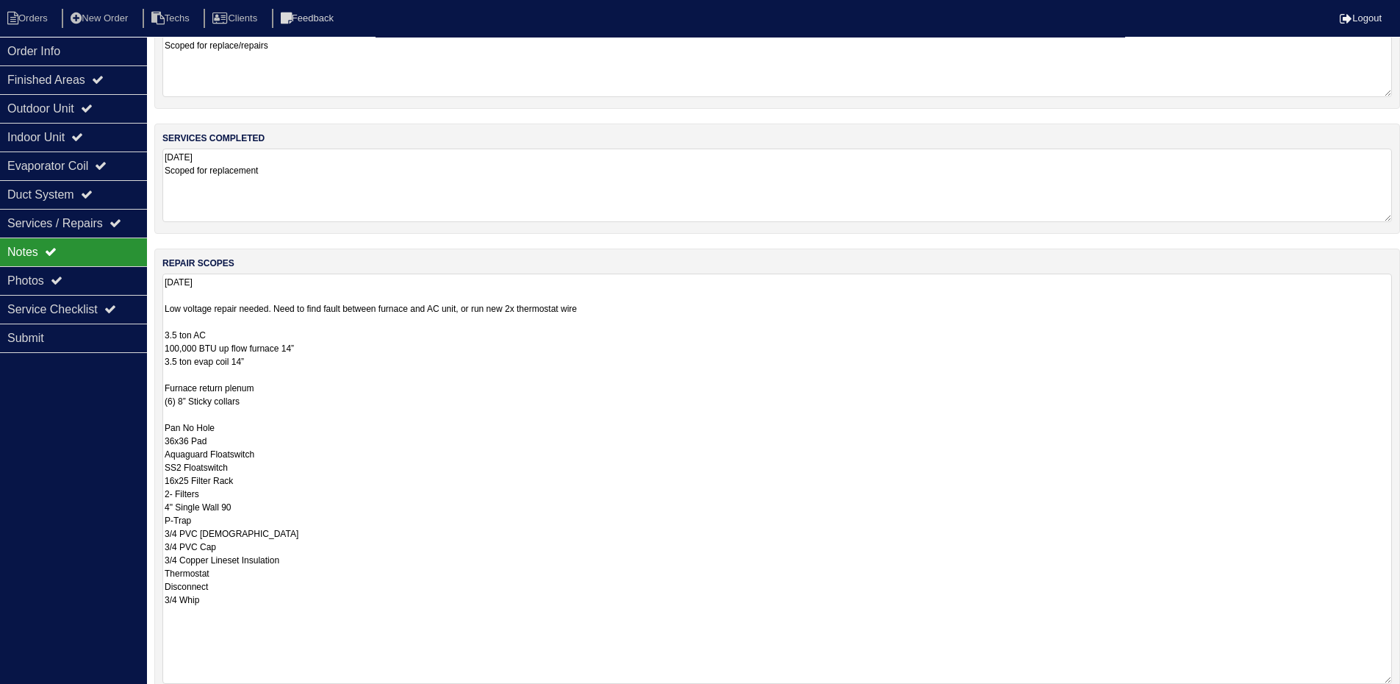
scroll to position [73, 0]
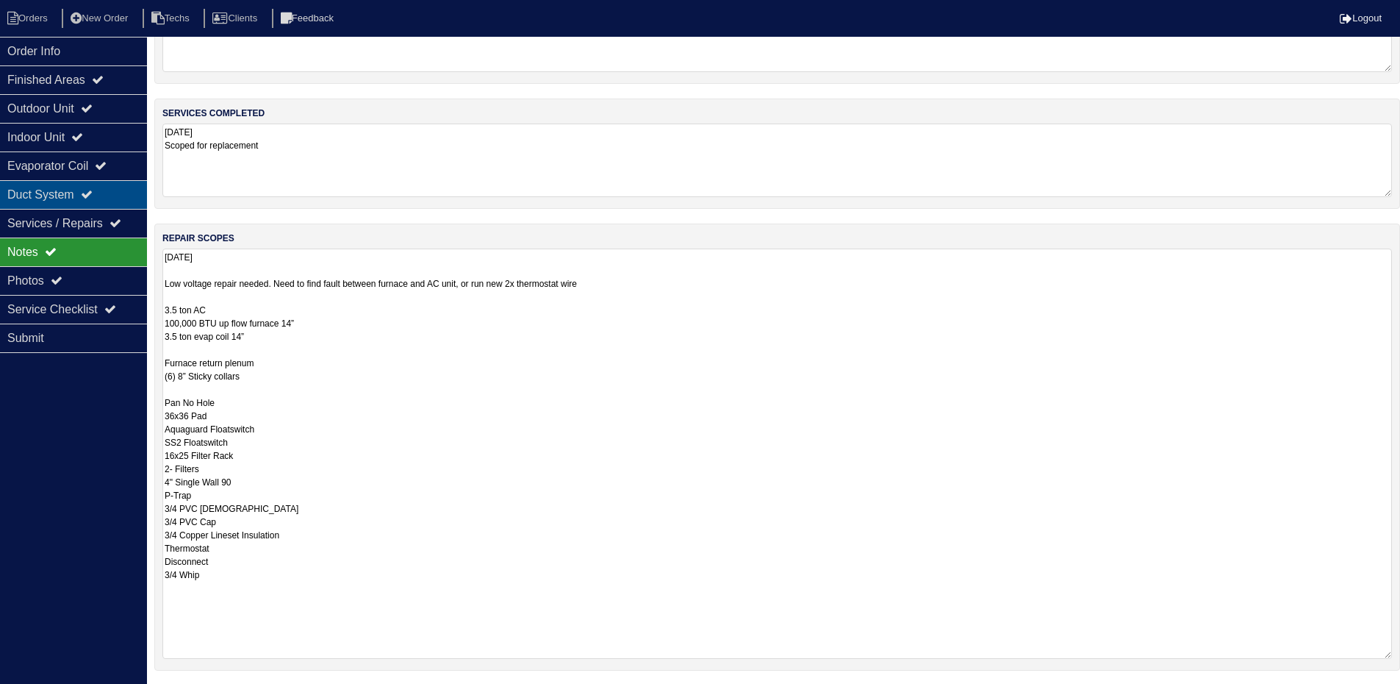
click at [93, 193] on icon at bounding box center [87, 194] width 12 height 12
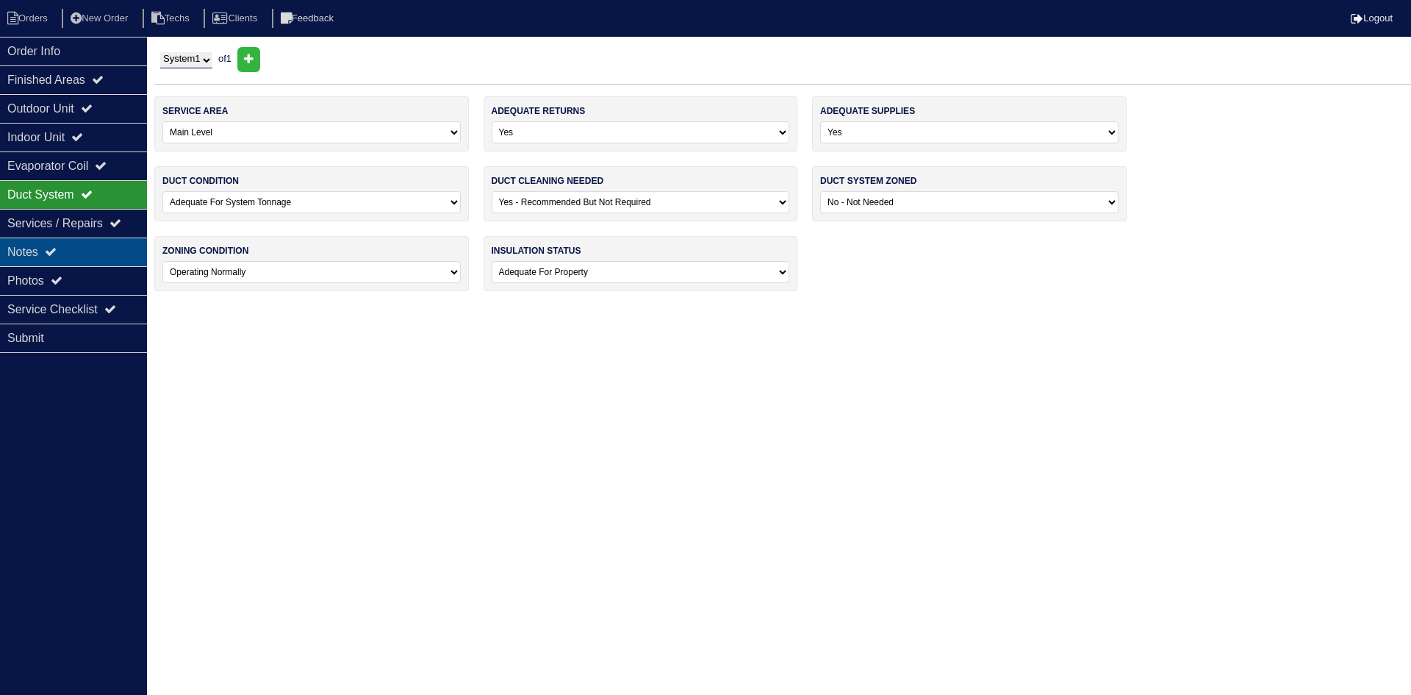
click at [85, 250] on div "Notes" at bounding box center [73, 251] width 147 height 29
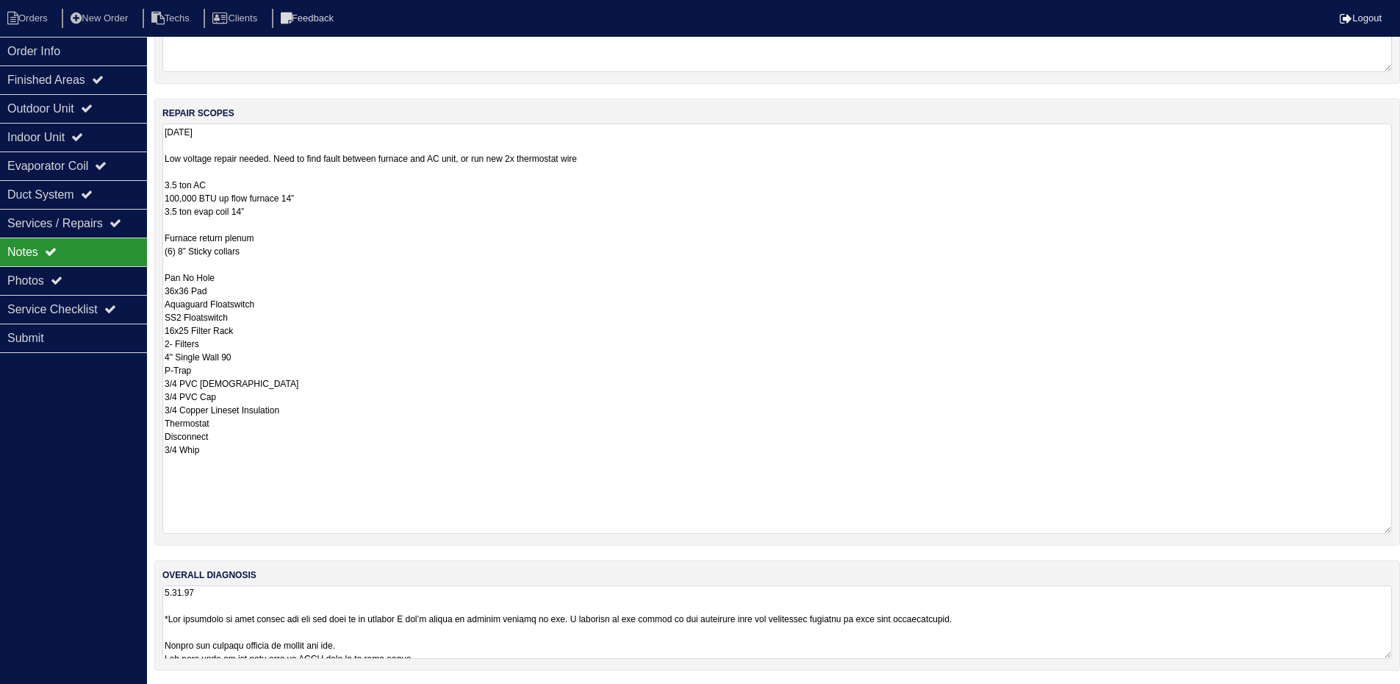
scroll to position [200, 0]
click at [1108, 623] on textarea at bounding box center [777, 620] width 1230 height 73
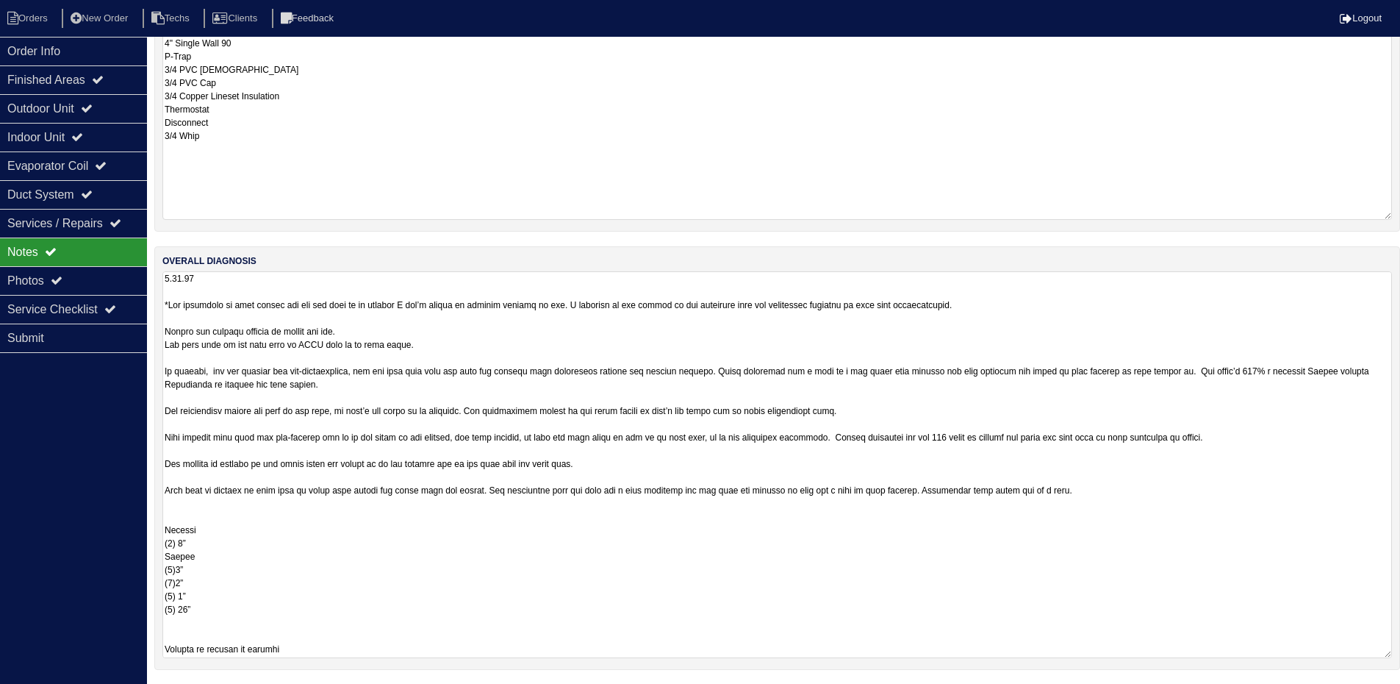
scroll to position [513, 0]
click at [87, 277] on div "Photos" at bounding box center [73, 280] width 147 height 29
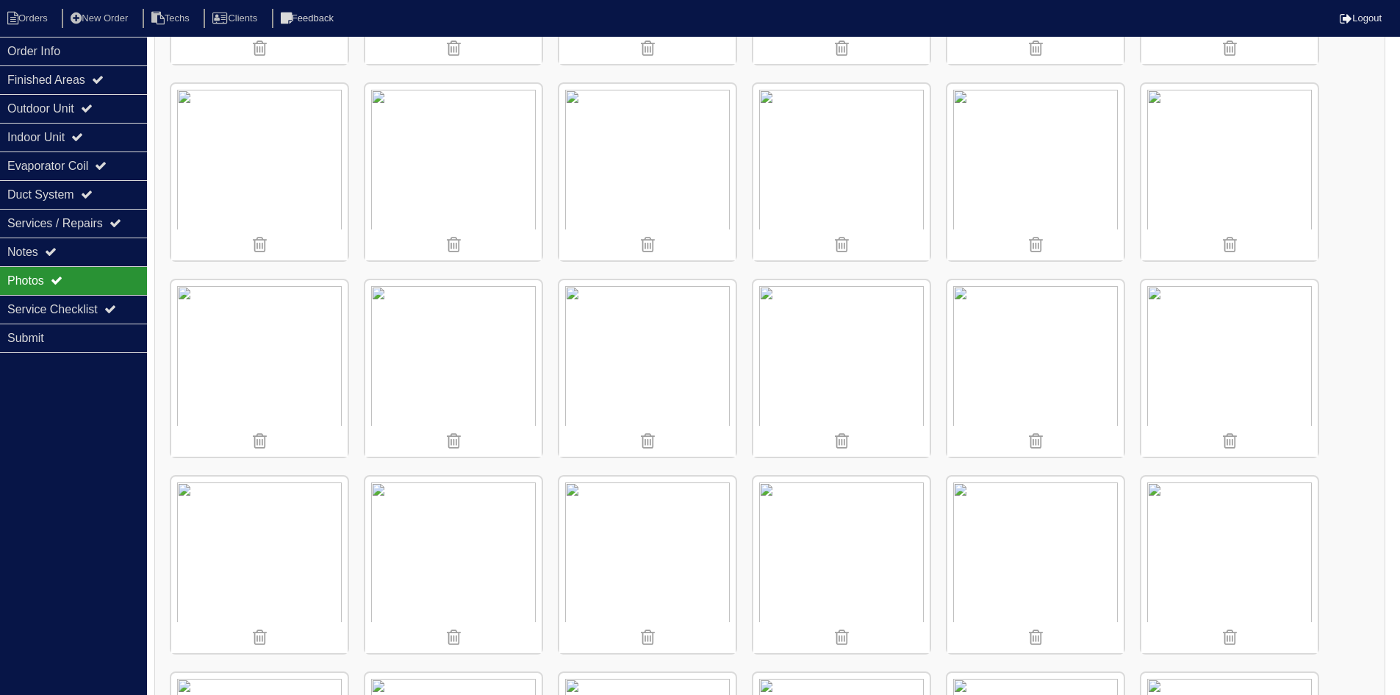
scroll to position [1082, 0]
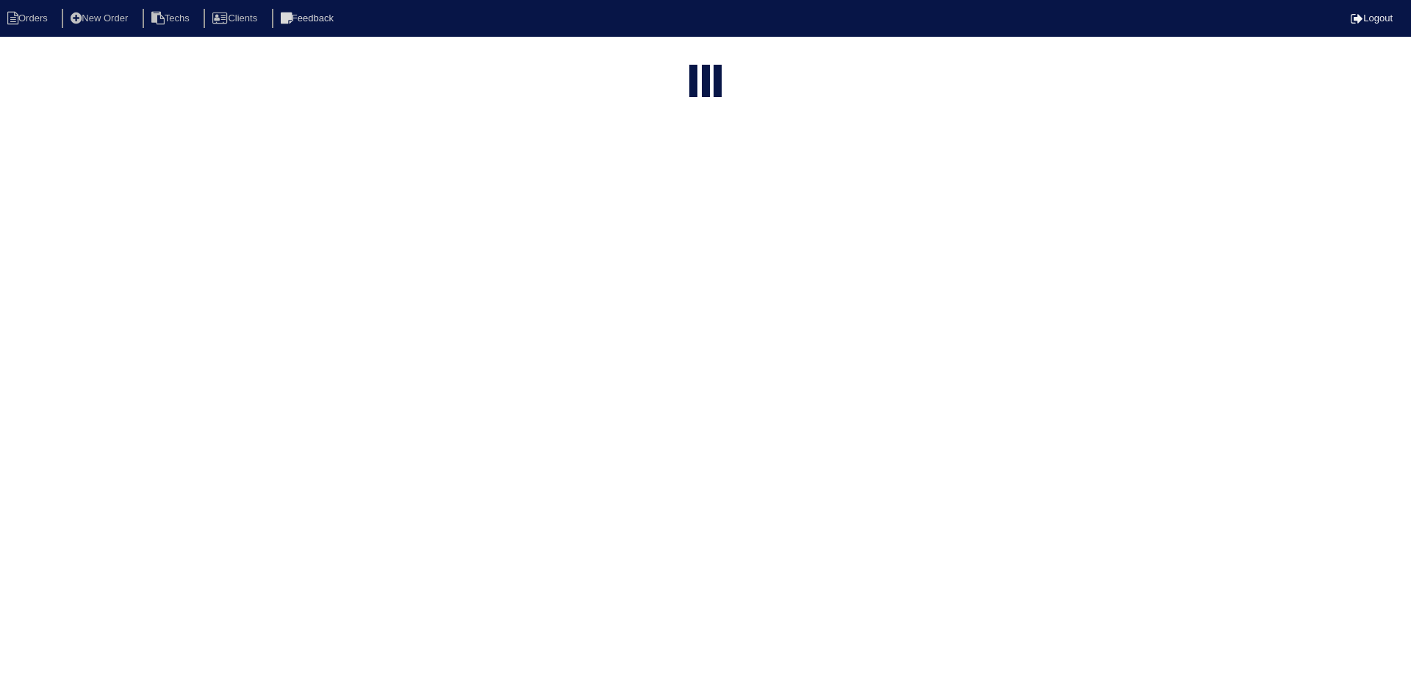
select select "15"
select select "field complete"
select select "need to quote"
select select "American Homes 4 Rent"
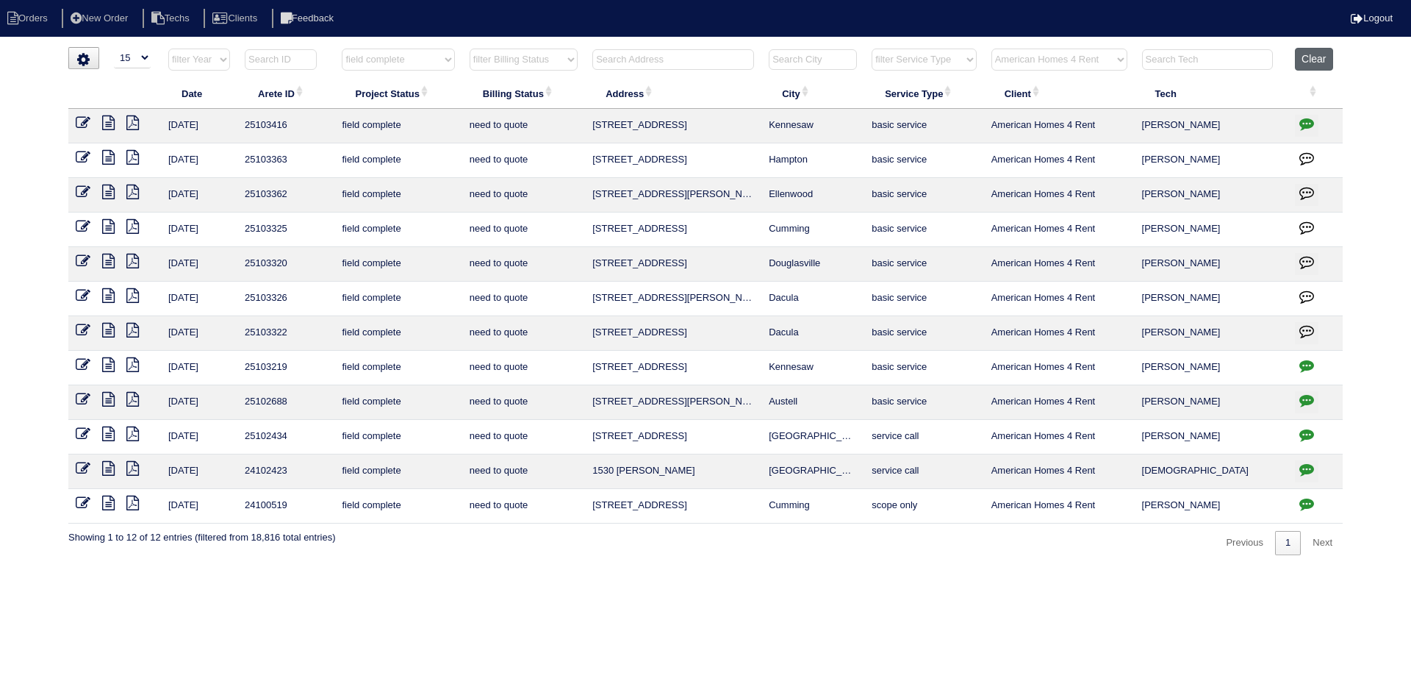
click at [1322, 60] on button "Clear" at bounding box center [1313, 59] width 37 height 23
select select
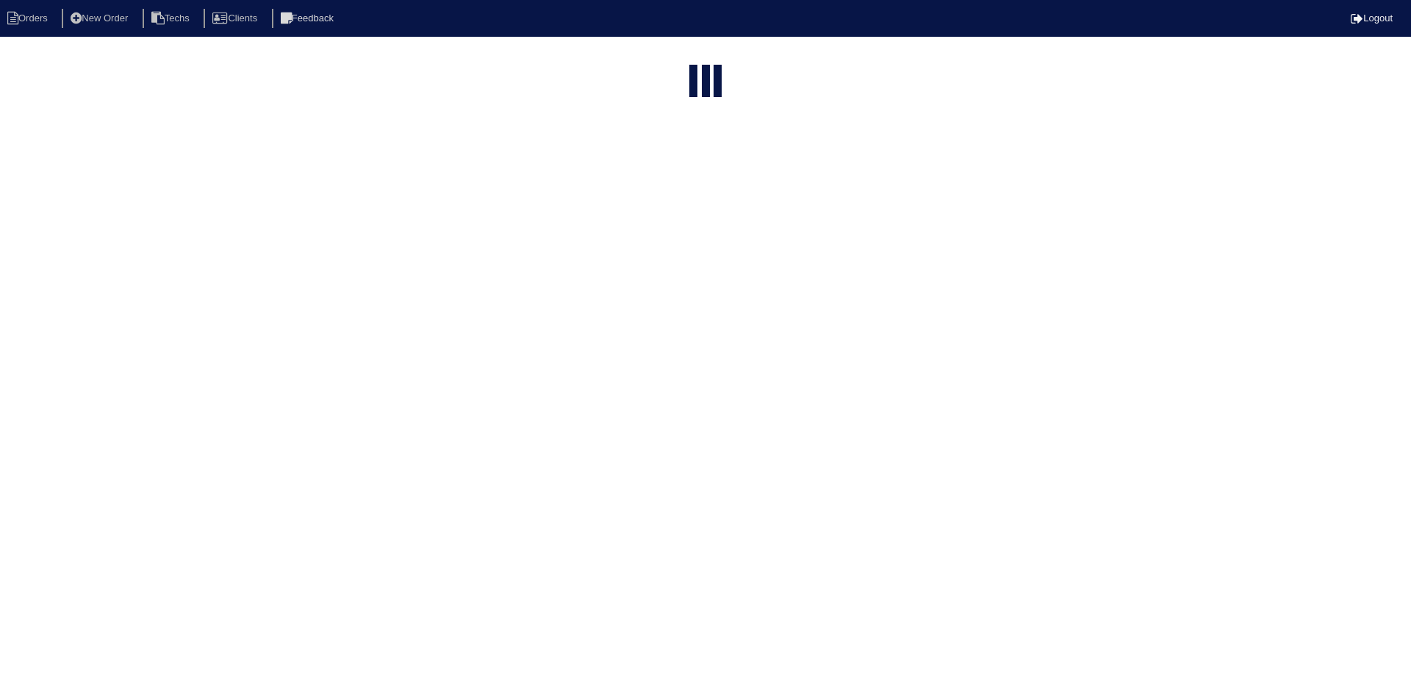
select select "15"
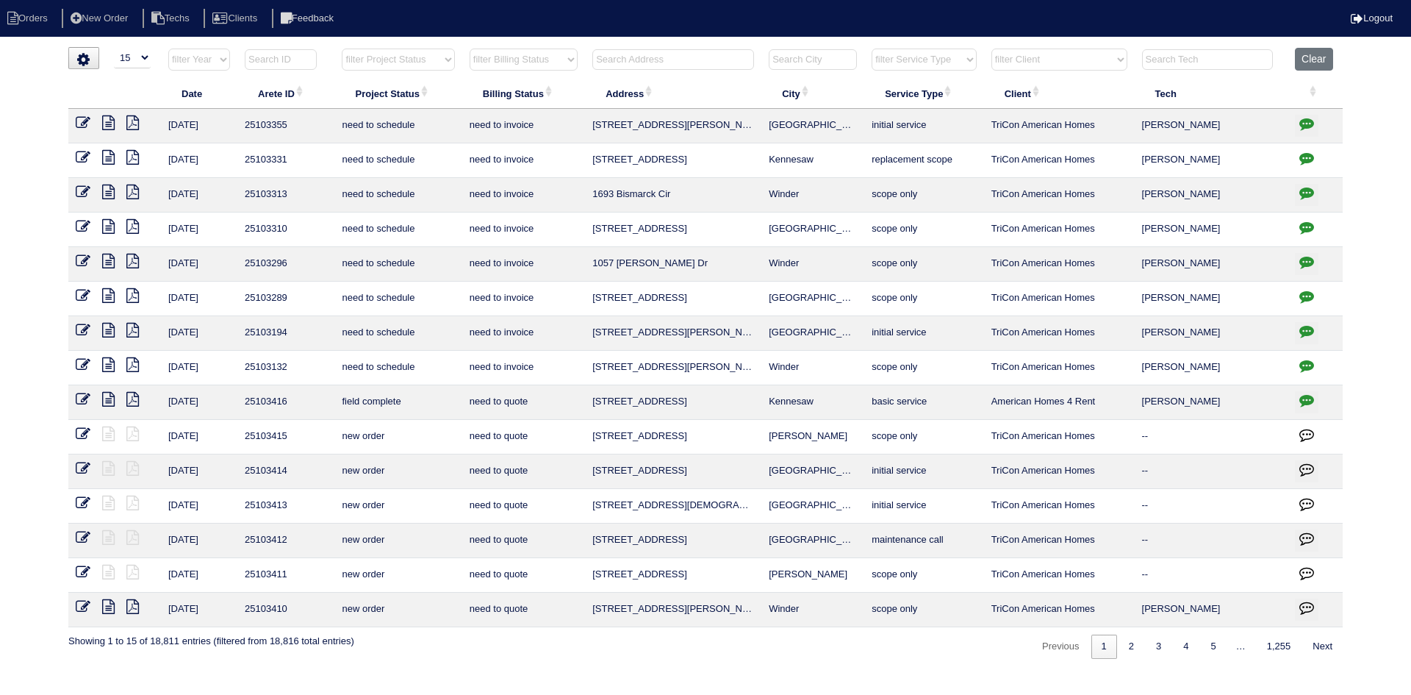
click at [113, 122] on icon at bounding box center [108, 122] width 12 height 15
click at [1305, 118] on icon "button" at bounding box center [1306, 123] width 15 height 15
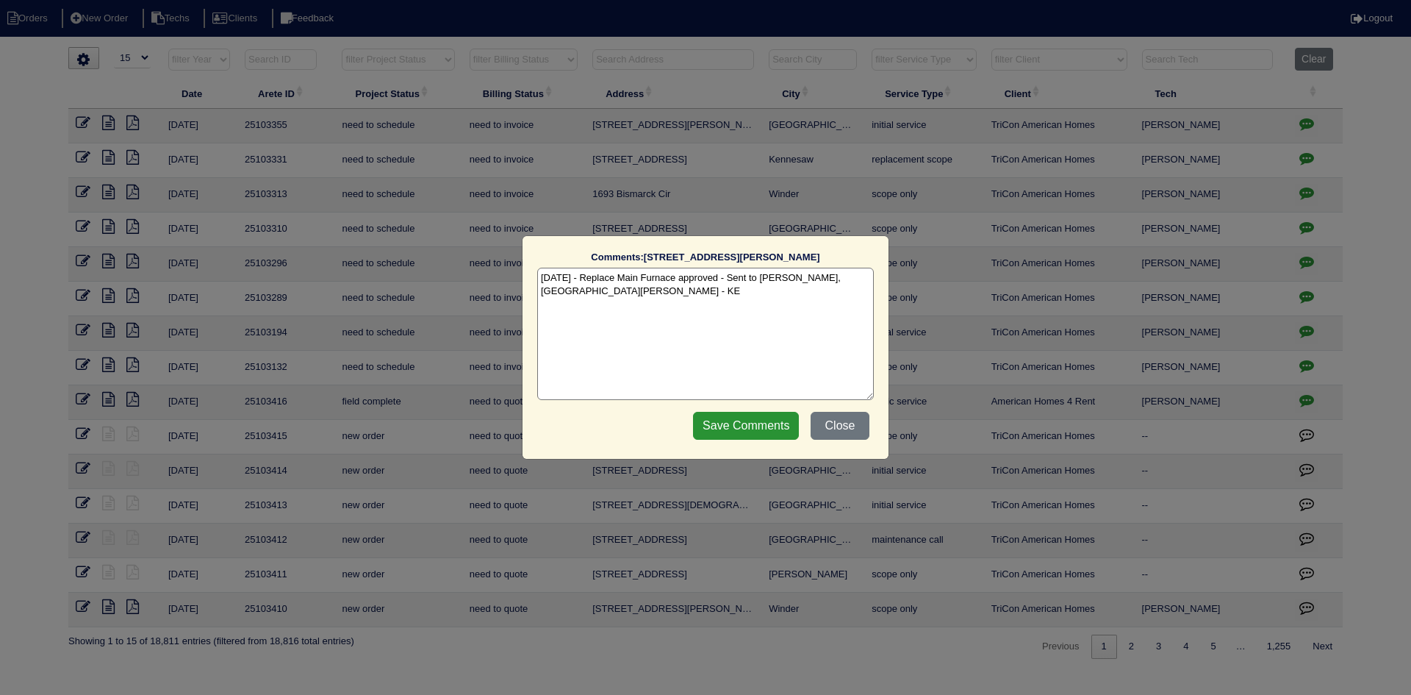
drag, startPoint x: 868, startPoint y: 288, endPoint x: 872, endPoint y: 299, distance: 11.6
click at [867, 289] on textarea "9/15/25 - Replace Main Furnace approved - Sent to Dan, Payton, Reeca - KE" at bounding box center [705, 334] width 337 height 132
paste textarea "Equipment ordered - pricing verified Sibi order number: TAH-40VDH97E Order plac…"
click at [763, 294] on textarea "9/15/25 - Replace Main Furnace approved - Sent to Dan, Payton, Reeca - KE 9/15/…" at bounding box center [705, 334] width 337 height 132
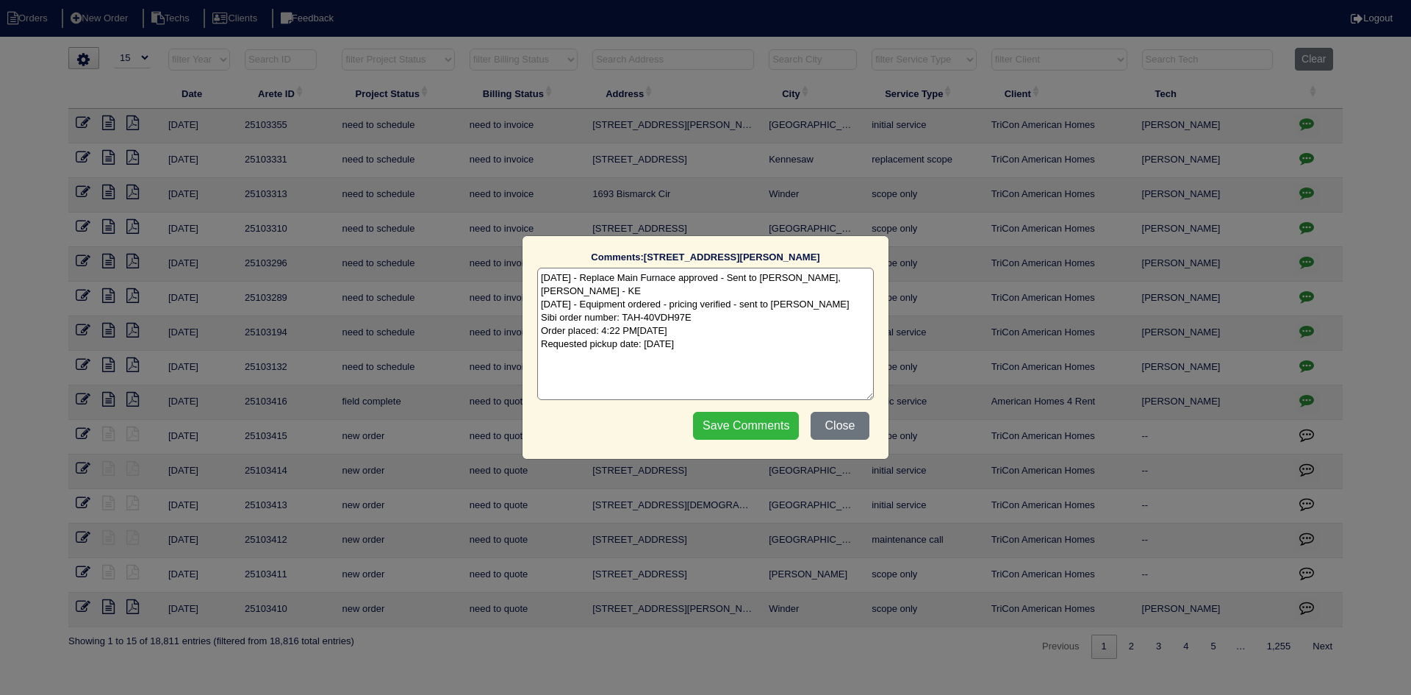
type textarea "9/15/25 - Replace Main Furnace approved - Sent to Dan, Payton, Reeca - KE 9/15/…"
click at [729, 423] on input "Save Comments" at bounding box center [746, 426] width 106 height 28
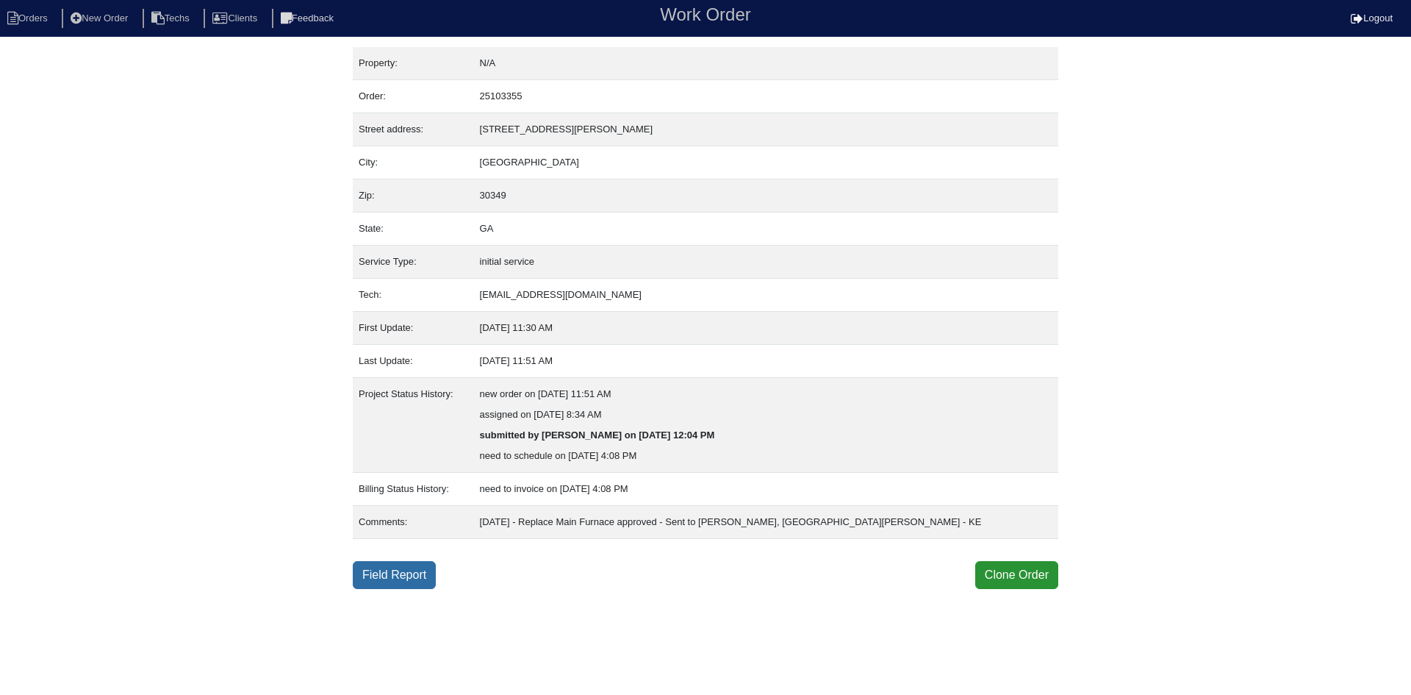
click at [412, 577] on link "Field Report" at bounding box center [394, 575] width 83 height 28
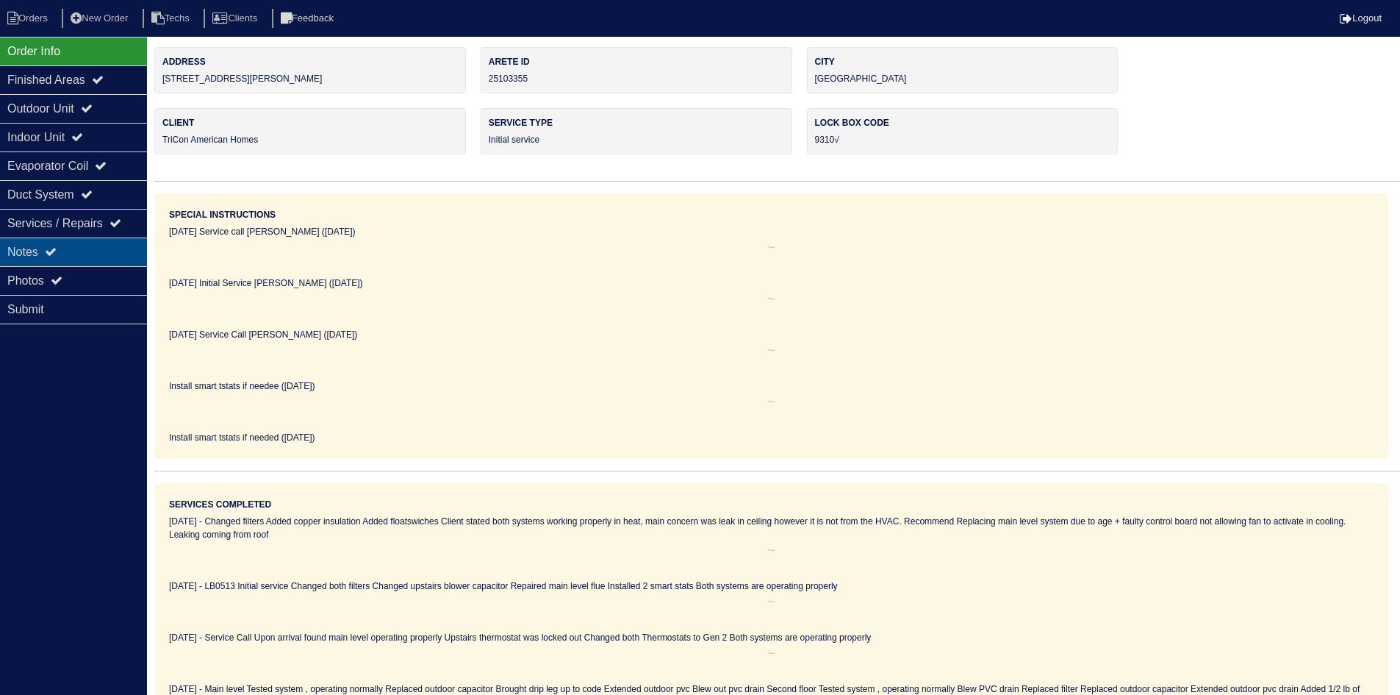
click at [63, 245] on div "Notes" at bounding box center [73, 251] width 147 height 29
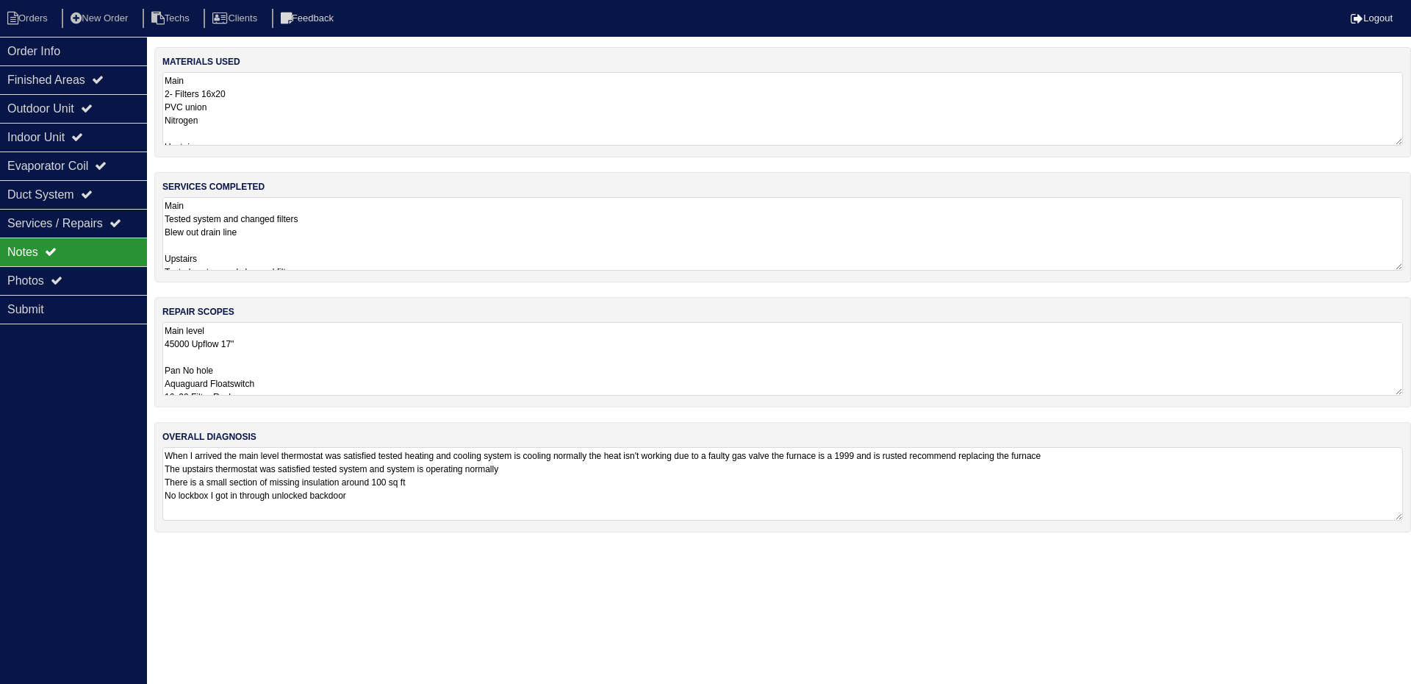
click at [616, 353] on textarea "Main level 45000 Upflow 17" Pan No hole Aquaguard Floatswitch 16x20 Filter Rack…" at bounding box center [782, 358] width 1241 height 73
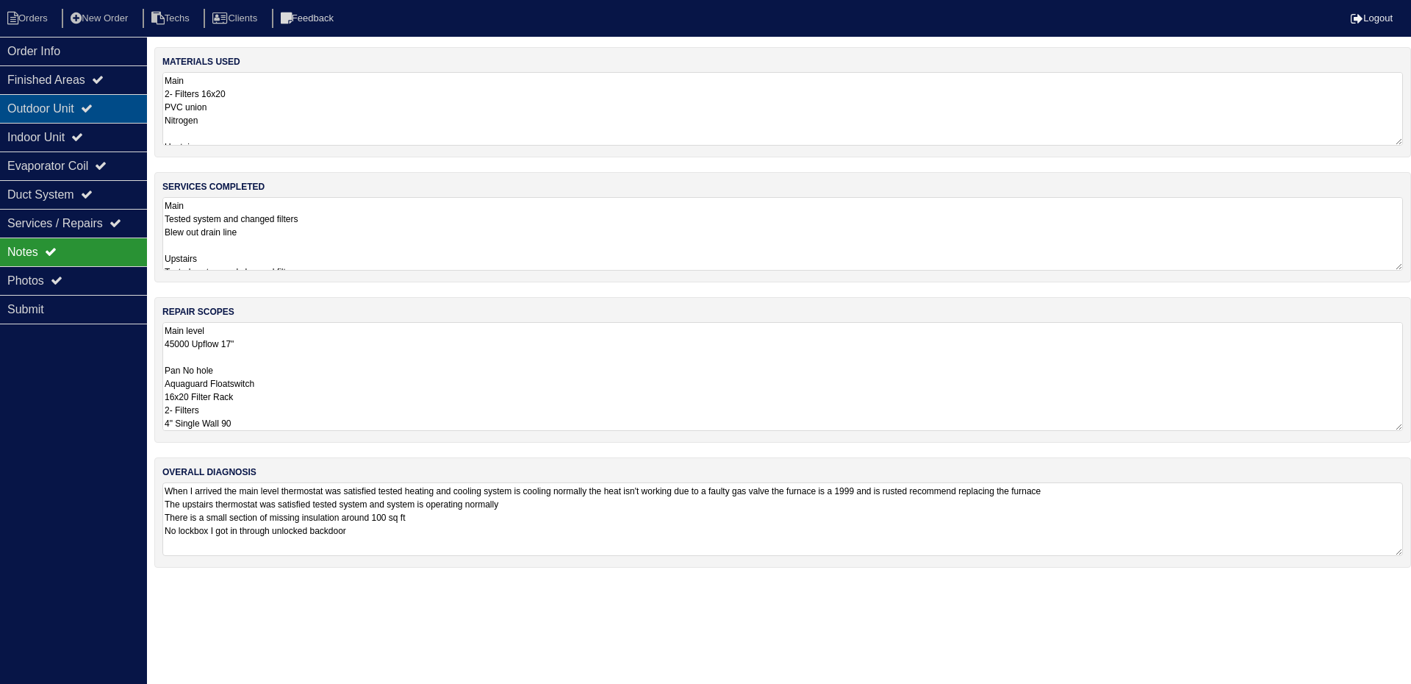
click at [93, 103] on icon at bounding box center [87, 108] width 12 height 12
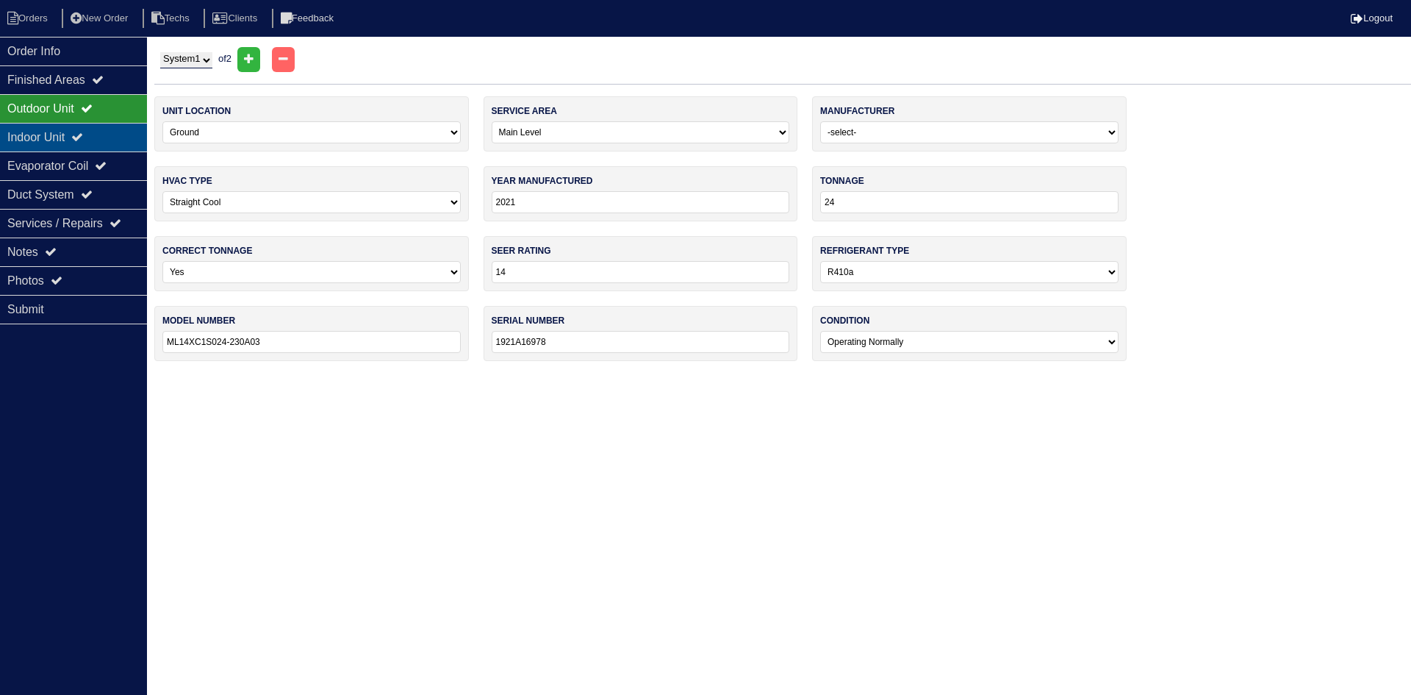
click at [101, 134] on div "Indoor Unit" at bounding box center [73, 137] width 147 height 29
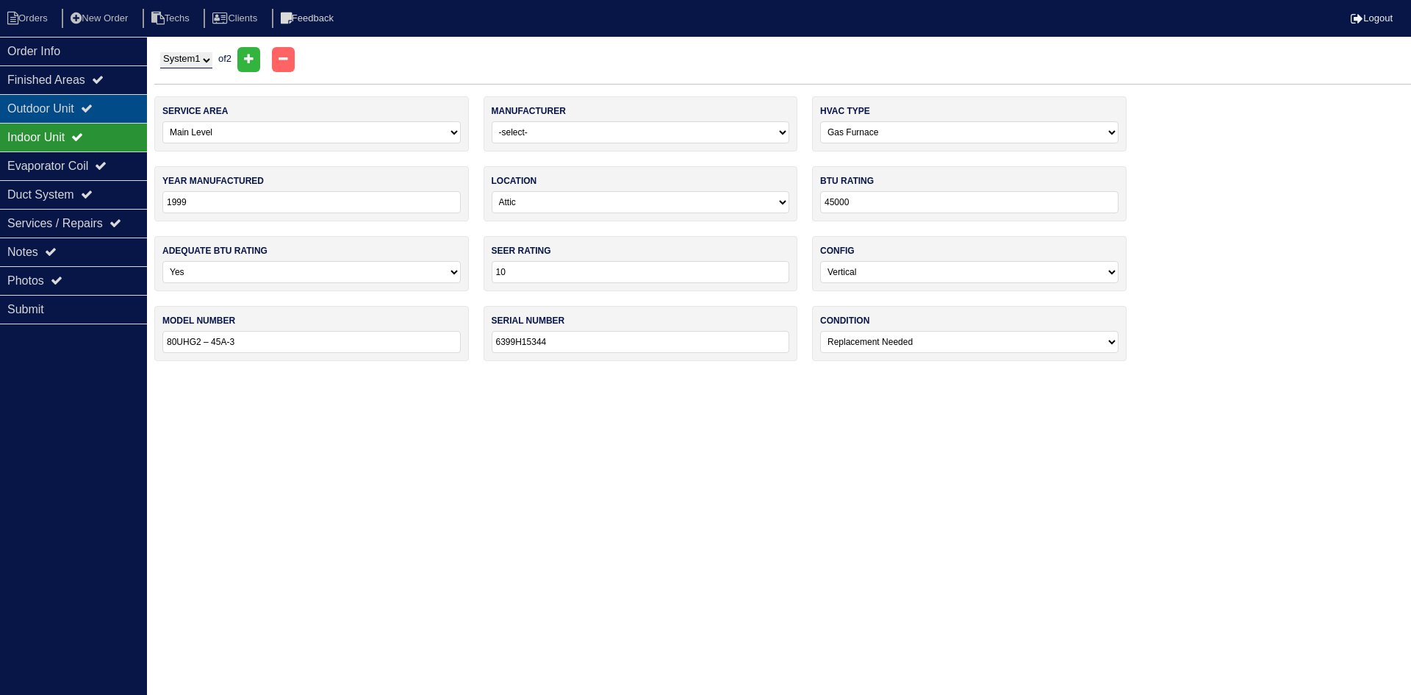
click at [93, 108] on icon at bounding box center [87, 108] width 12 height 12
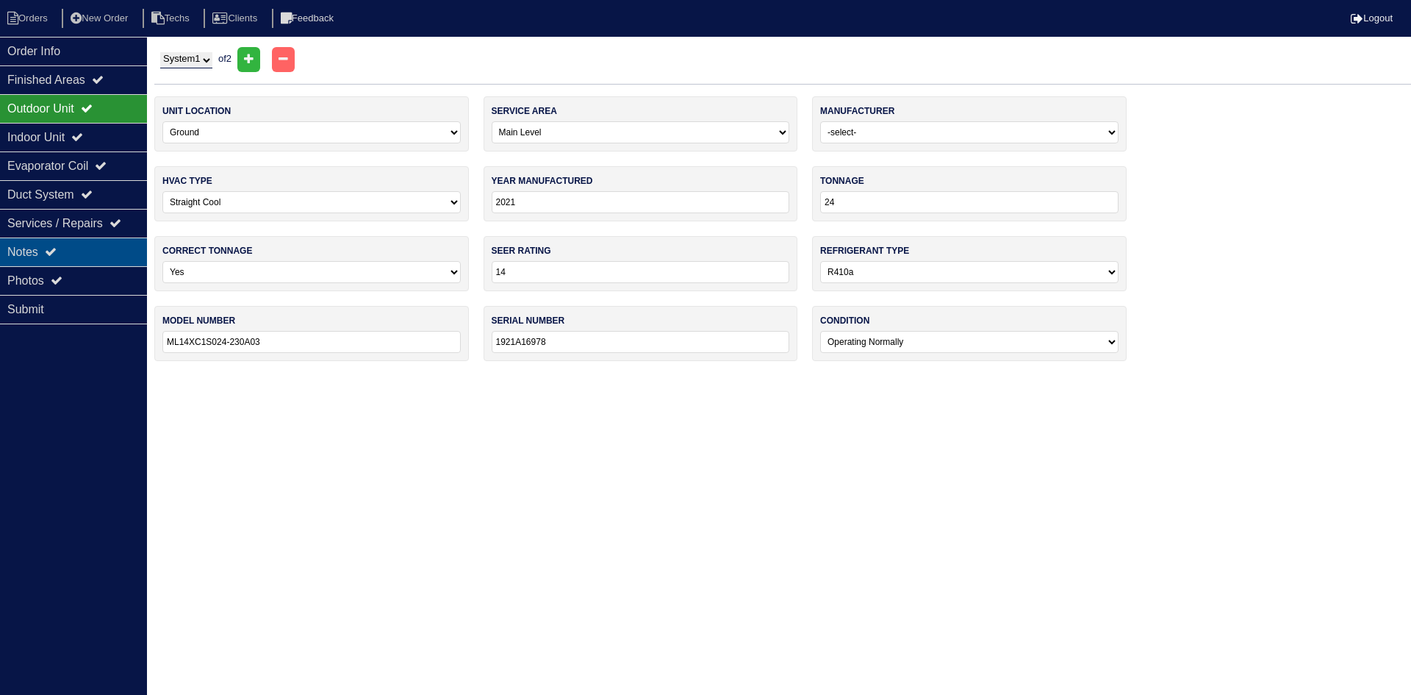
click at [93, 248] on div "Notes" at bounding box center [73, 251] width 147 height 29
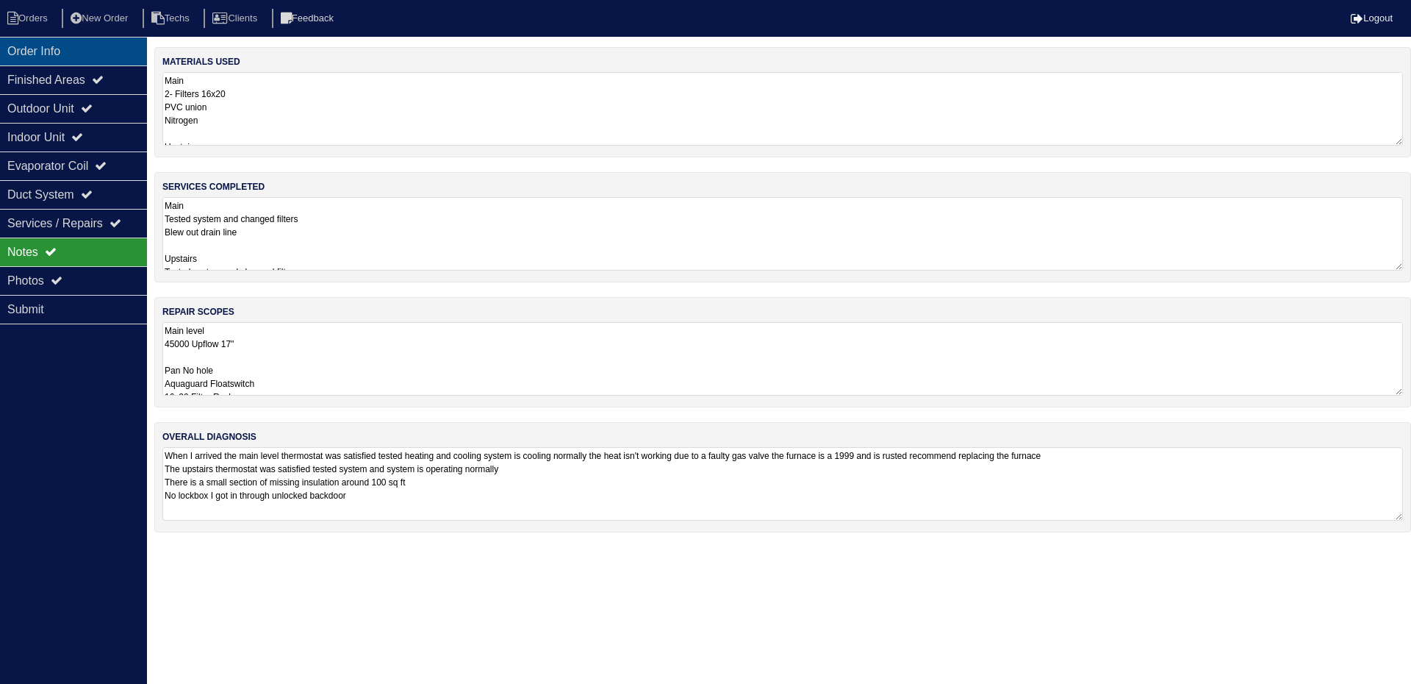
click at [94, 51] on div "Order Info" at bounding box center [73, 51] width 147 height 29
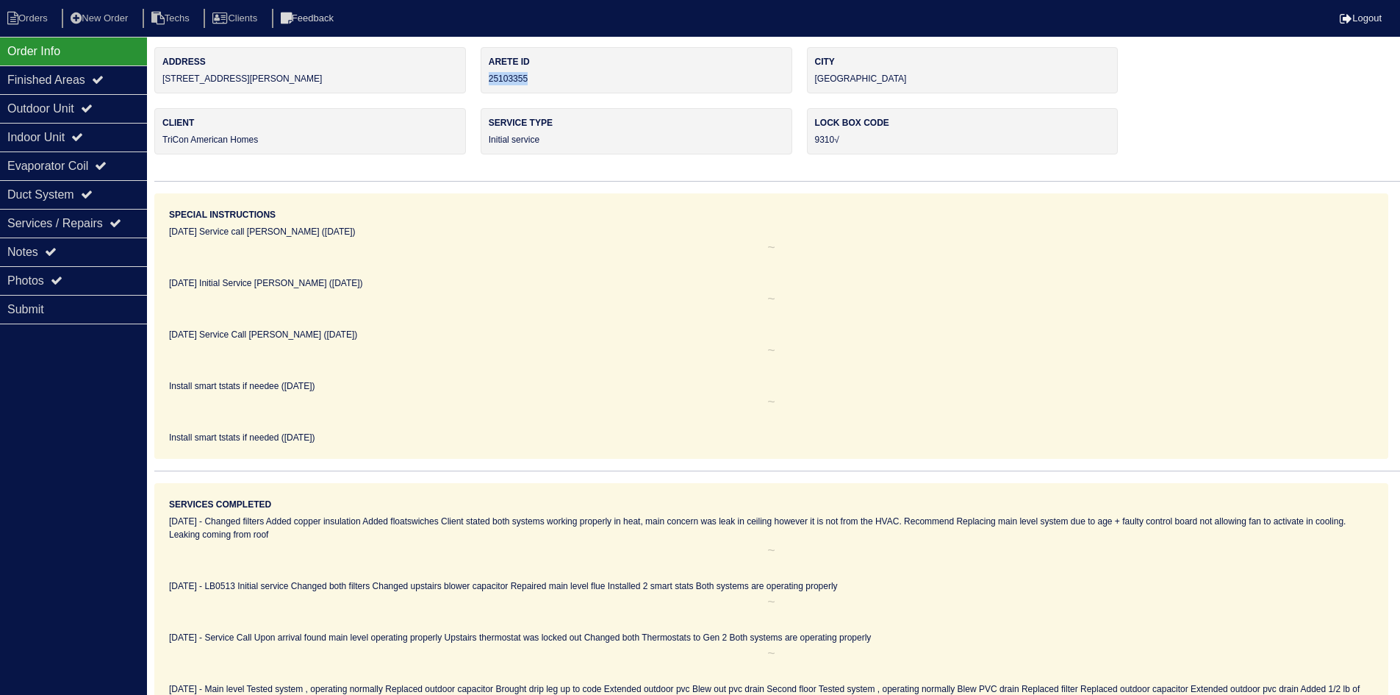
drag, startPoint x: 528, startPoint y: 77, endPoint x: 487, endPoint y: 82, distance: 41.5
click at [487, 82] on div "Arete ID 25103355" at bounding box center [637, 70] width 312 height 46
copy div "25103355"
click at [83, 258] on div "Notes" at bounding box center [73, 251] width 147 height 29
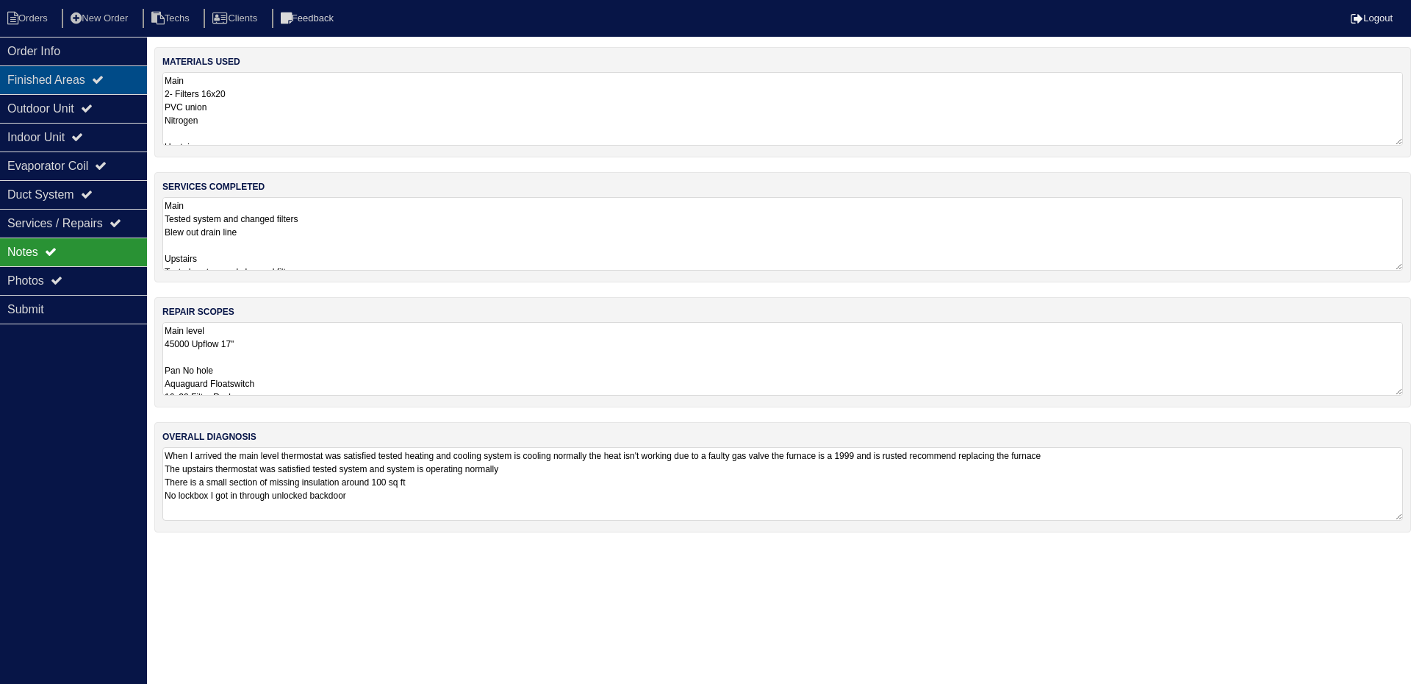
drag, startPoint x: 118, startPoint y: 53, endPoint x: 17, endPoint y: 87, distance: 106.9
click at [116, 51] on div "Order Info" at bounding box center [73, 51] width 147 height 29
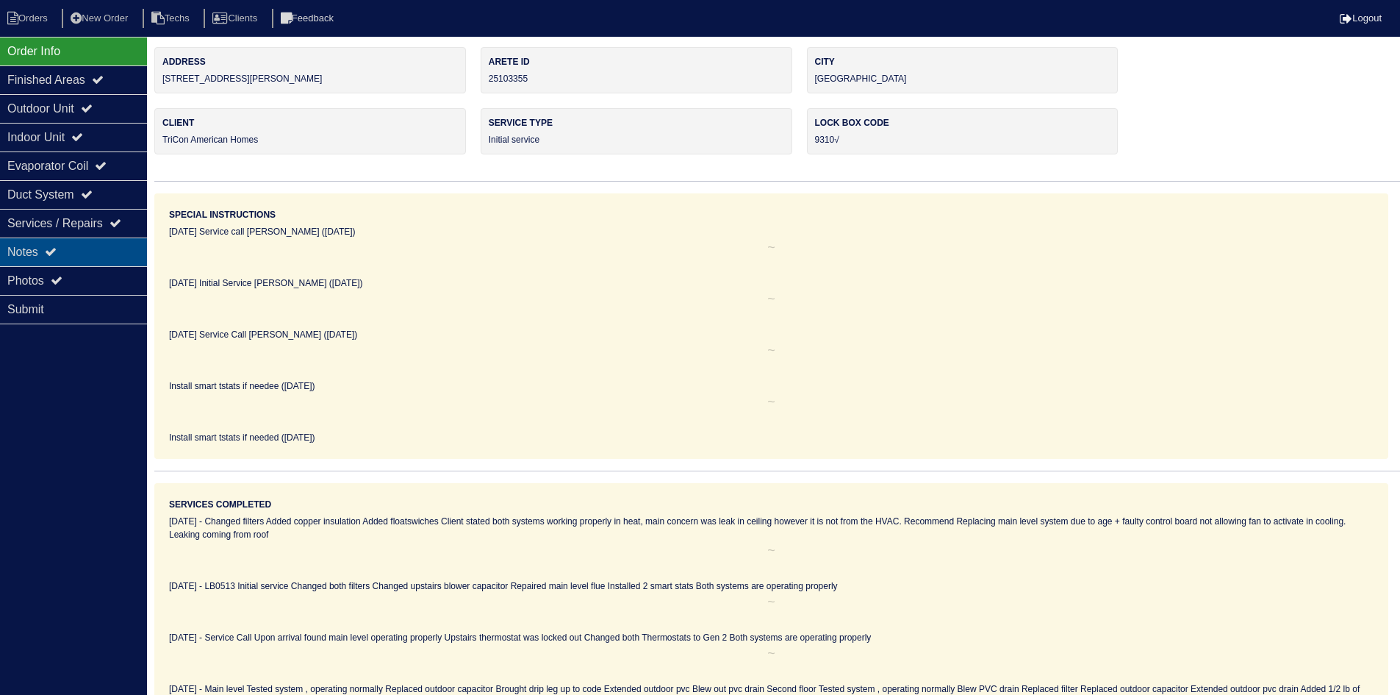
click at [79, 249] on div "Notes" at bounding box center [73, 251] width 147 height 29
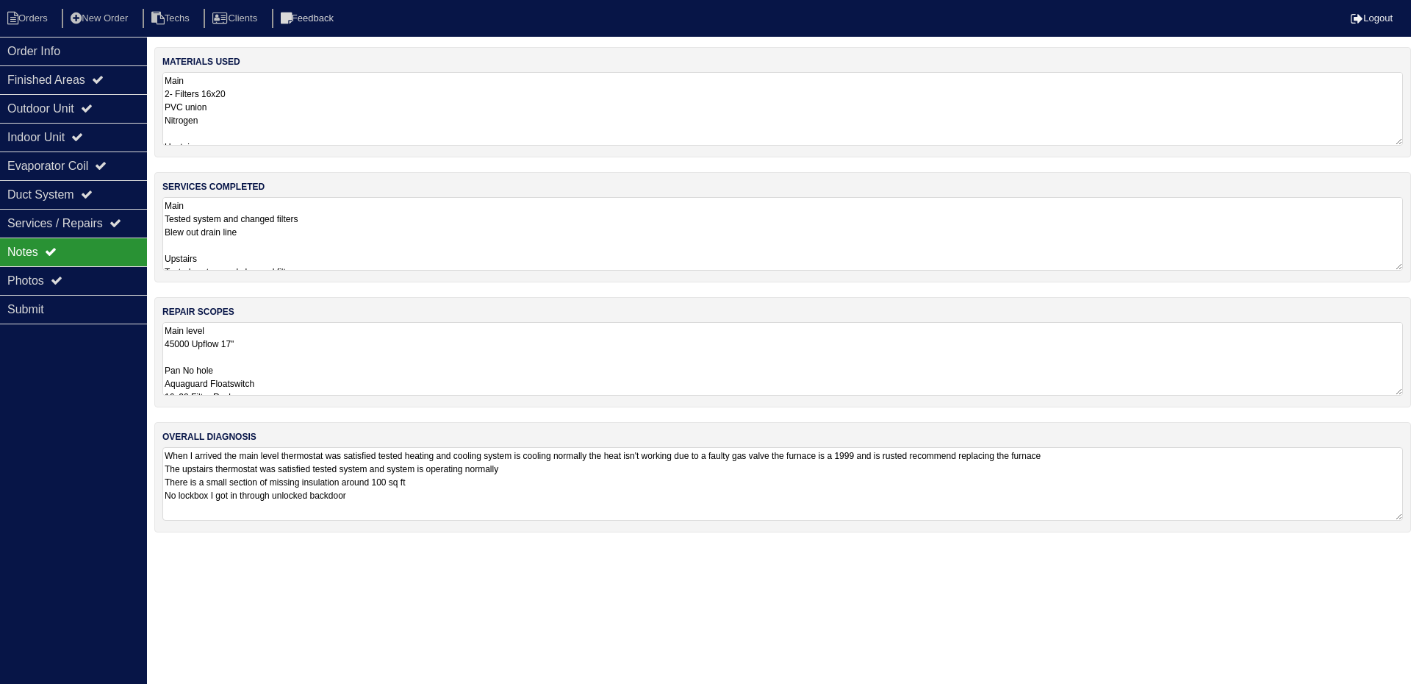
click at [527, 363] on textarea "Main level 45000 Upflow 17" Pan No hole Aquaguard Floatswitch 16x20 Filter Rack…" at bounding box center [782, 358] width 1241 height 73
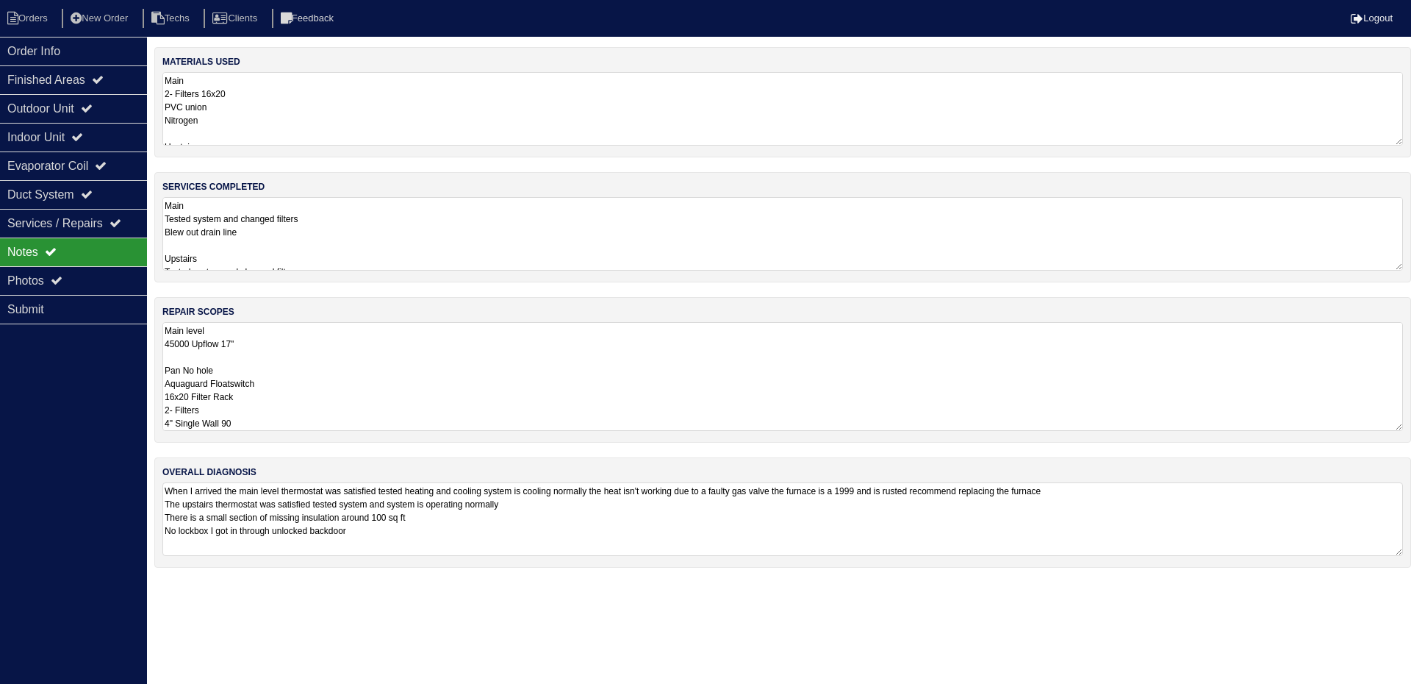
click at [364, 365] on textarea "Main level 45000 Upflow 17" Pan No hole Aquaguard Floatswitch 16x20 Filter Rack…" at bounding box center [782, 376] width 1241 height 109
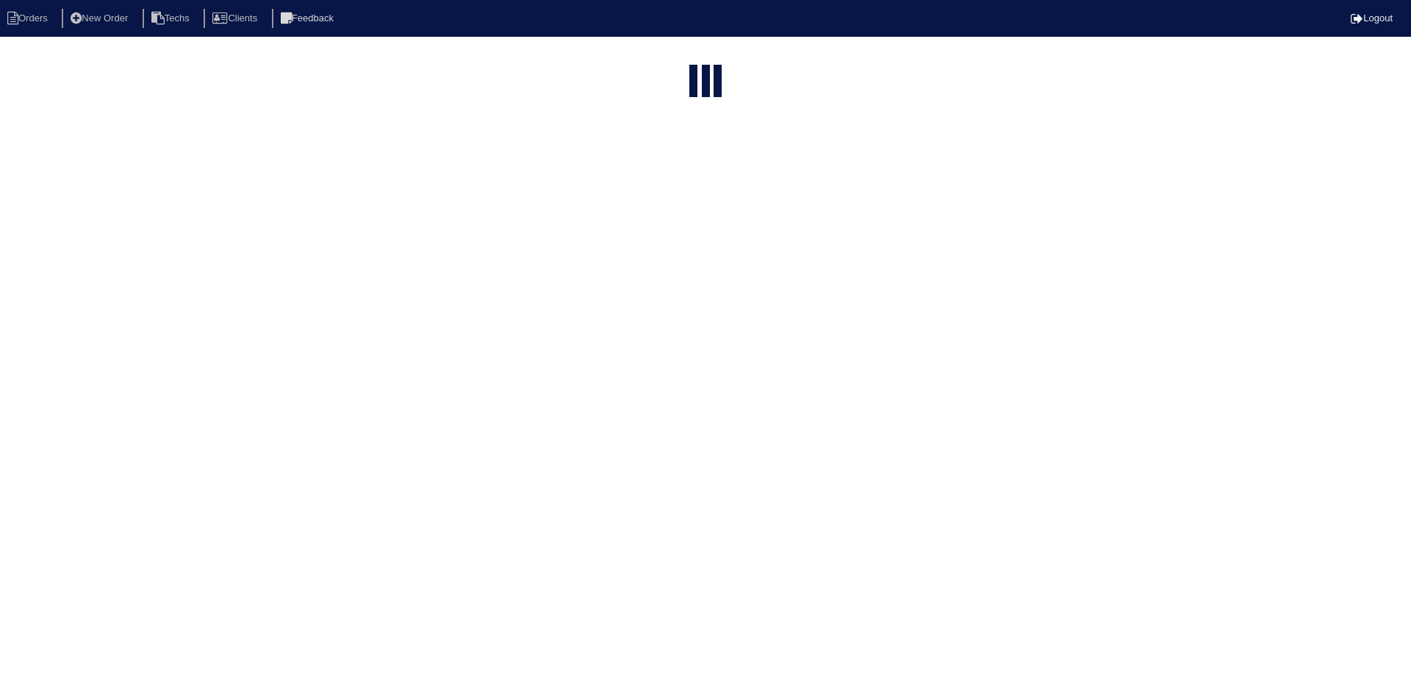
select select "15"
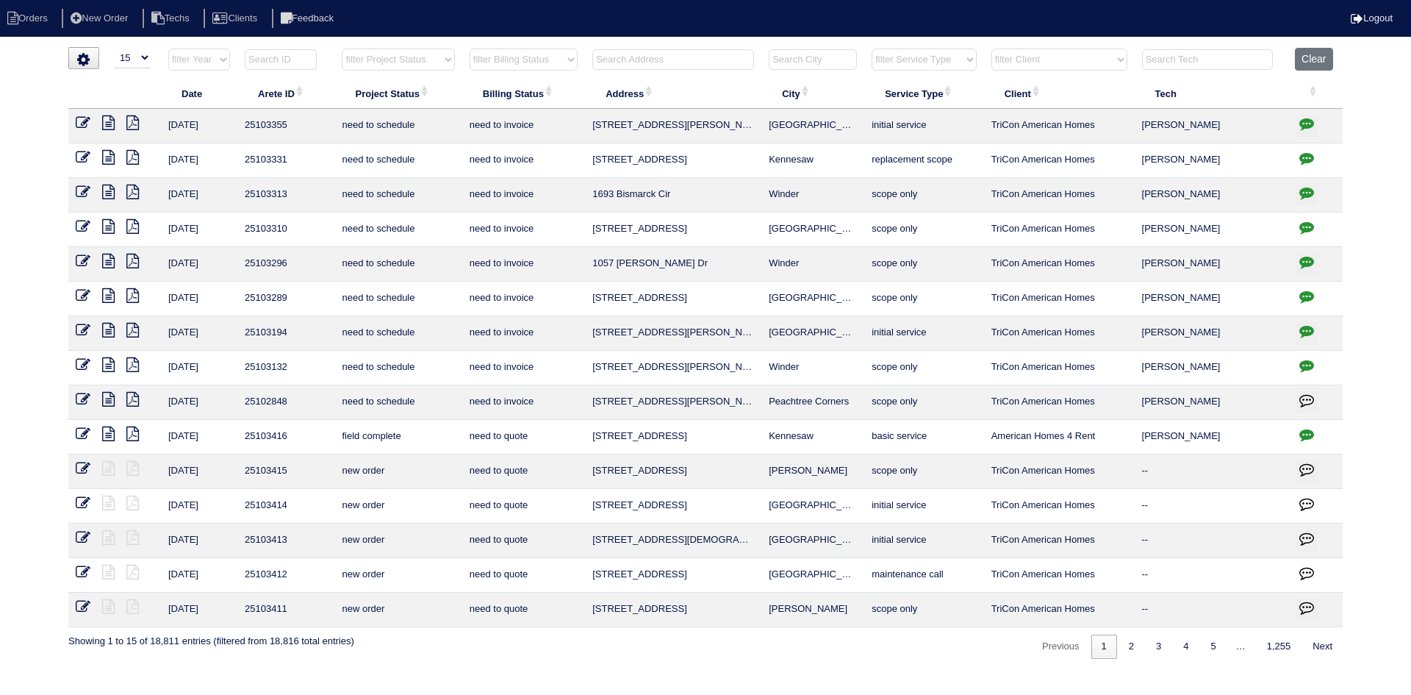
click at [409, 58] on select "filter Project Status -- Any Project Status -- new order assigned in progress f…" at bounding box center [398, 60] width 112 height 22
click at [342, 49] on select "filter Project Status -- Any Project Status -- new order assigned in progress f…" at bounding box center [398, 60] width 112 height 22
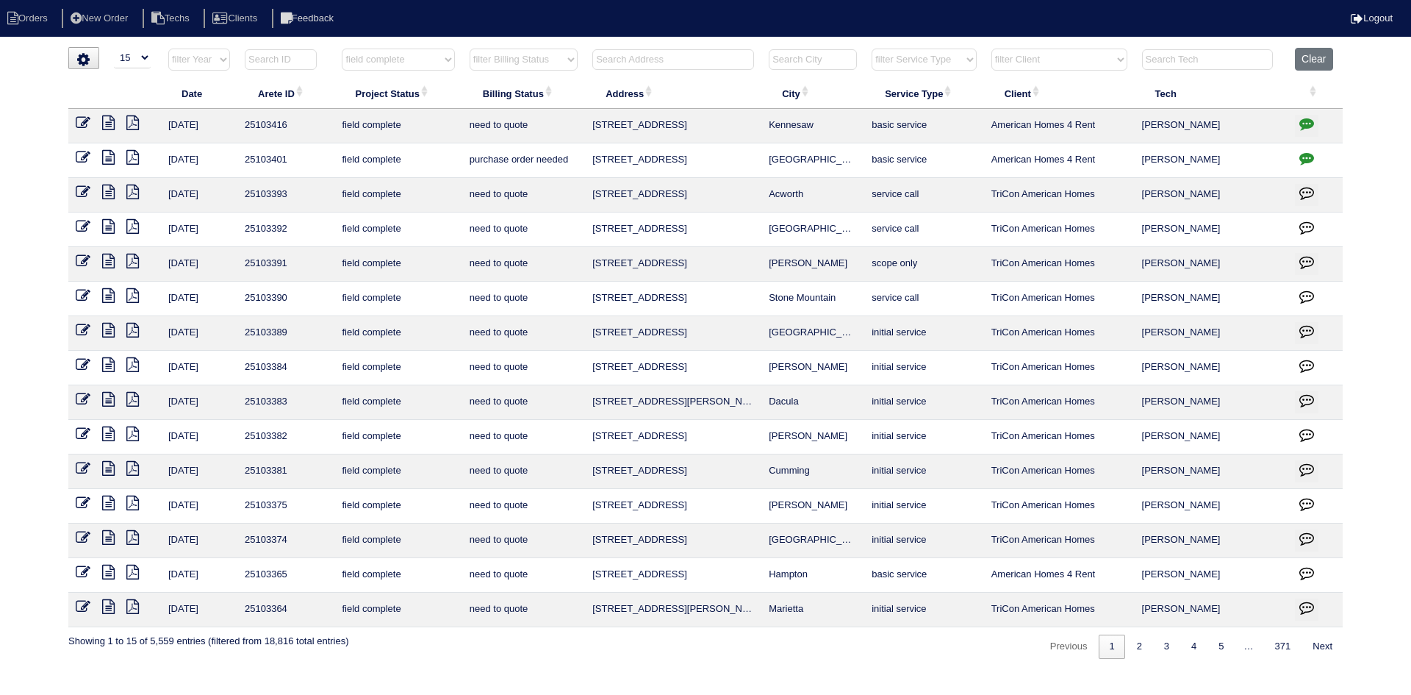
select select "field complete"
click at [568, 56] on select "filter Billing Status -- Any Billing Status -- need to quote quoted need to inv…" at bounding box center [524, 60] width 108 height 22
select select "need to quote"
click at [470, 49] on select "filter Billing Status -- Any Billing Status -- need to quote quoted need to inv…" at bounding box center [524, 60] width 108 height 22
select select "field complete"
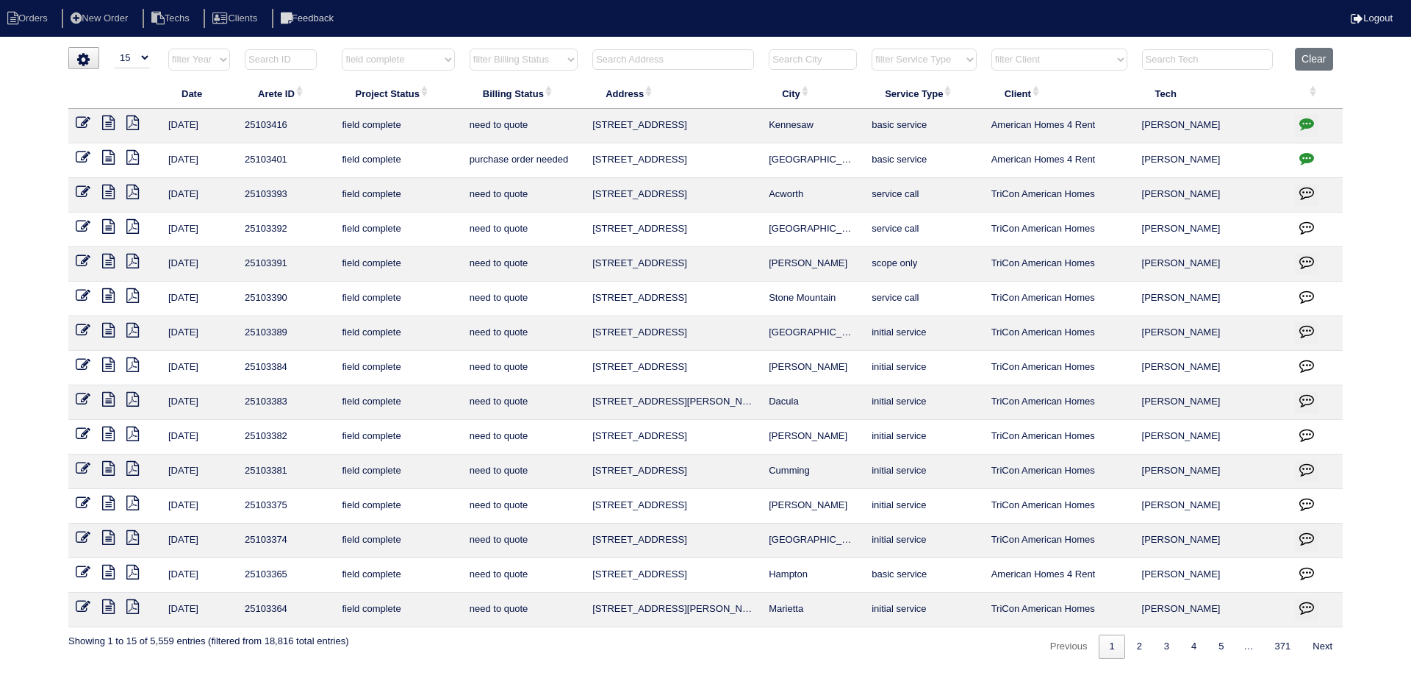
select select "need to quote"
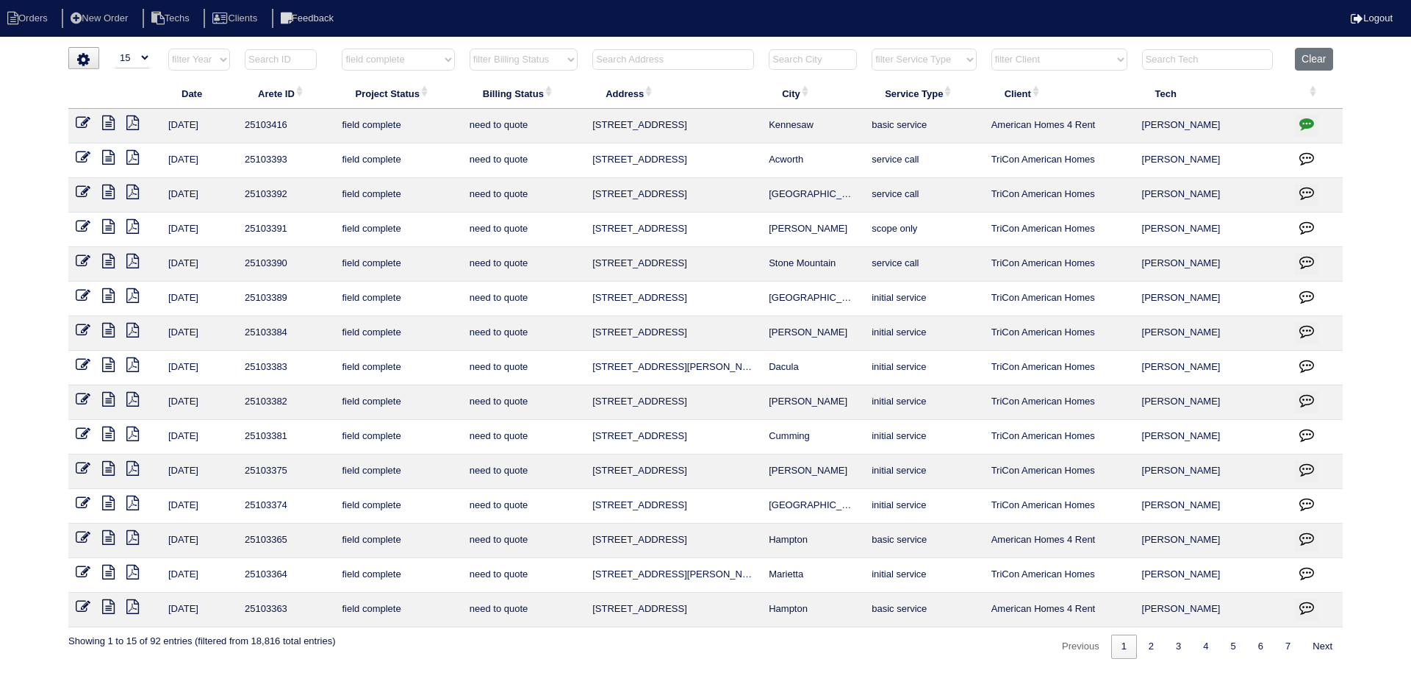
click at [1105, 57] on select "filter Client -- Any Client -- [PERSON_NAME] American Homes 4 Rent Arete Person…" at bounding box center [1059, 60] width 136 height 22
select select "American Homes 4 Rent"
click at [992, 49] on select "filter Client -- Any Client -- Alan Luther American Homes 4 Rent Arete Personal…" at bounding box center [1059, 60] width 136 height 22
select select "field complete"
select select "need to quote"
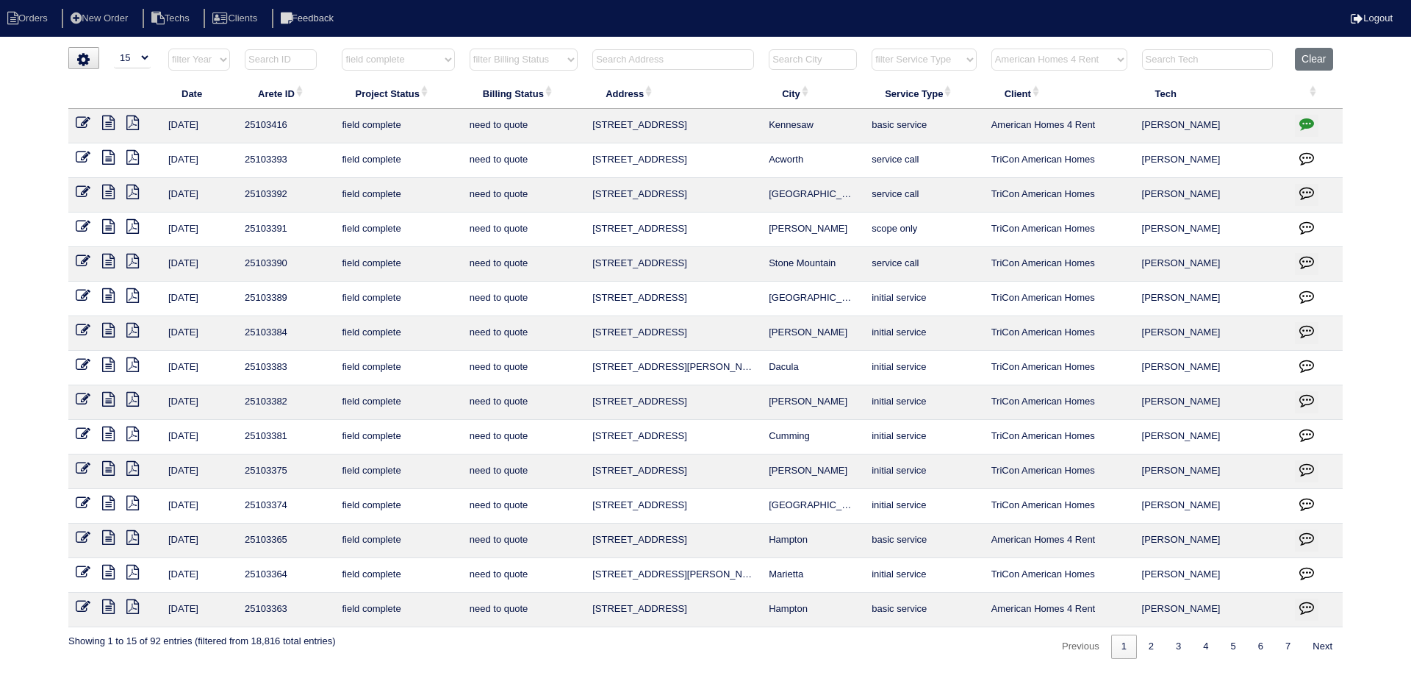
select select "American Homes 4 Rent"
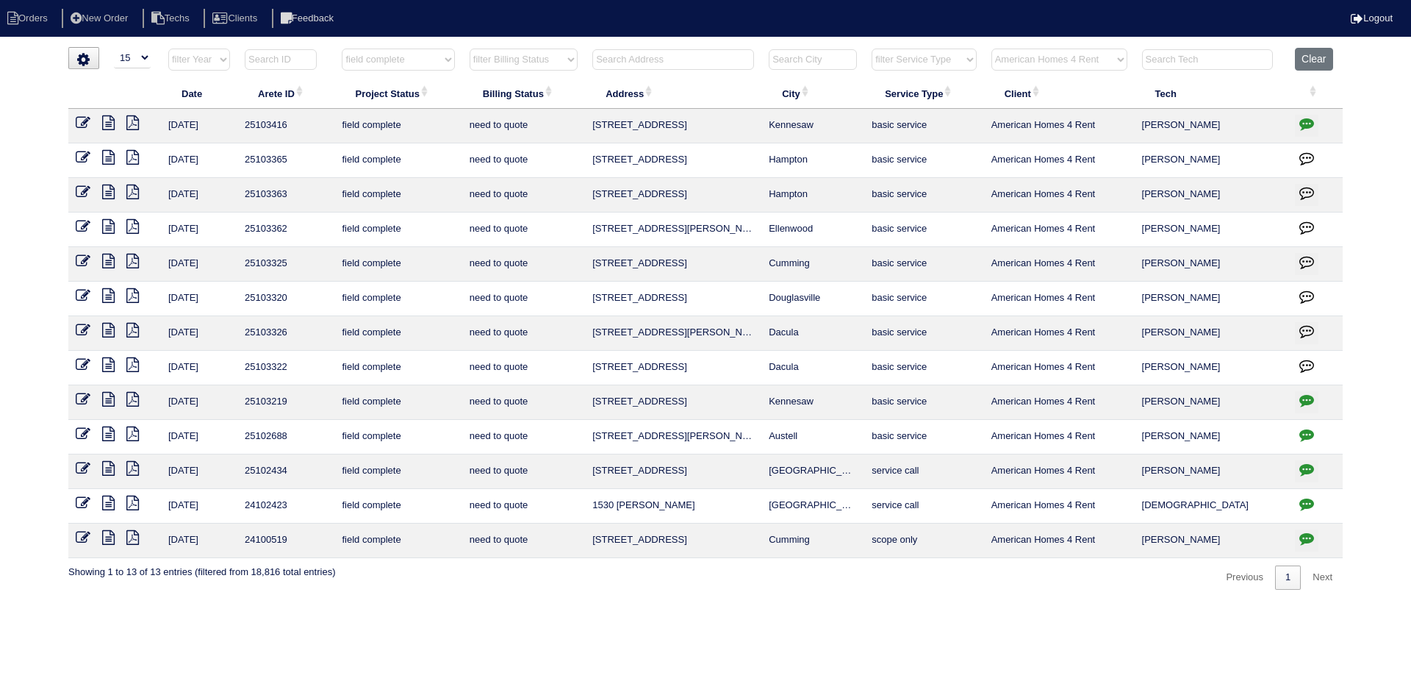
click at [1309, 362] on icon "button" at bounding box center [1306, 365] width 15 height 15
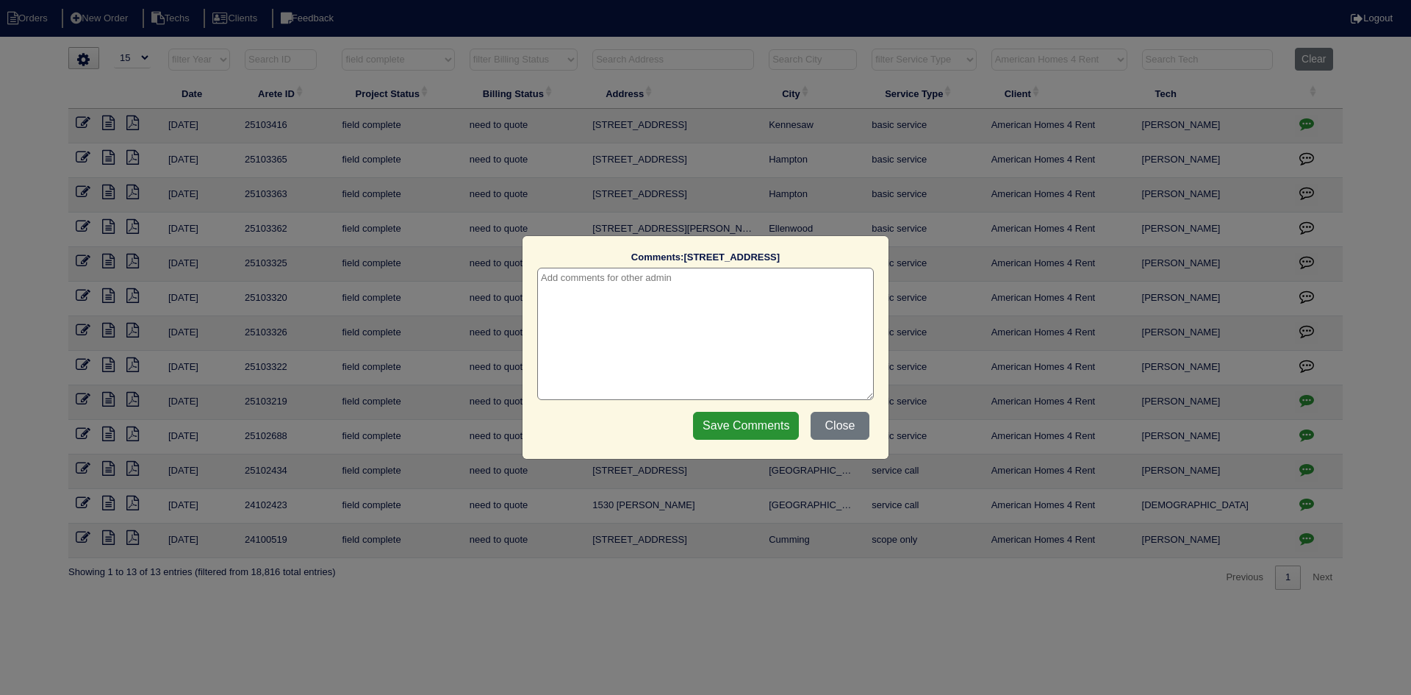
click at [803, 290] on textarea at bounding box center [705, 334] width 337 height 132
type textarea "9/15/25 - texted Dan to review quote - rk"
click at [710, 431] on input "Save Comments" at bounding box center [746, 426] width 106 height 28
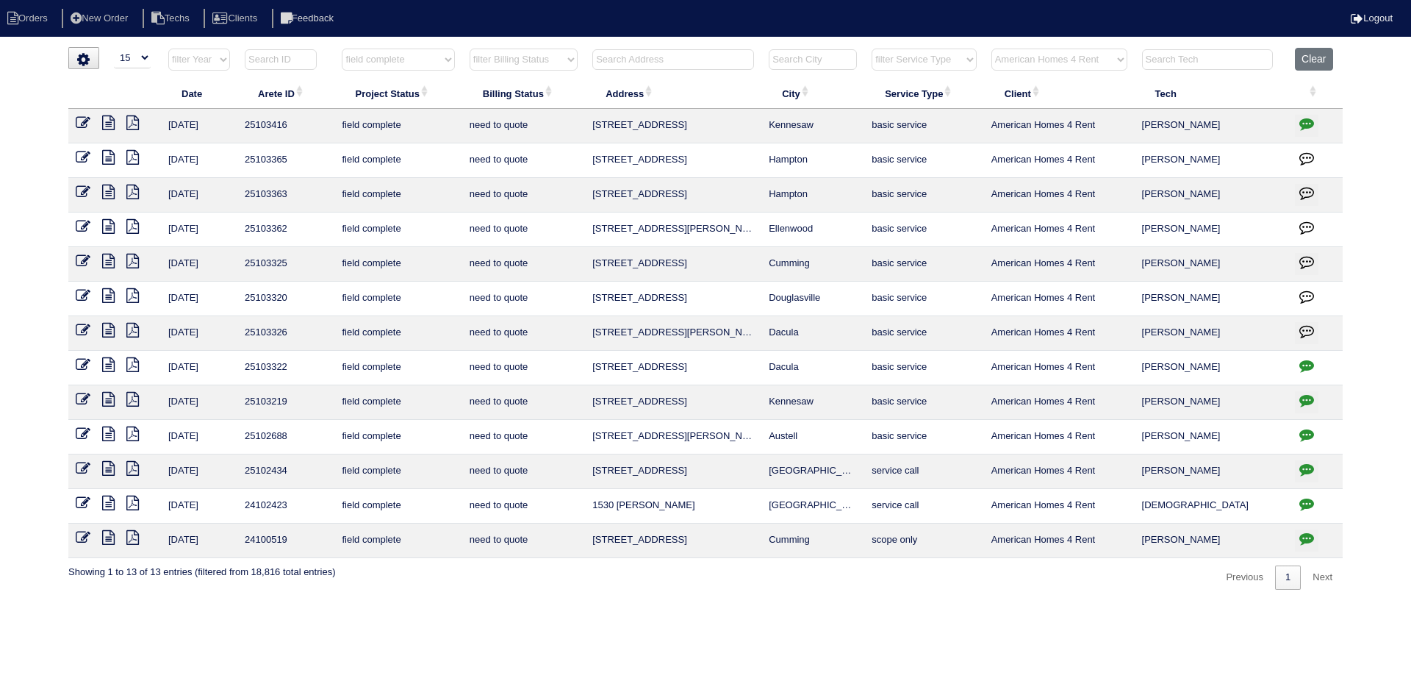
click at [134, 326] on icon at bounding box center [132, 330] width 12 height 15
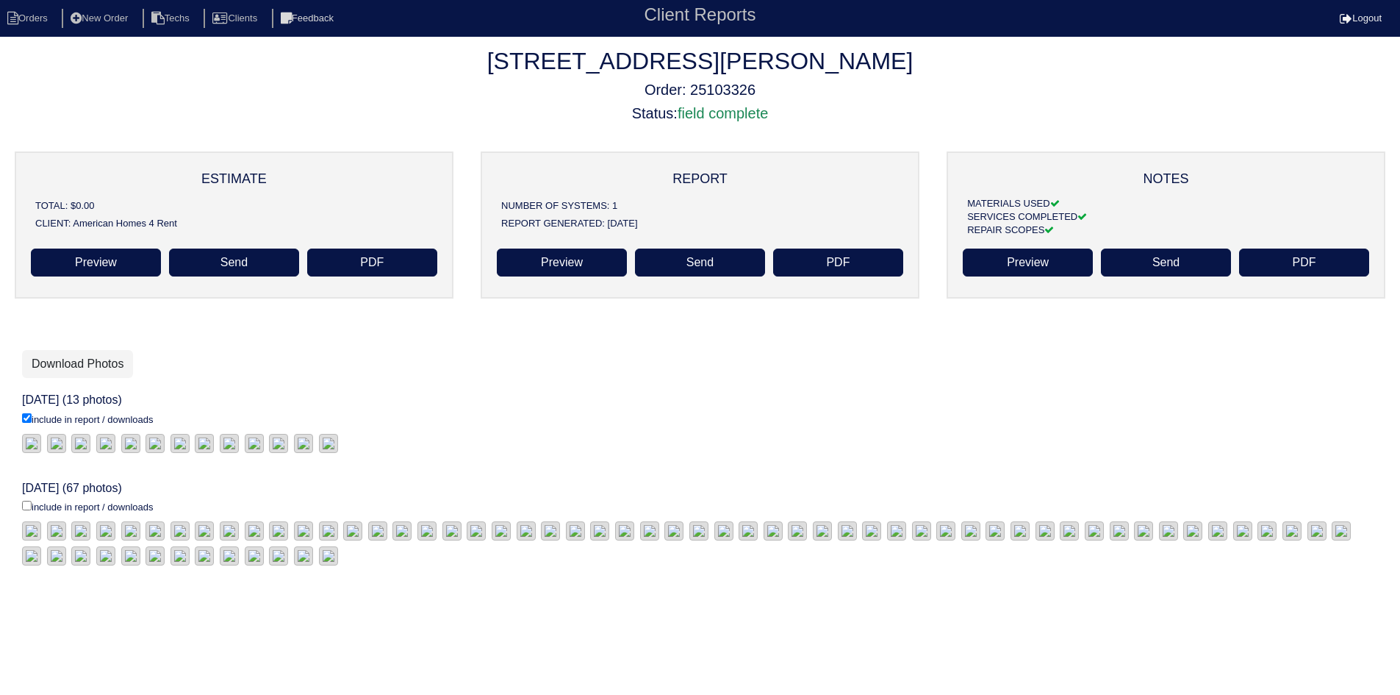
scroll to position [147, 0]
click at [26, 501] on input "include in report / downloads" at bounding box center [27, 506] width 10 height 10
checkbox input "true"
click at [79, 350] on link "Download Photos" at bounding box center [77, 364] width 111 height 28
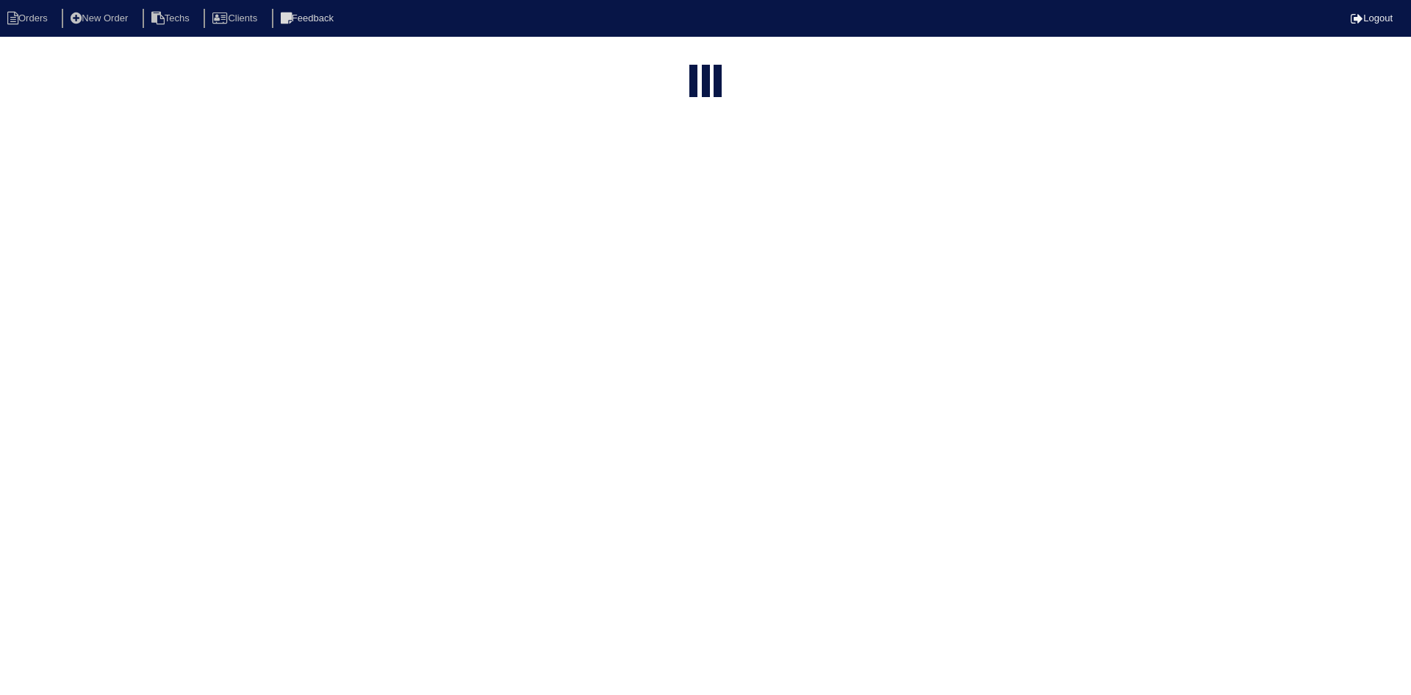
select select "15"
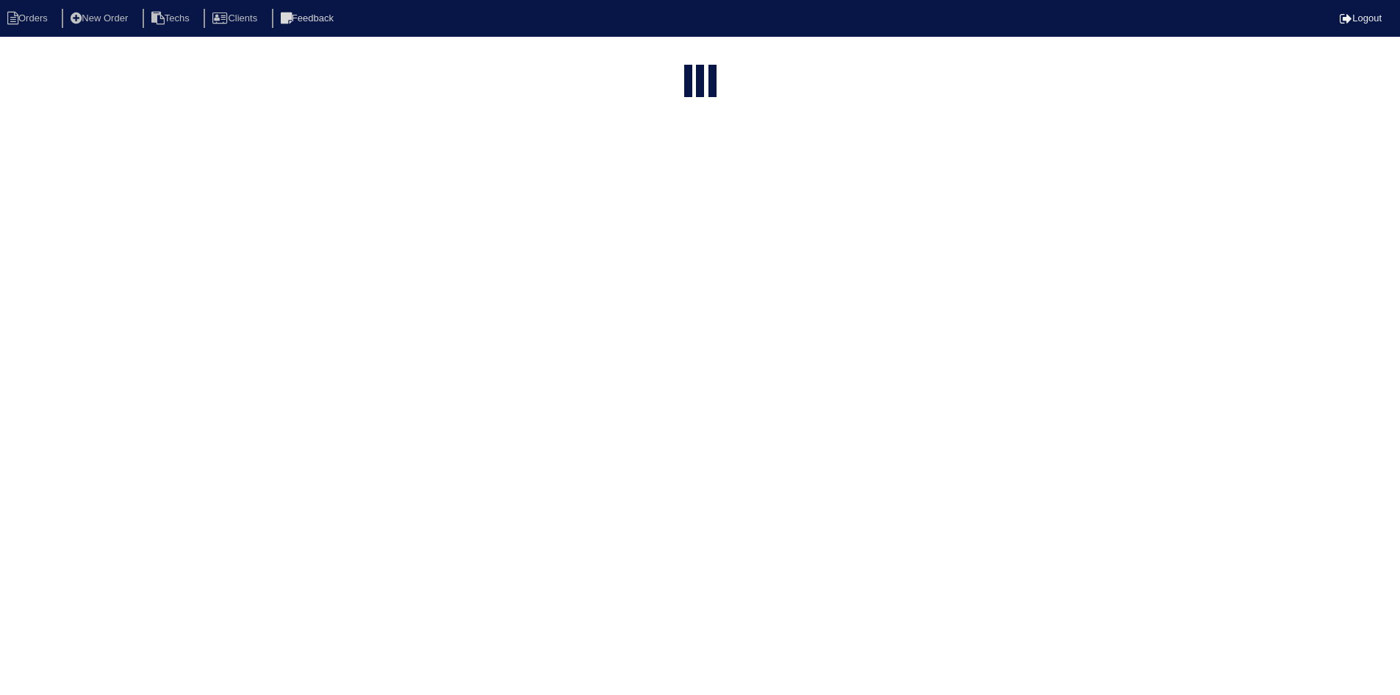
select select "field complete"
select select "need to quote"
select select "American Homes 4 Rent"
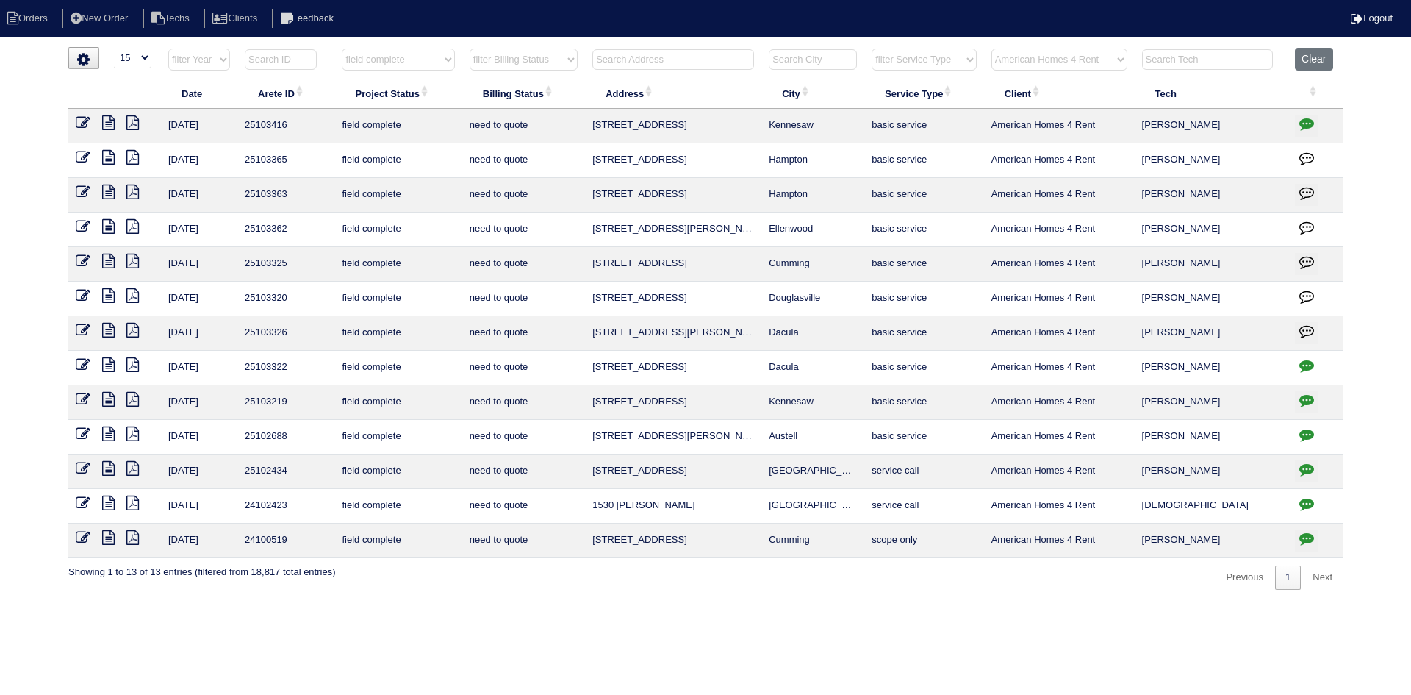
click at [108, 328] on icon at bounding box center [108, 330] width 12 height 15
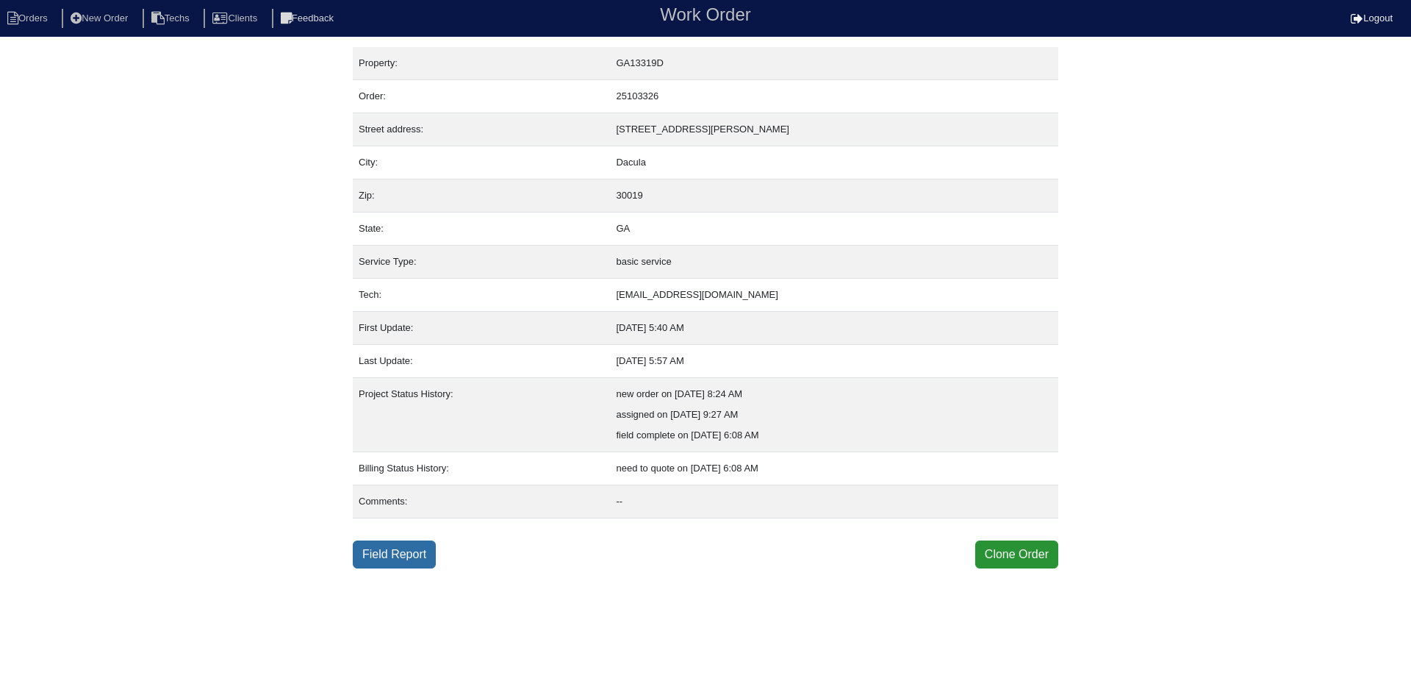
click at [392, 559] on link "Field Report" at bounding box center [394, 554] width 83 height 28
click at [398, 557] on link "Field Report" at bounding box center [394, 554] width 83 height 28
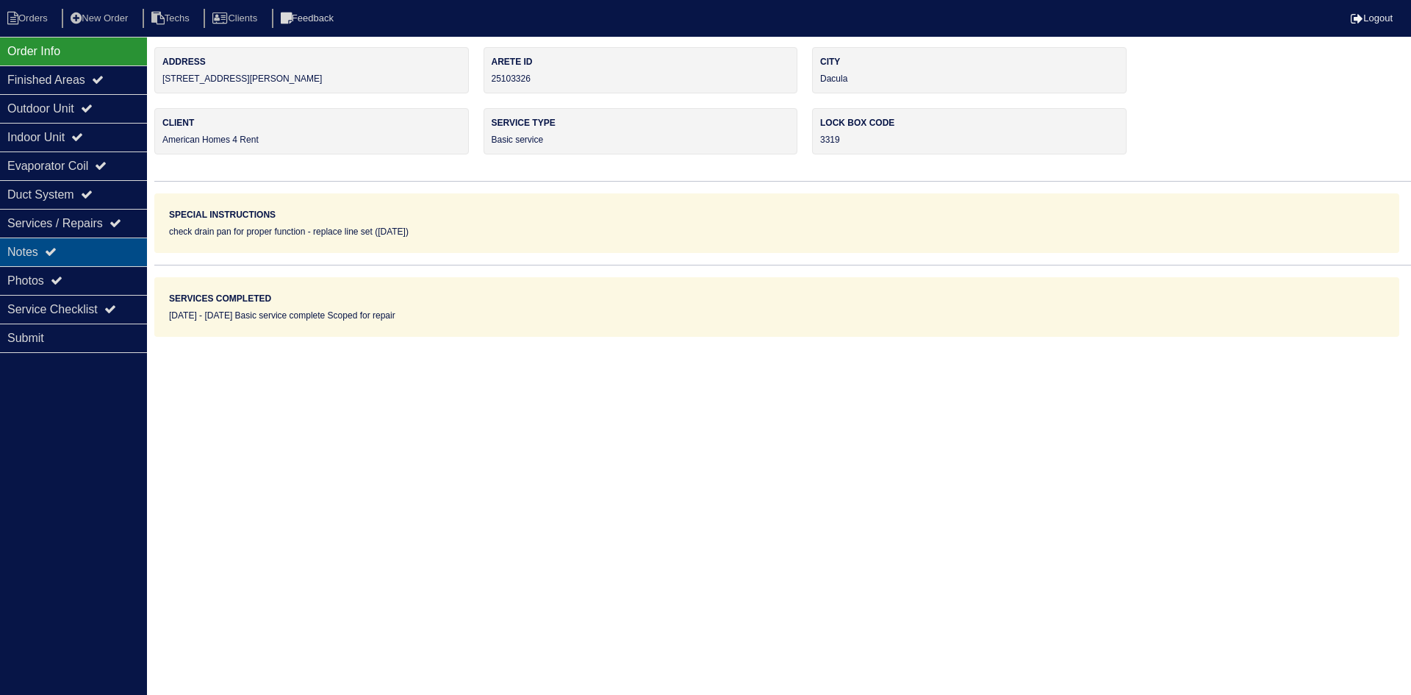
click at [93, 250] on div "Notes" at bounding box center [73, 251] width 147 height 29
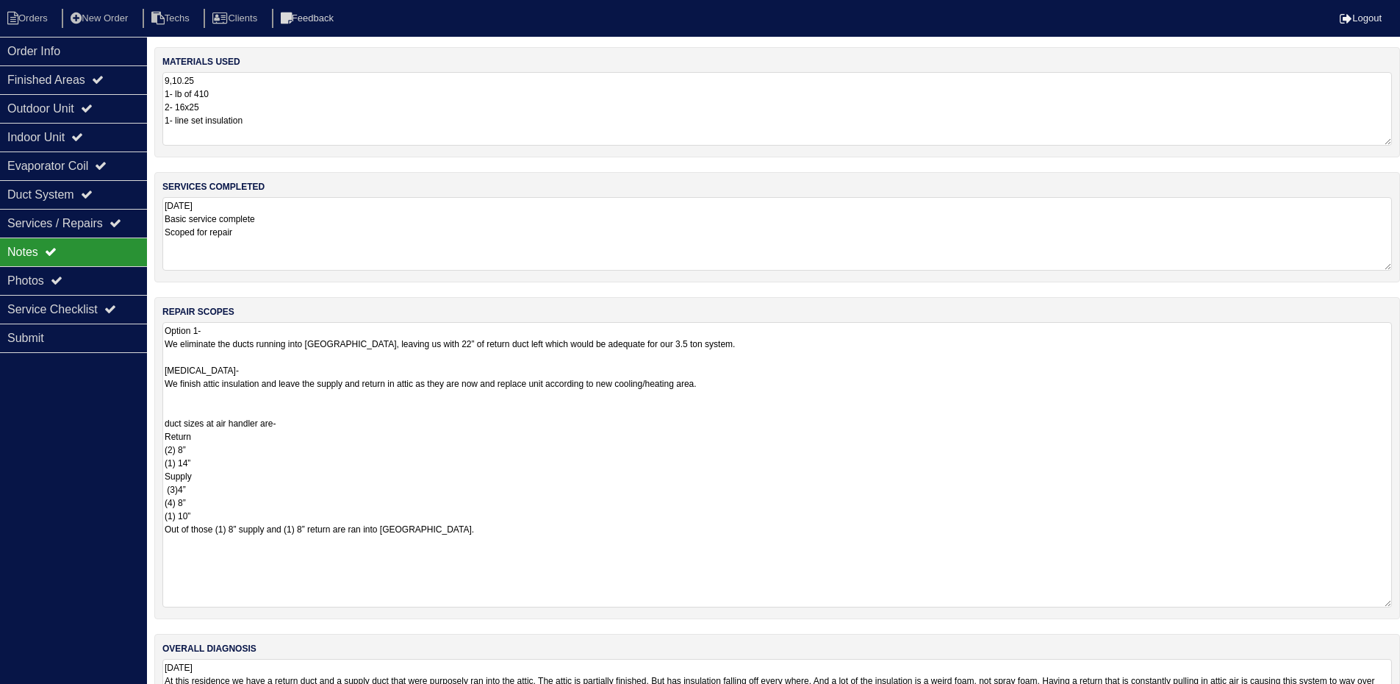
drag, startPoint x: 1396, startPoint y: 390, endPoint x: 1406, endPoint y: 598, distance: 208.3
click at [1400, 600] on html "Orders New Order Techs Clients Feedback Logout Orders New Order Users Clients M…" at bounding box center [700, 379] width 1400 height 759
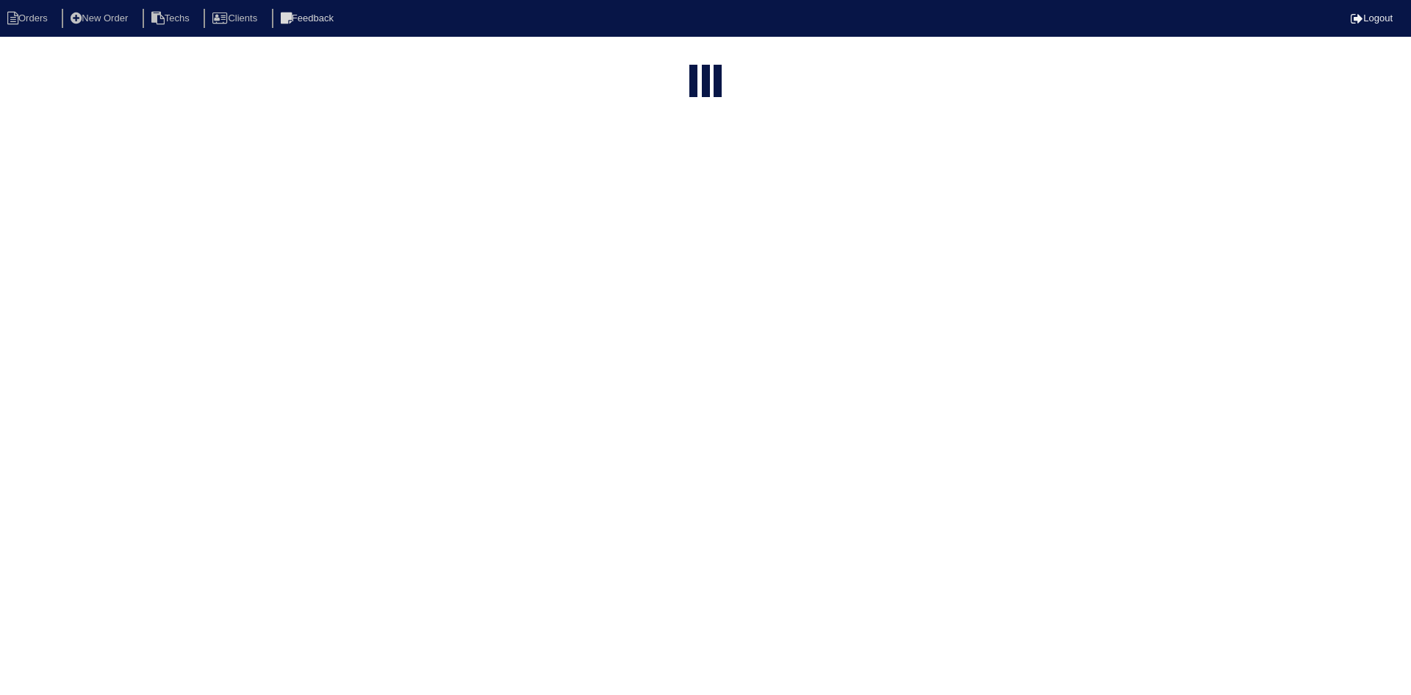
select select "15"
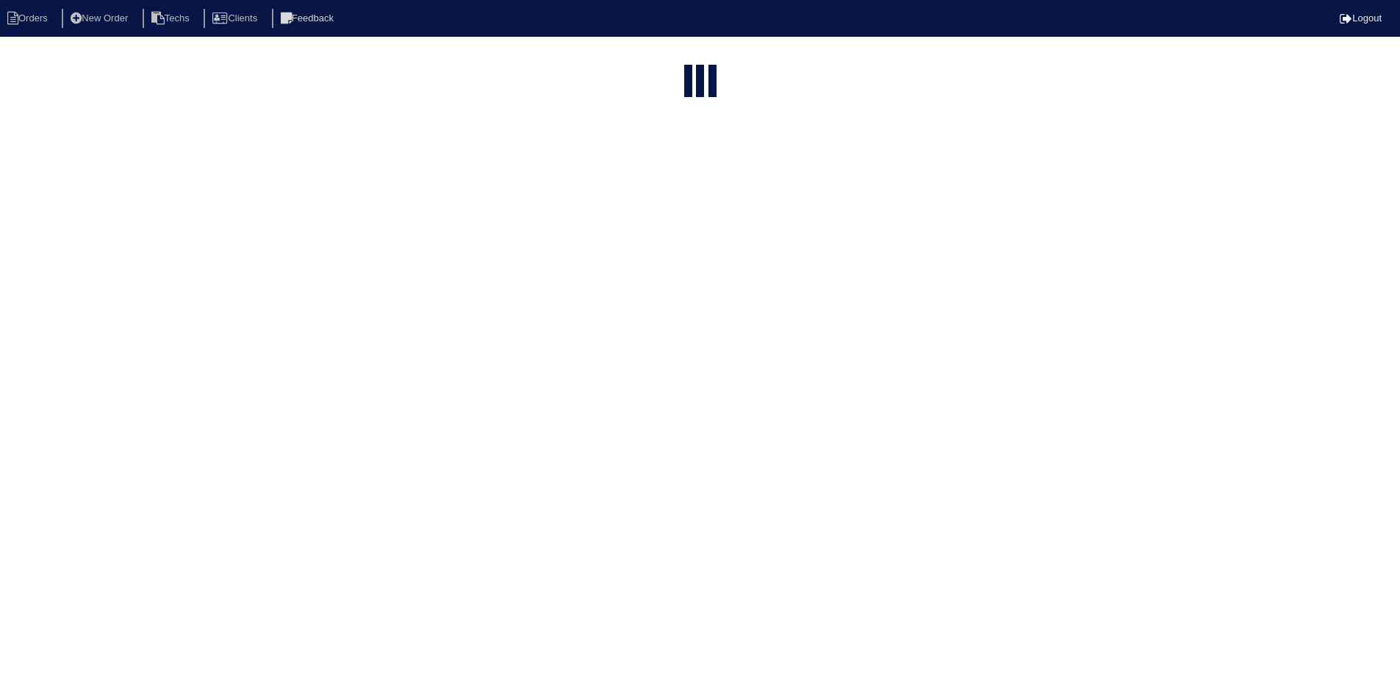
select select "field complete"
select select "need to quote"
select select "American Homes 4 Rent"
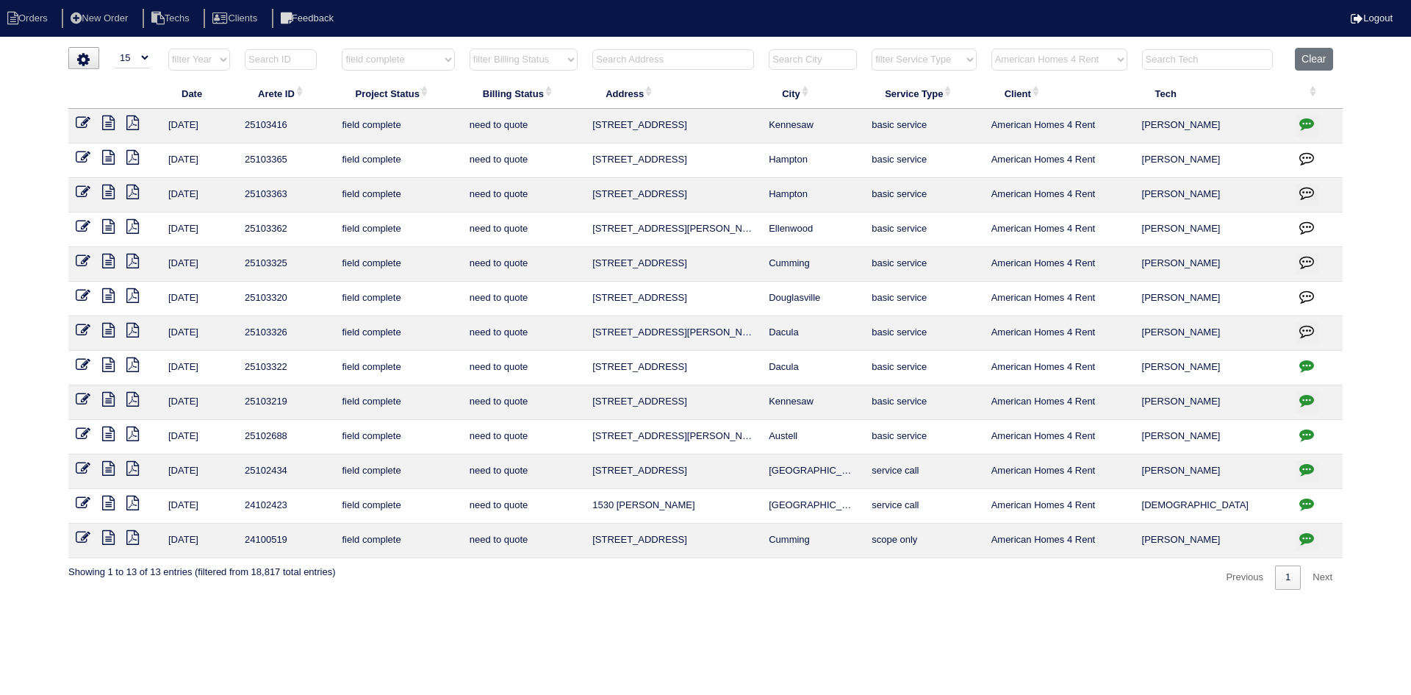
click at [134, 331] on icon at bounding box center [132, 330] width 12 height 15
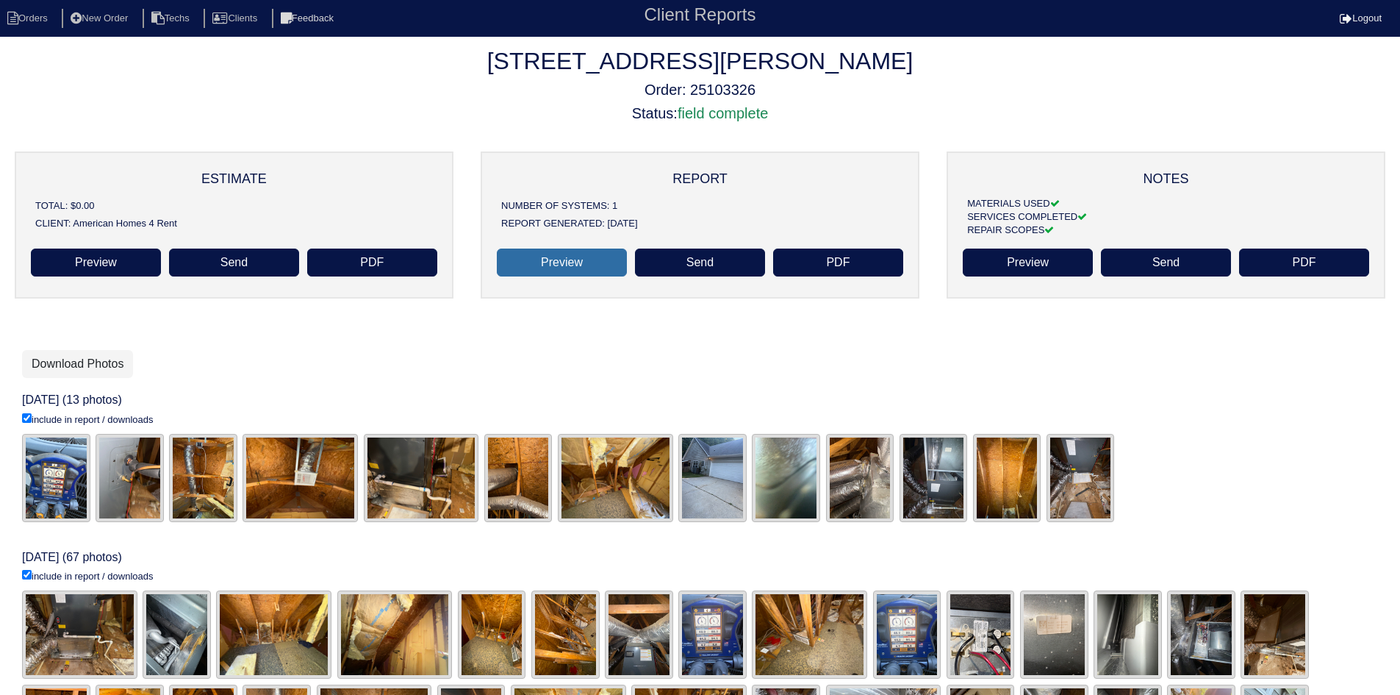
click at [587, 265] on link "Preview" at bounding box center [562, 262] width 130 height 28
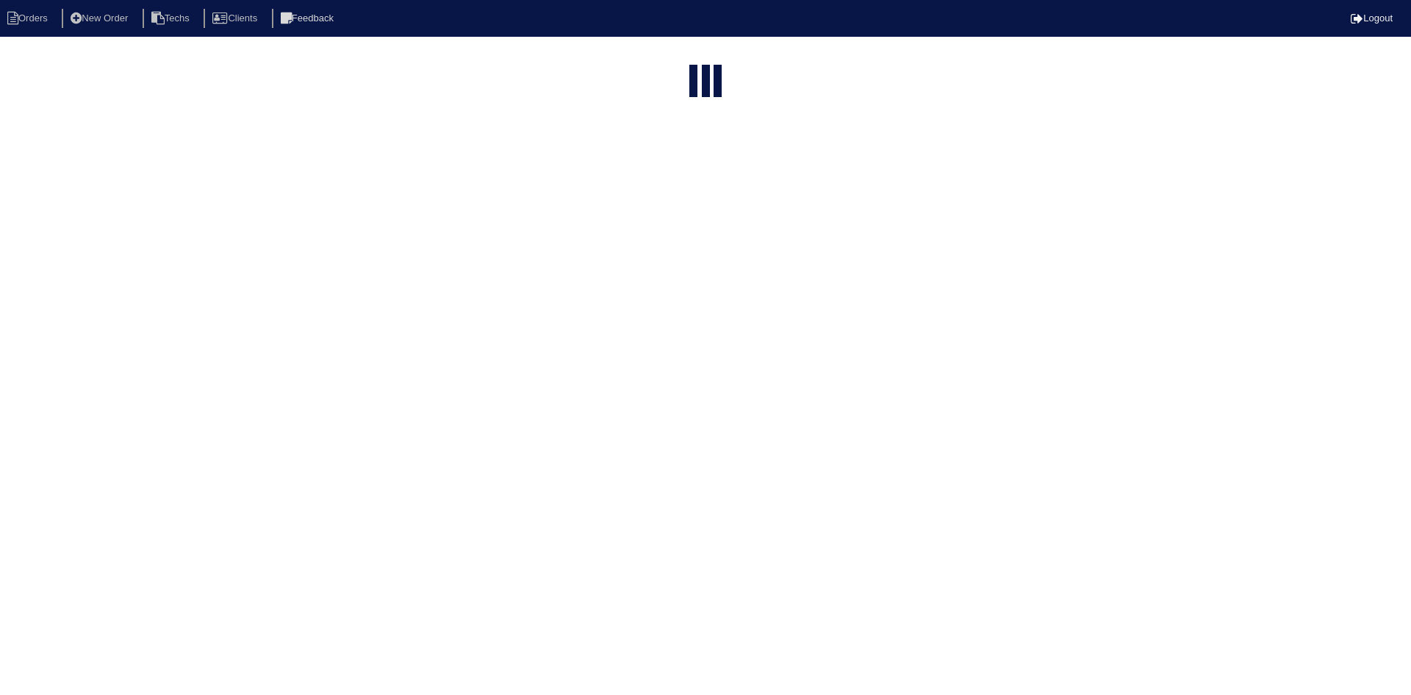
select select "15"
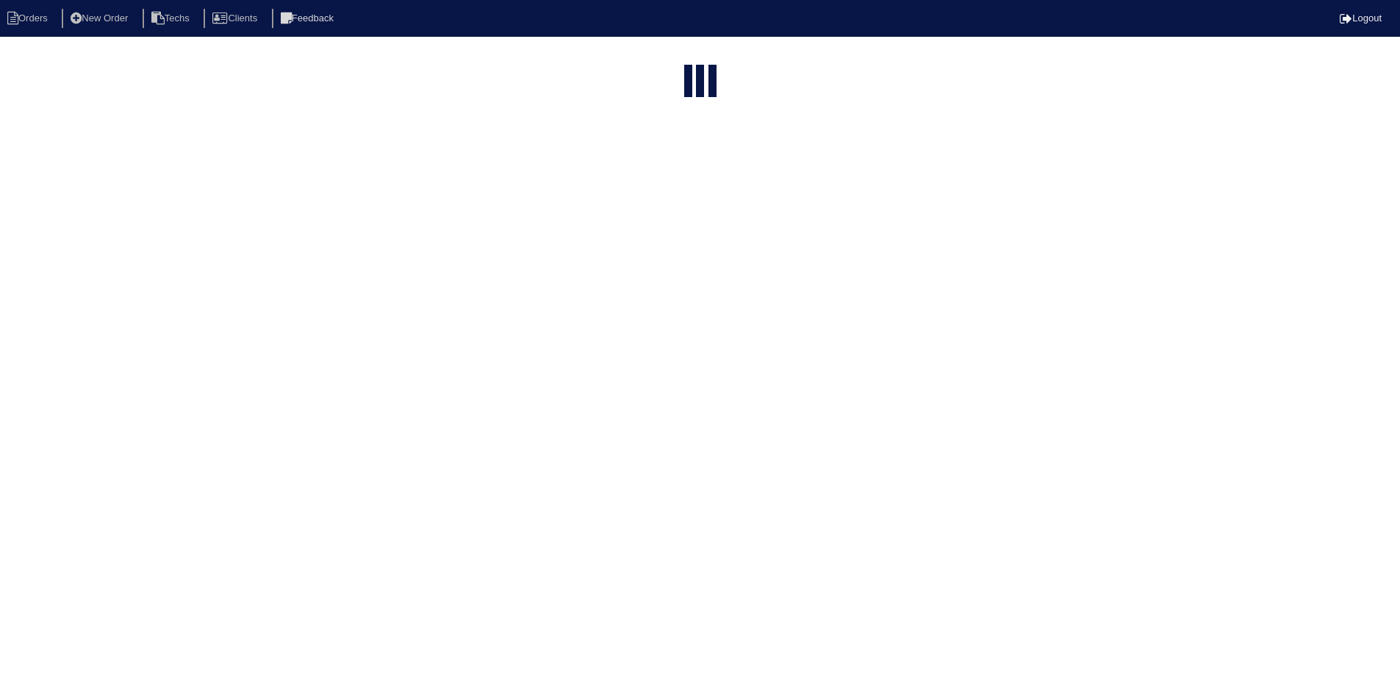
select select "field complete"
select select "need to quote"
select select "American Homes 4 Rent"
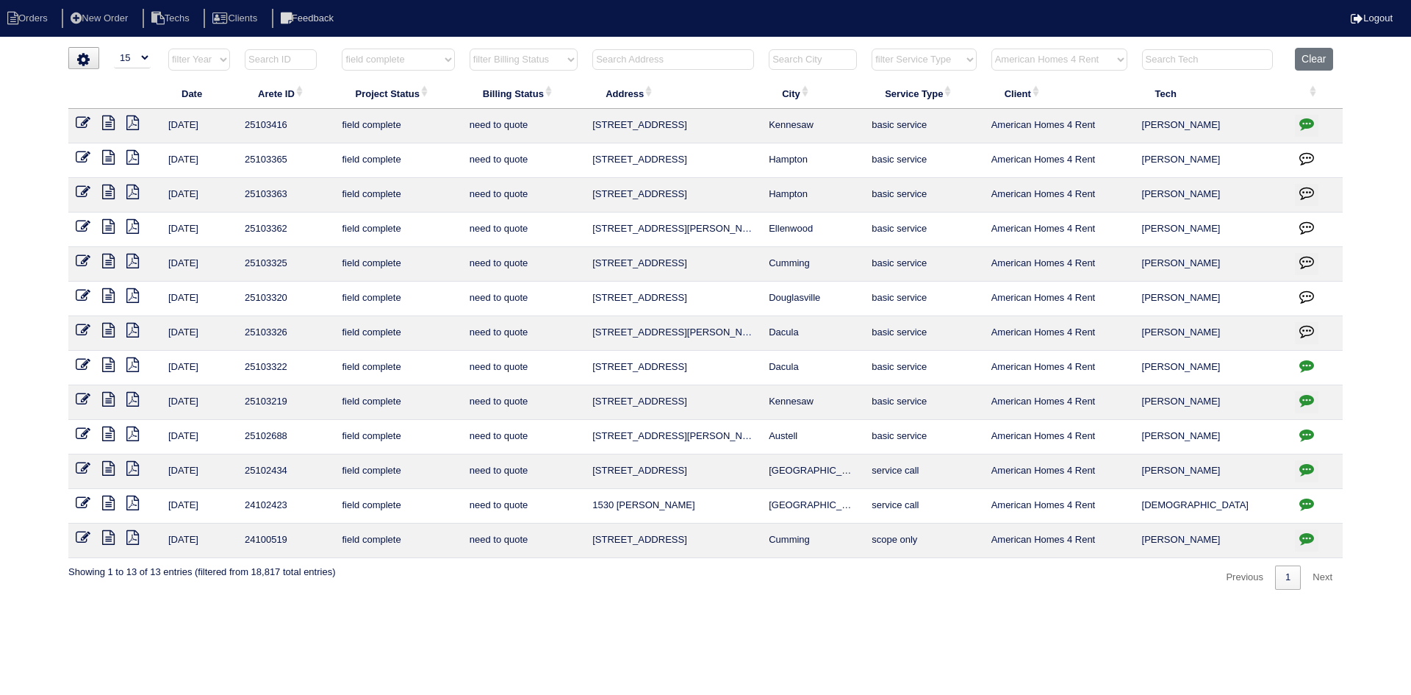
click at [110, 329] on icon at bounding box center [108, 330] width 12 height 15
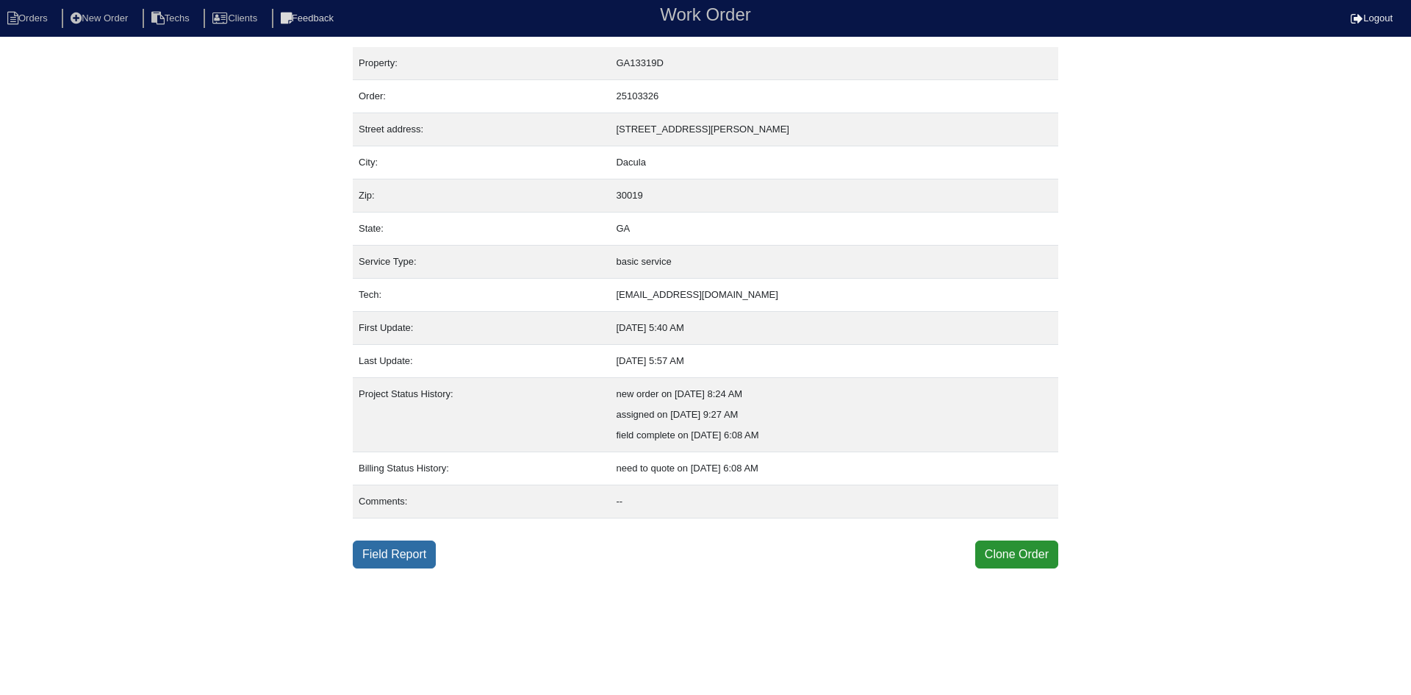
click at [417, 551] on link "Field Report" at bounding box center [394, 554] width 83 height 28
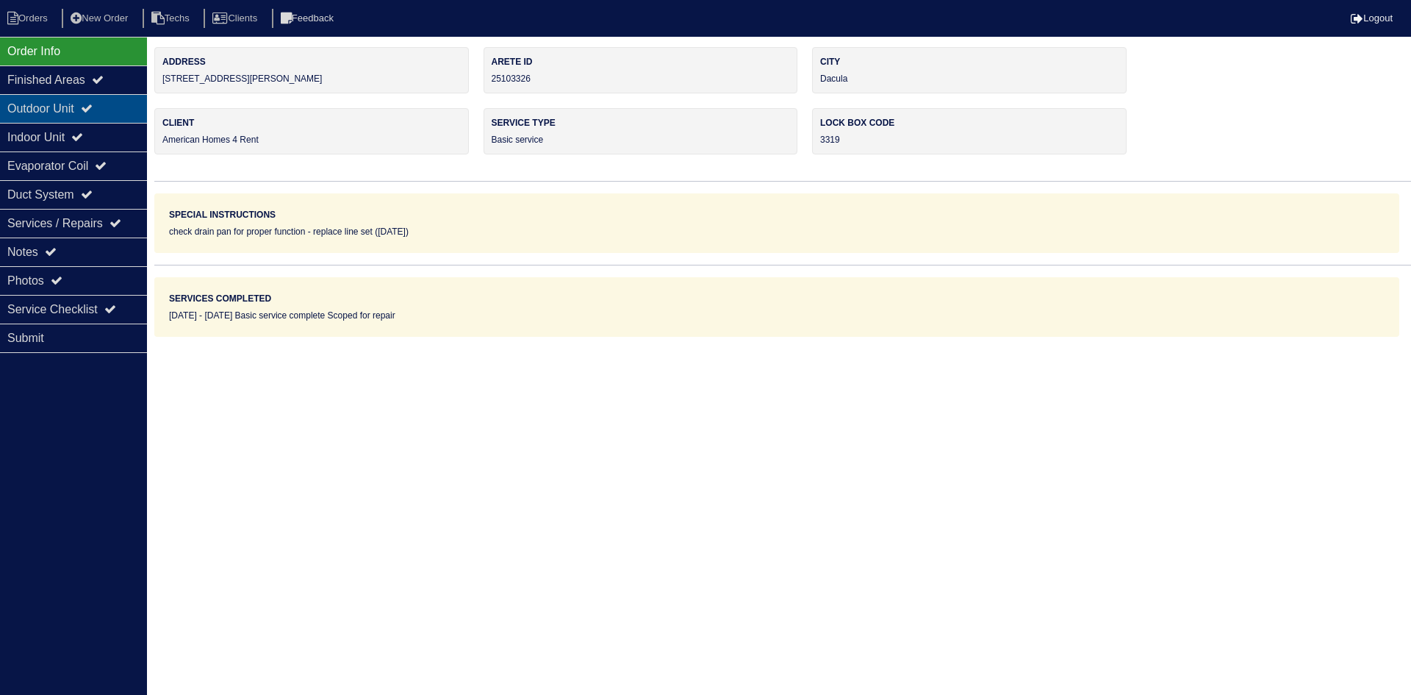
click at [93, 112] on icon at bounding box center [87, 108] width 12 height 12
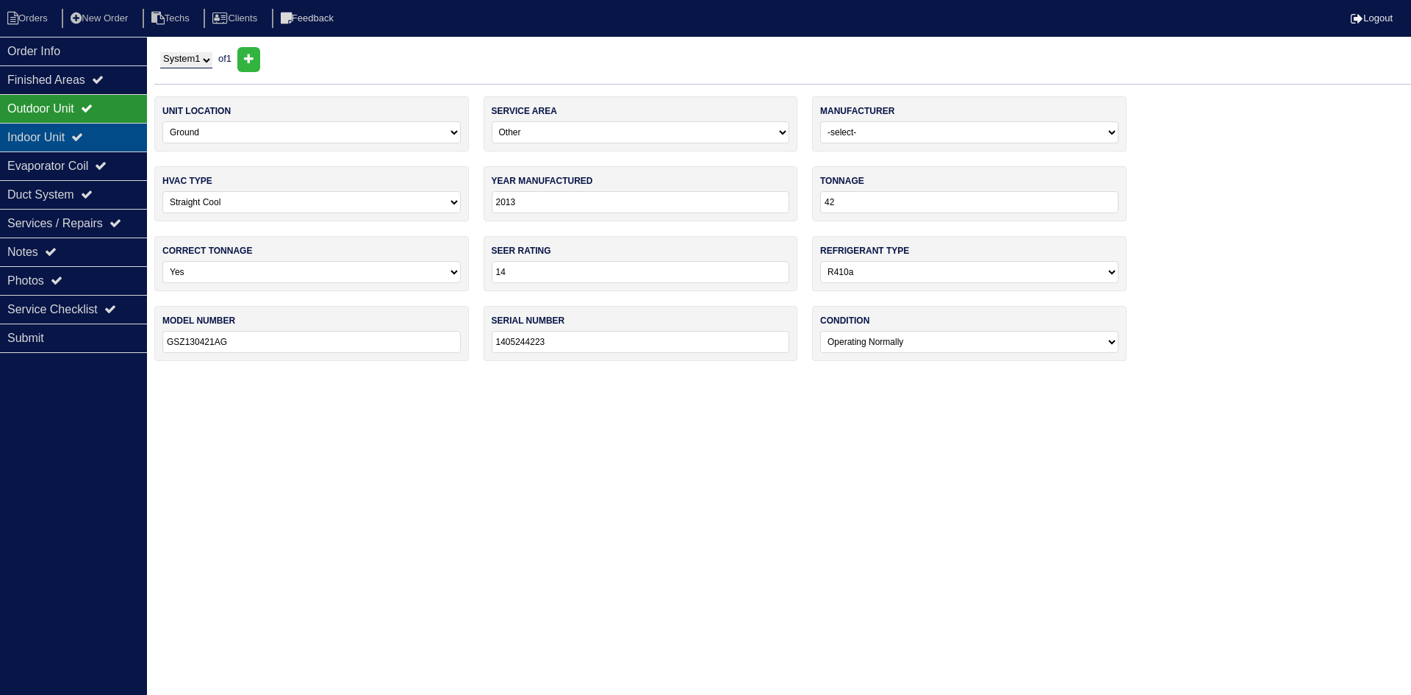
click at [102, 136] on div "Indoor Unit" at bounding box center [73, 137] width 147 height 29
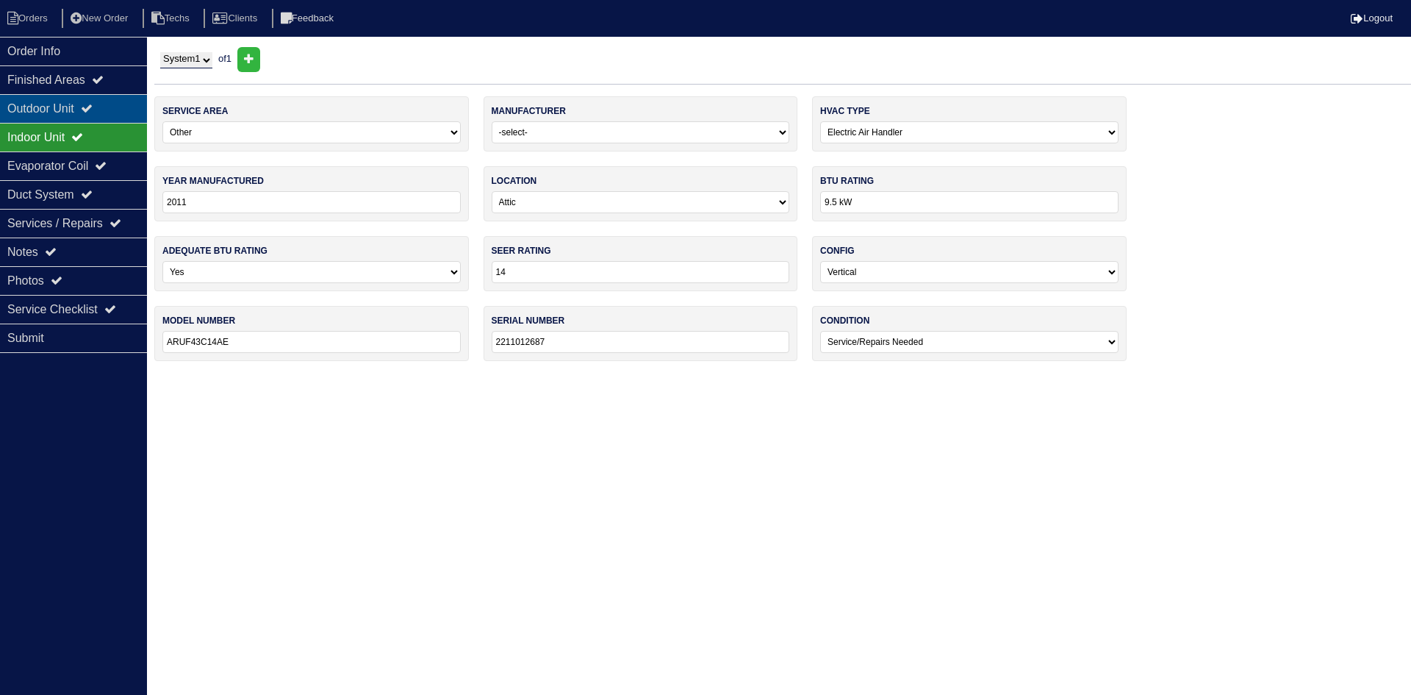
click at [90, 101] on div "Outdoor Unit" at bounding box center [73, 108] width 147 height 29
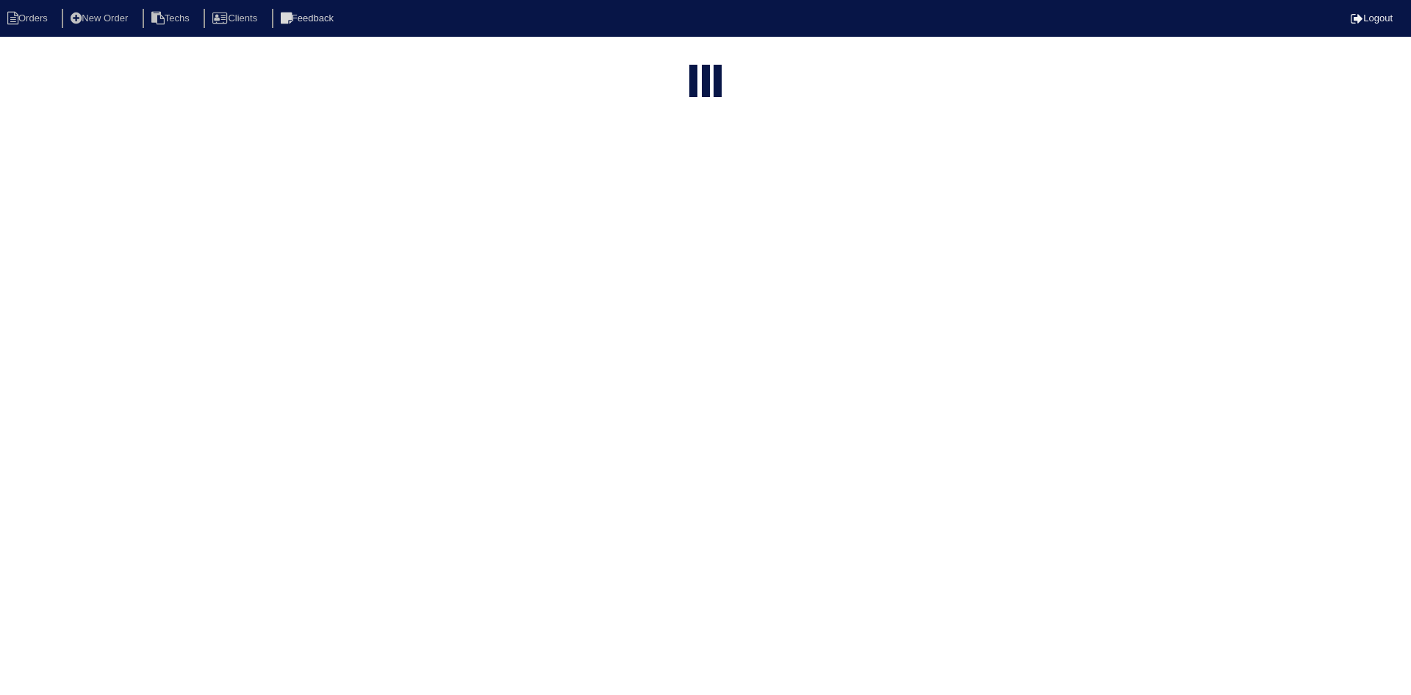
select select "15"
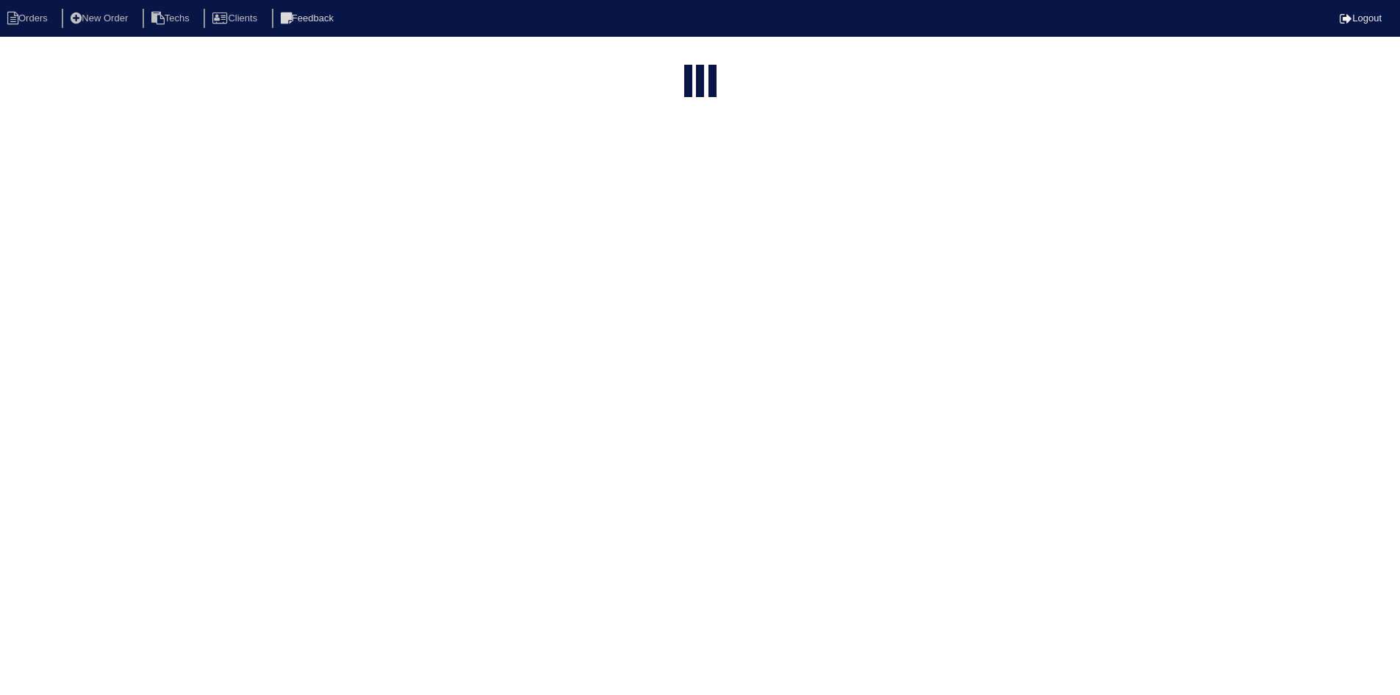
select select "field complete"
select select "need to quote"
select select "American Homes 4 Rent"
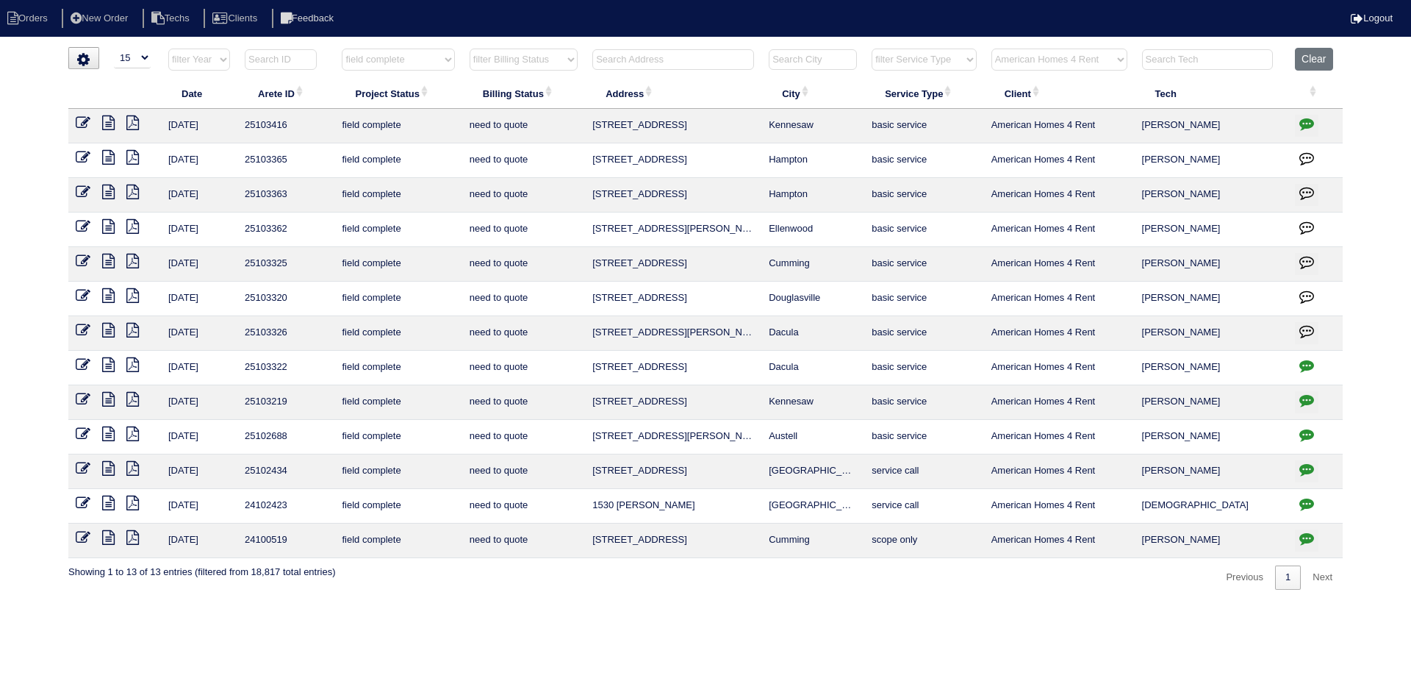
click at [1311, 326] on icon "button" at bounding box center [1306, 330] width 15 height 15
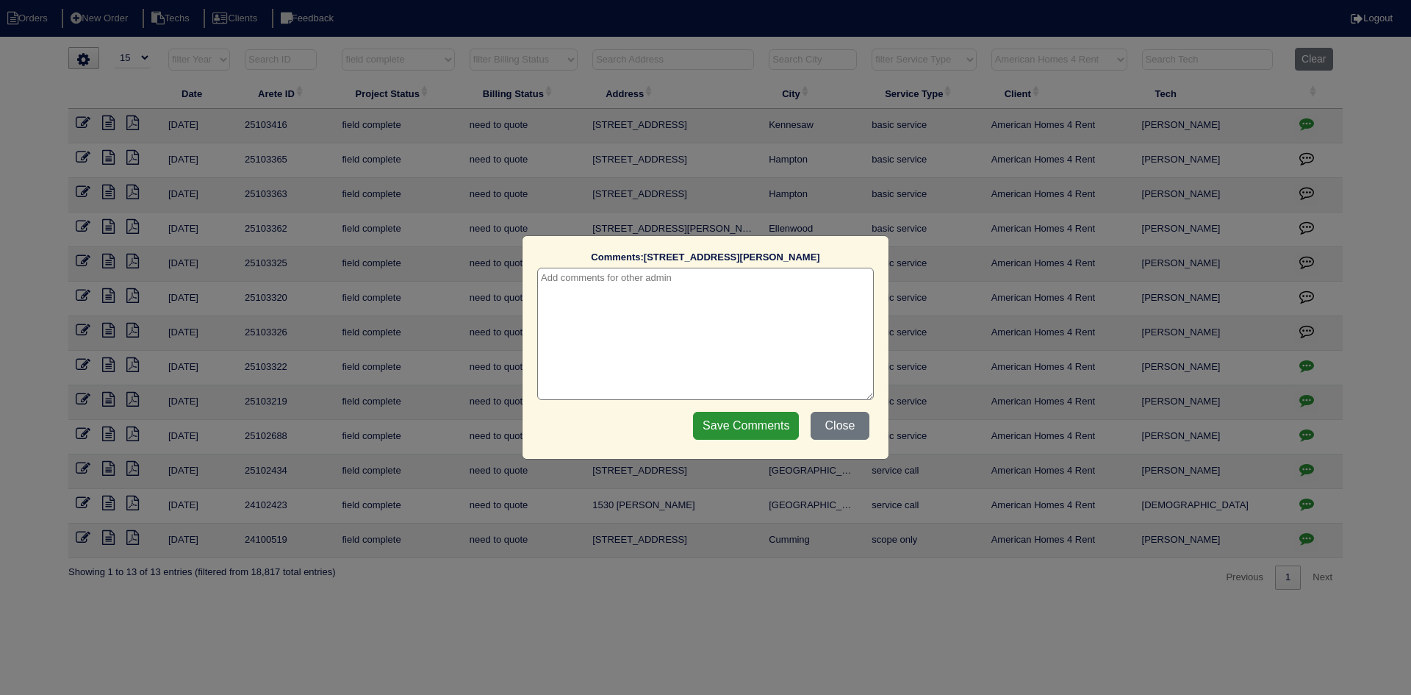
click at [780, 320] on textarea at bounding box center [705, 334] width 337 height 132
type textarea "[DATE] - need to talk to [PERSON_NAME] about quoting ductwork removal - rk"
click at [756, 428] on input "Save Comments" at bounding box center [746, 426] width 106 height 28
